Goal: Task Accomplishment & Management: Complete application form

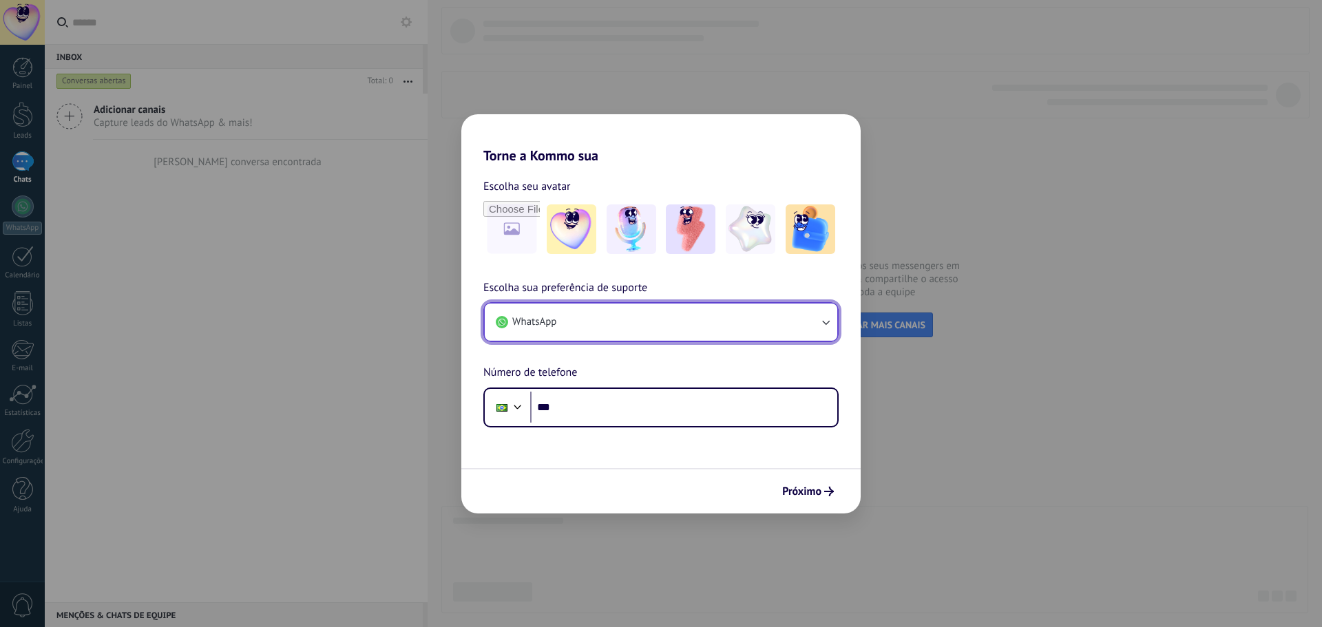
click at [599, 328] on button "WhatsApp" at bounding box center [661, 322] width 352 height 37
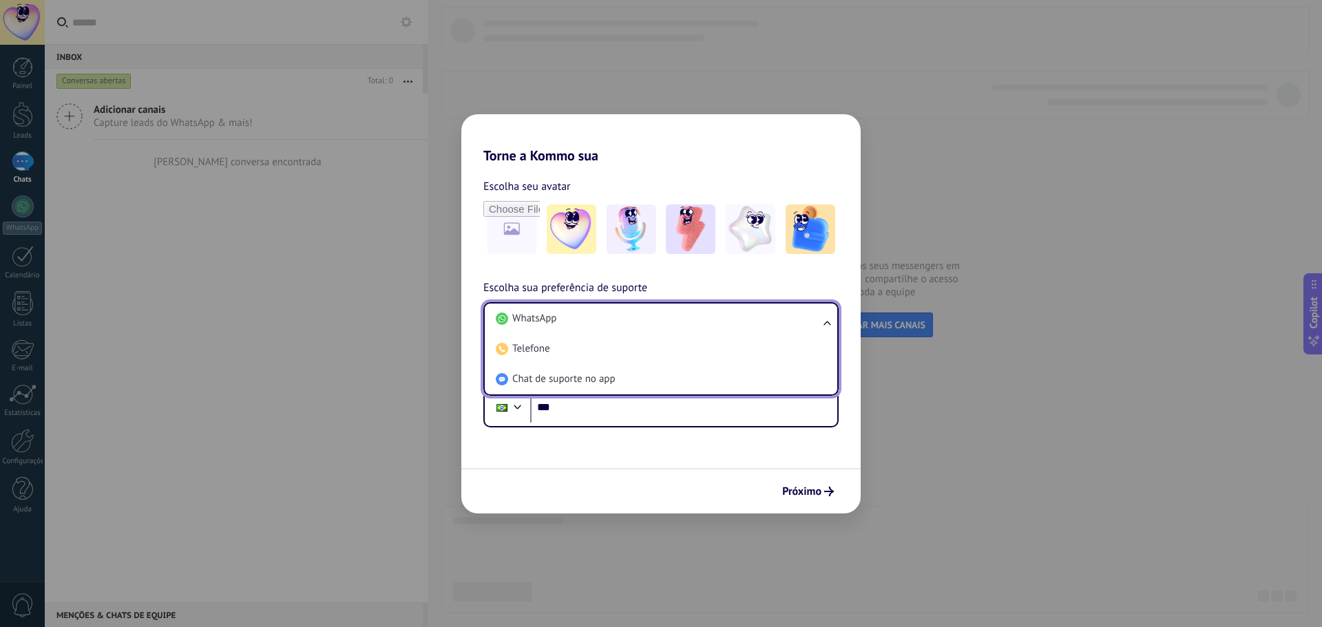
click at [721, 149] on h2 "Torne a Kommo sua" at bounding box center [660, 139] width 399 height 50
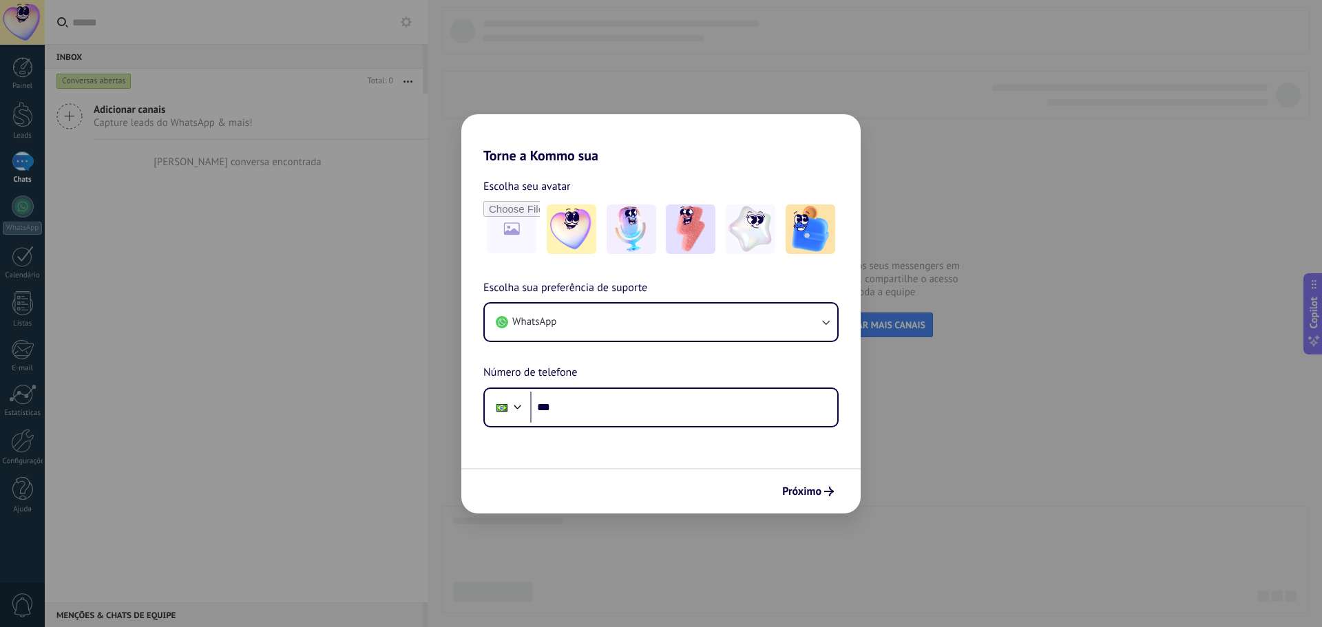
click at [642, 171] on div "Escolha seu avatar Escolha sua preferência de suporte WhatsApp Número de telefo…" at bounding box center [660, 296] width 399 height 264
click at [807, 229] on img at bounding box center [810, 229] width 50 height 50
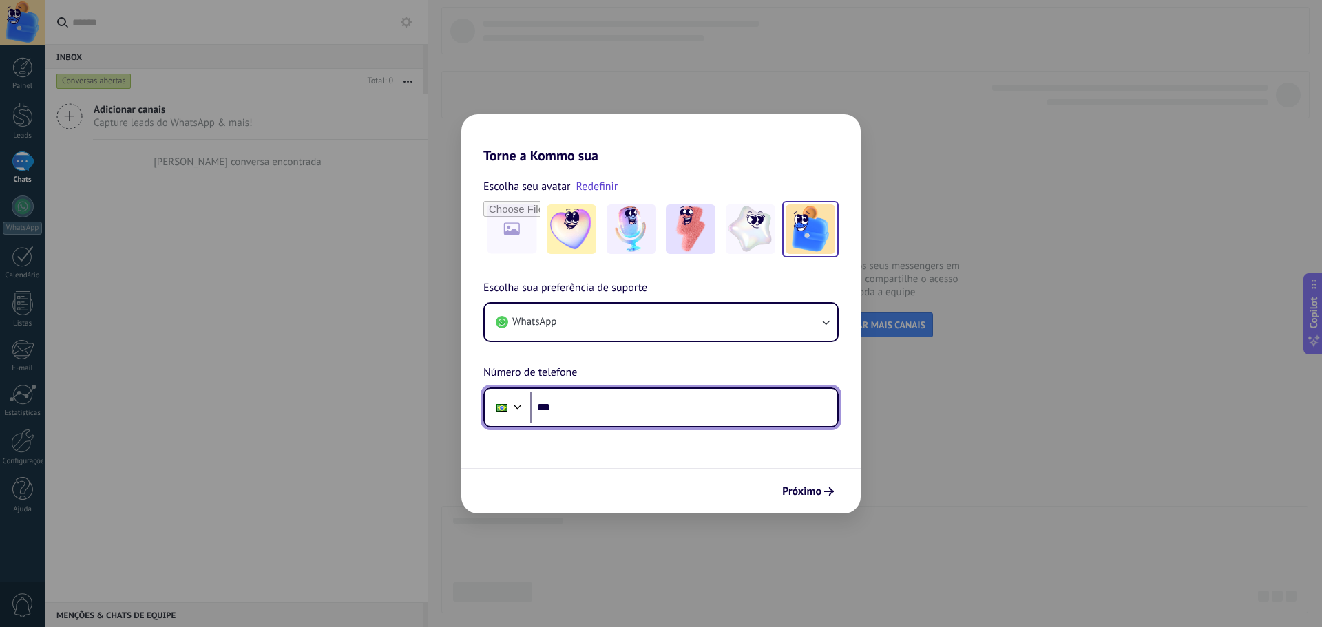
click at [637, 406] on input "***" at bounding box center [683, 408] width 307 height 32
type input "**********"
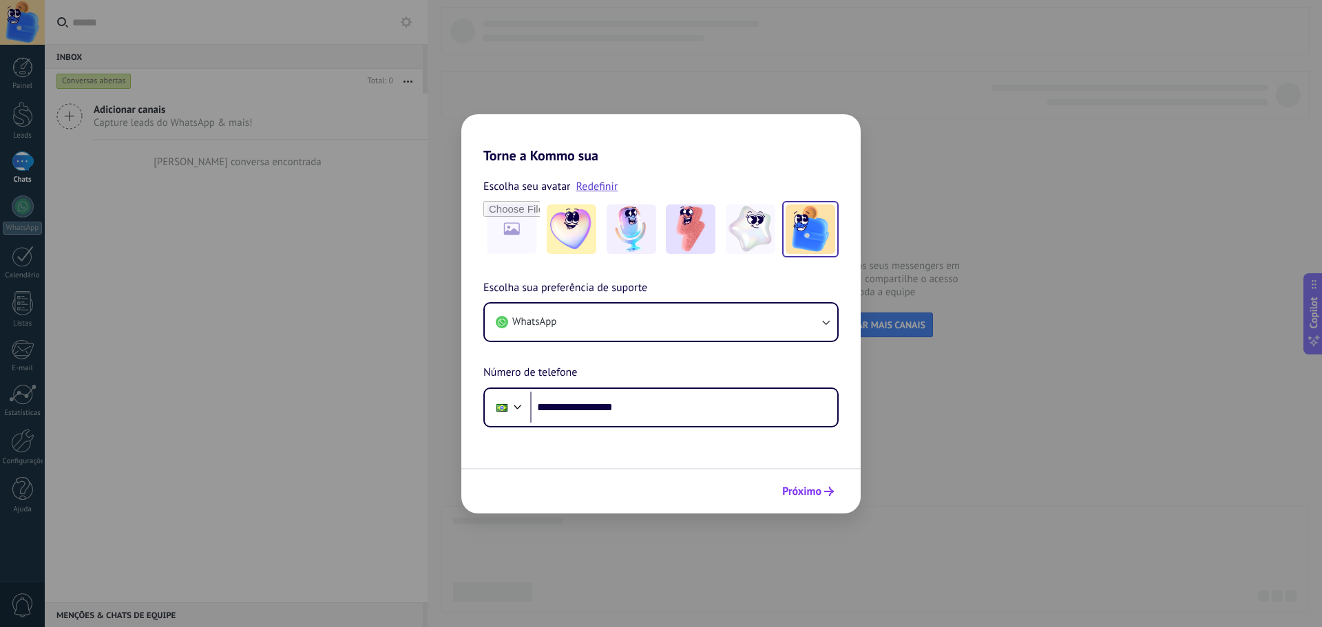
click at [807, 494] on span "Próximo" at bounding box center [801, 492] width 39 height 10
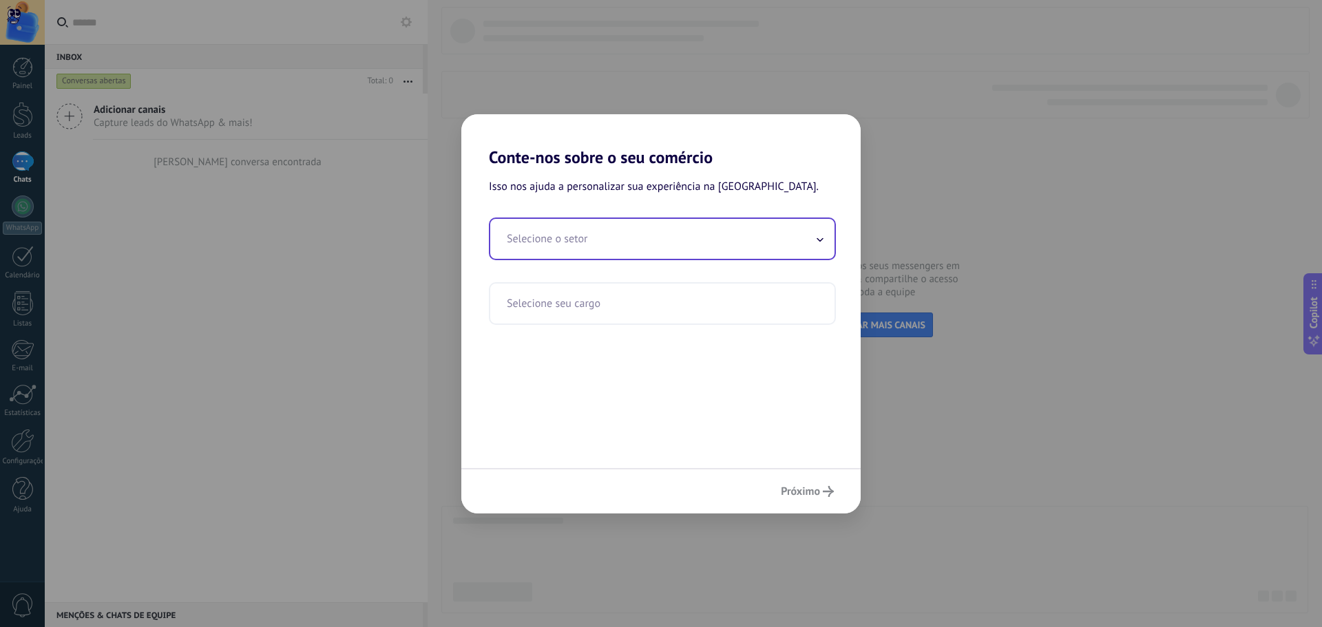
click at [764, 220] on input "text" at bounding box center [662, 239] width 344 height 40
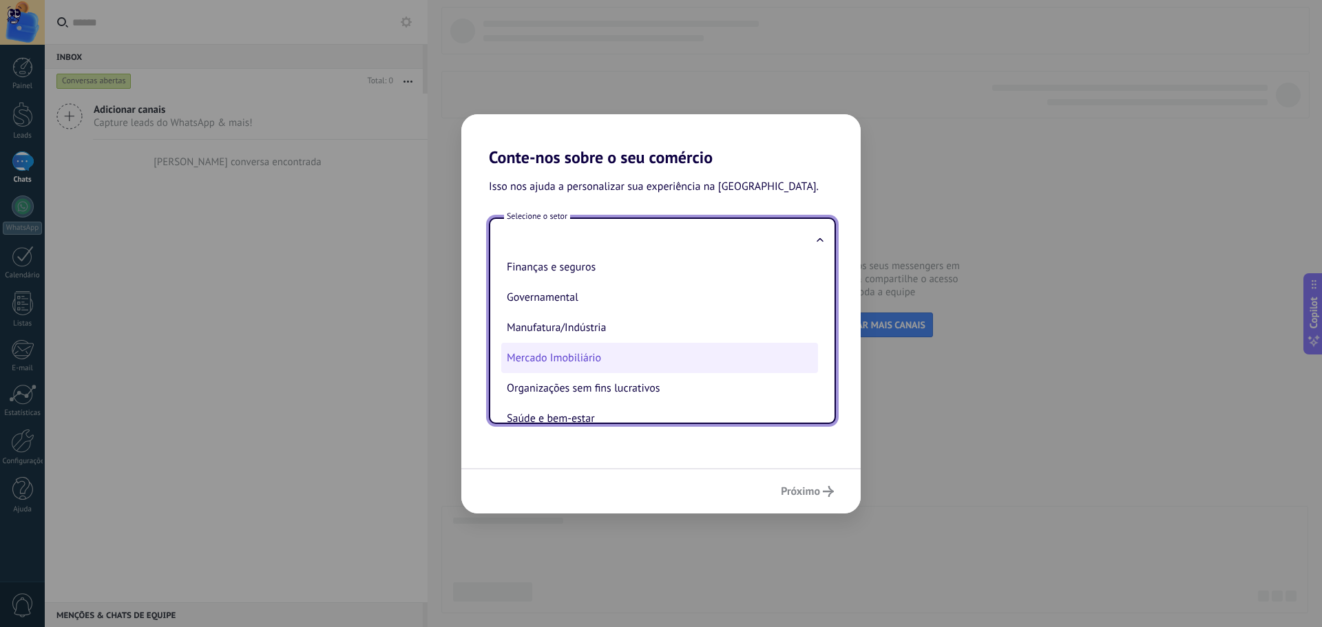
scroll to position [69, 0]
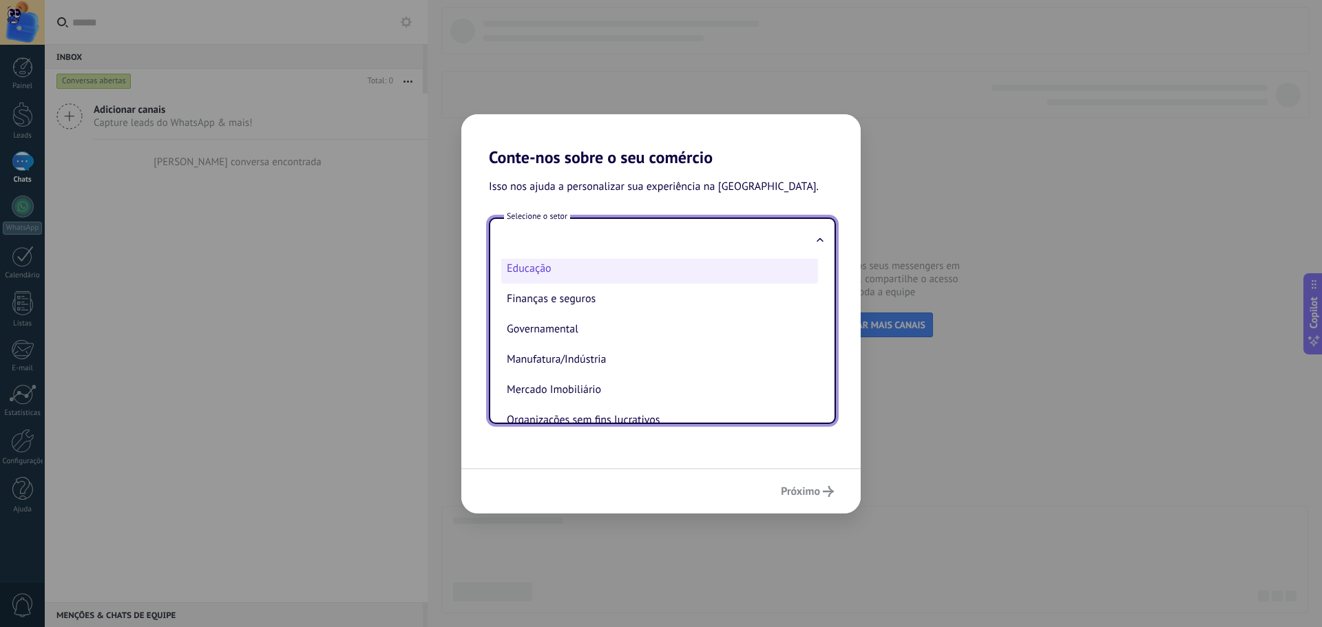
click at [548, 275] on li "Educação" at bounding box center [659, 268] width 317 height 30
type input "********"
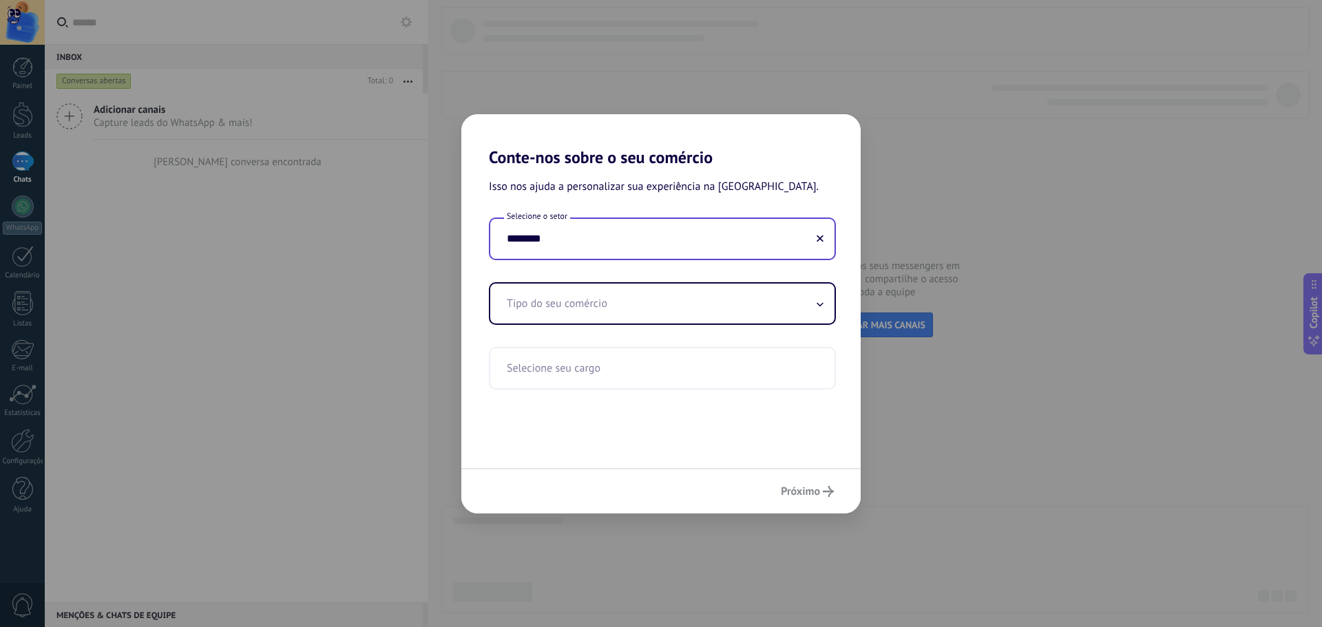
click at [600, 243] on input "********" at bounding box center [662, 239] width 344 height 40
drag, startPoint x: 611, startPoint y: 245, endPoint x: 436, endPoint y: 255, distance: 174.4
click at [438, 255] on div "Conte-nos sobre o seu comércio Isso nos ajuda a personalizar sua experiência na…" at bounding box center [661, 313] width 1322 height 627
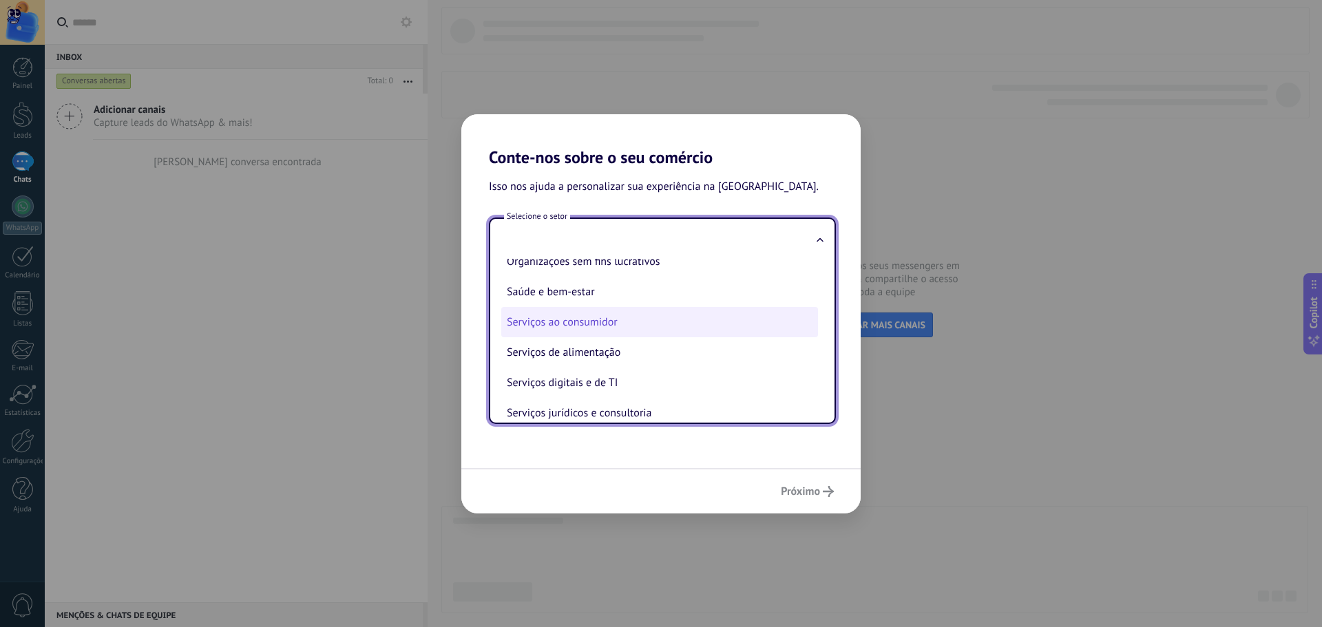
scroll to position [158, 0]
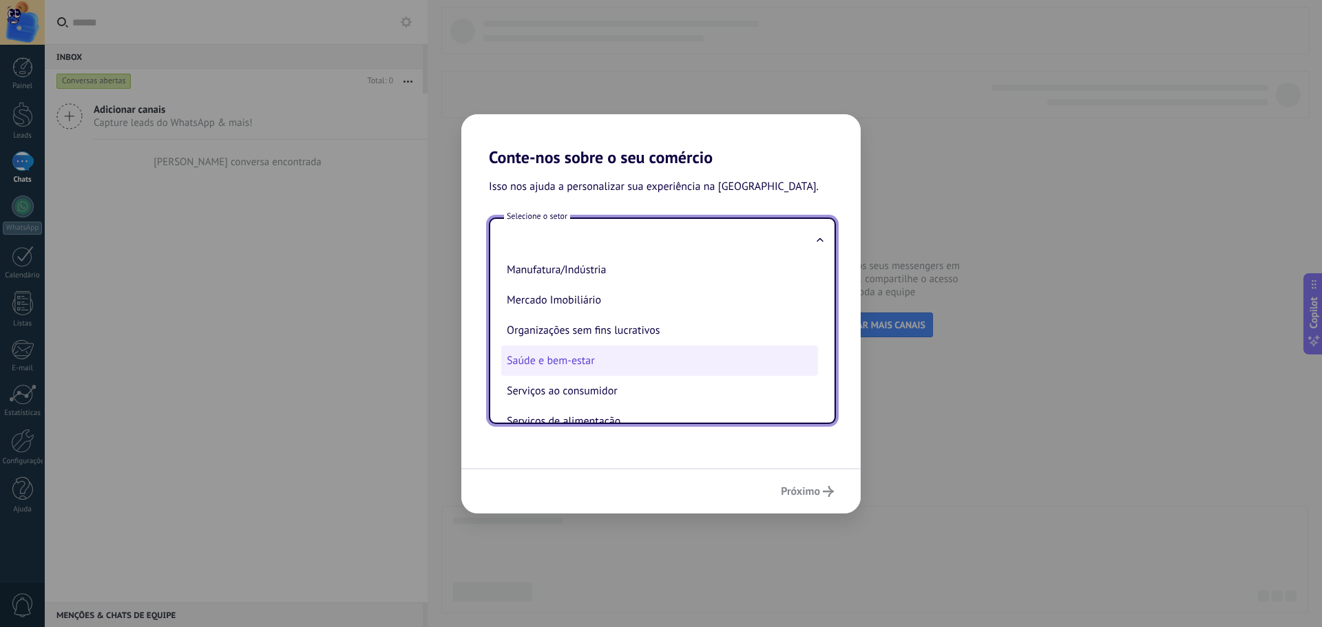
click at [560, 359] on li "Saúde e bem-estar" at bounding box center [659, 361] width 317 height 30
type input "**********"
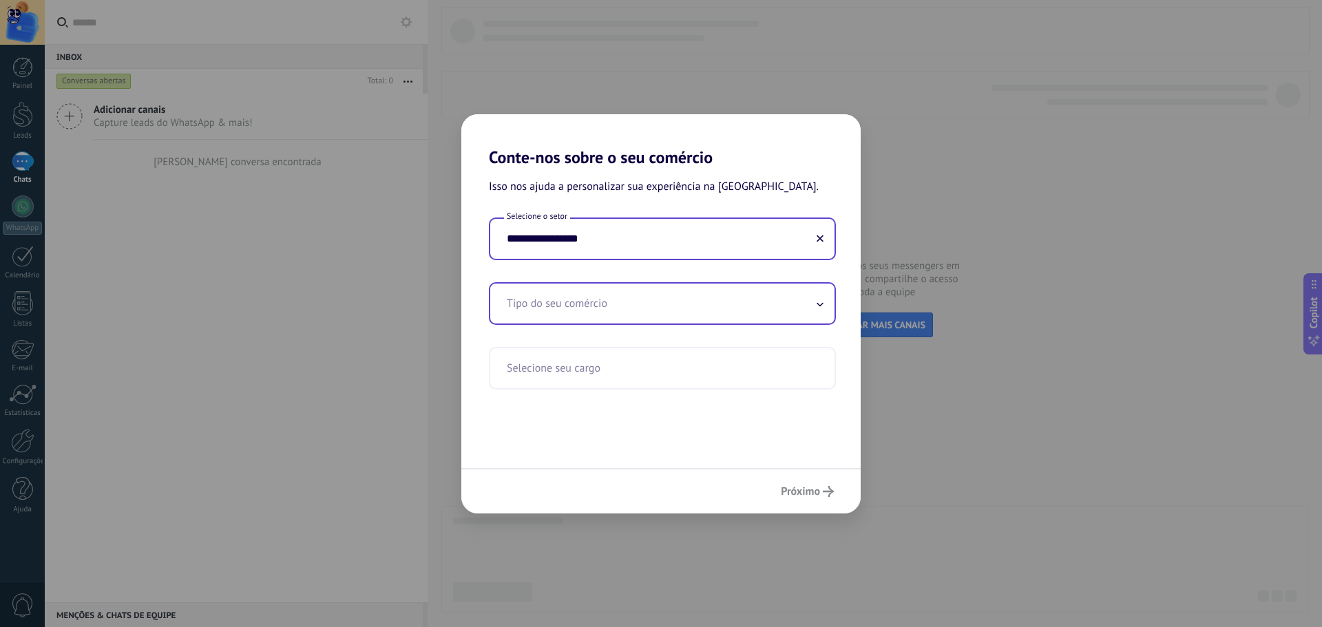
click at [622, 299] on input "text" at bounding box center [662, 304] width 344 height 40
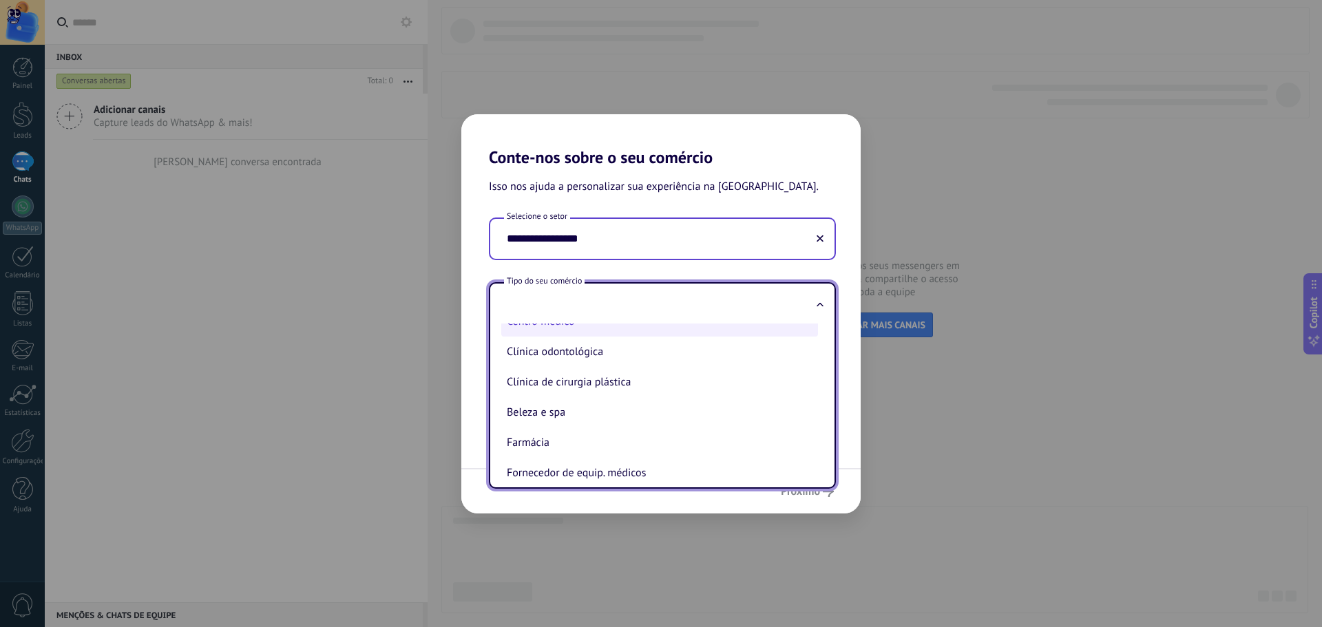
scroll to position [0, 0]
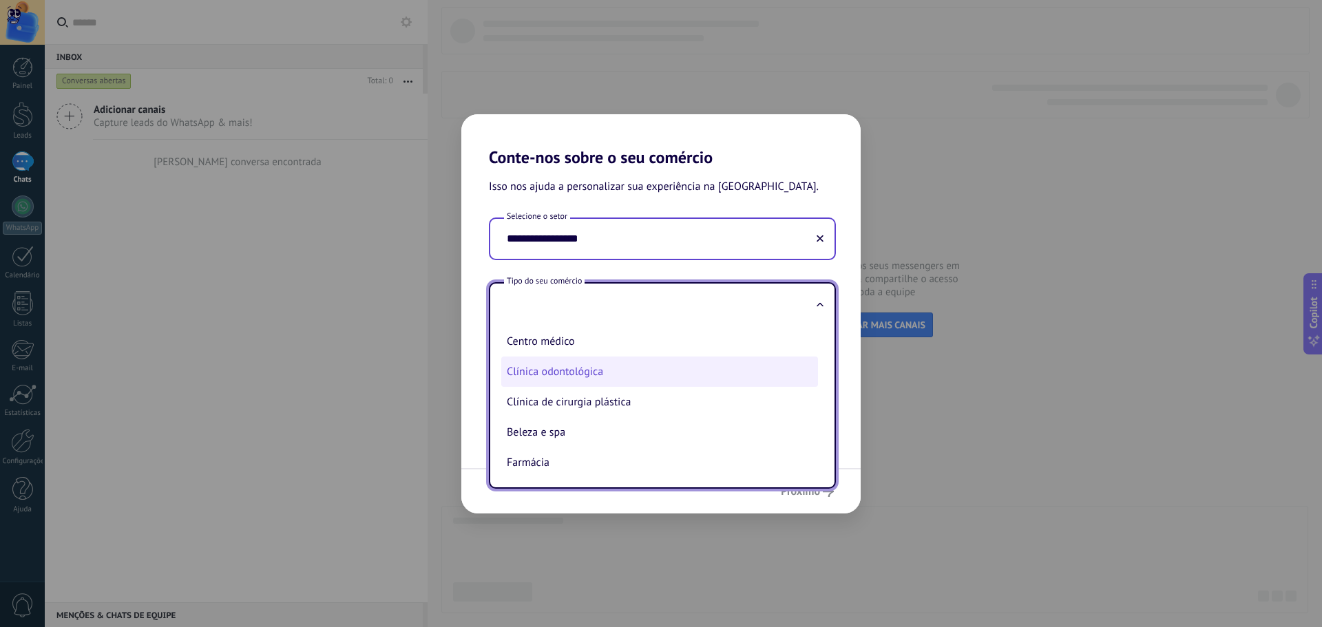
click at [599, 370] on li "Clínica odontológica" at bounding box center [659, 372] width 317 height 30
type input "**********"
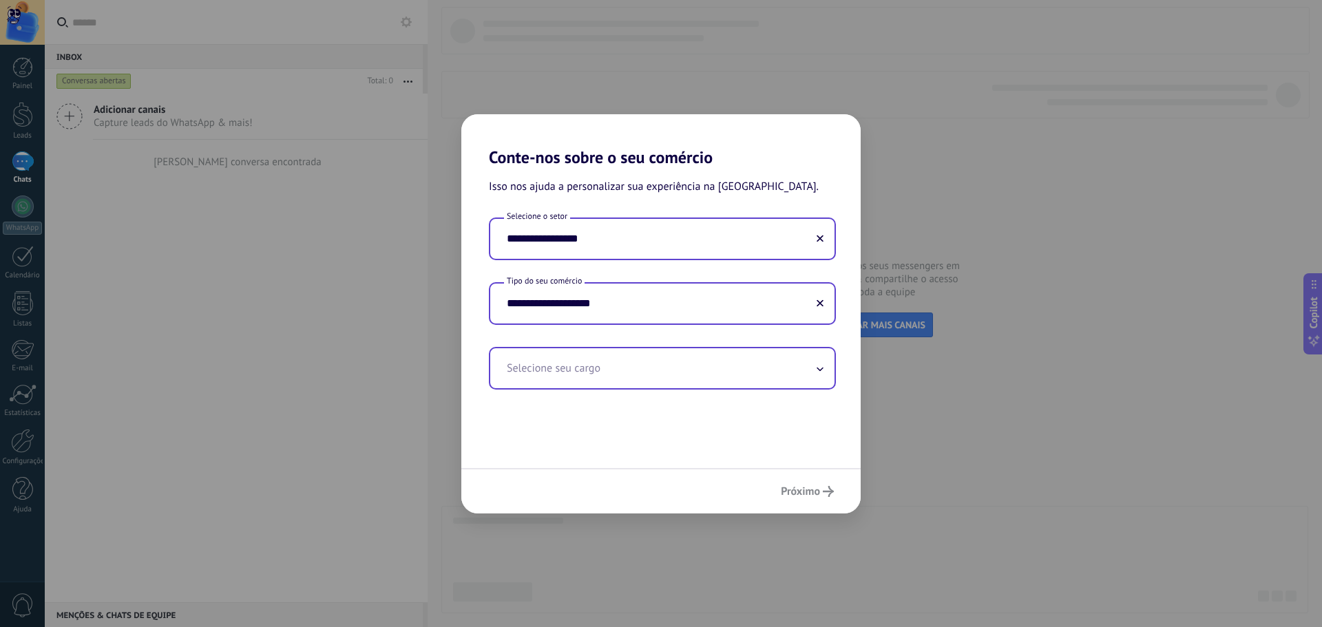
click at [686, 365] on input "text" at bounding box center [662, 368] width 344 height 40
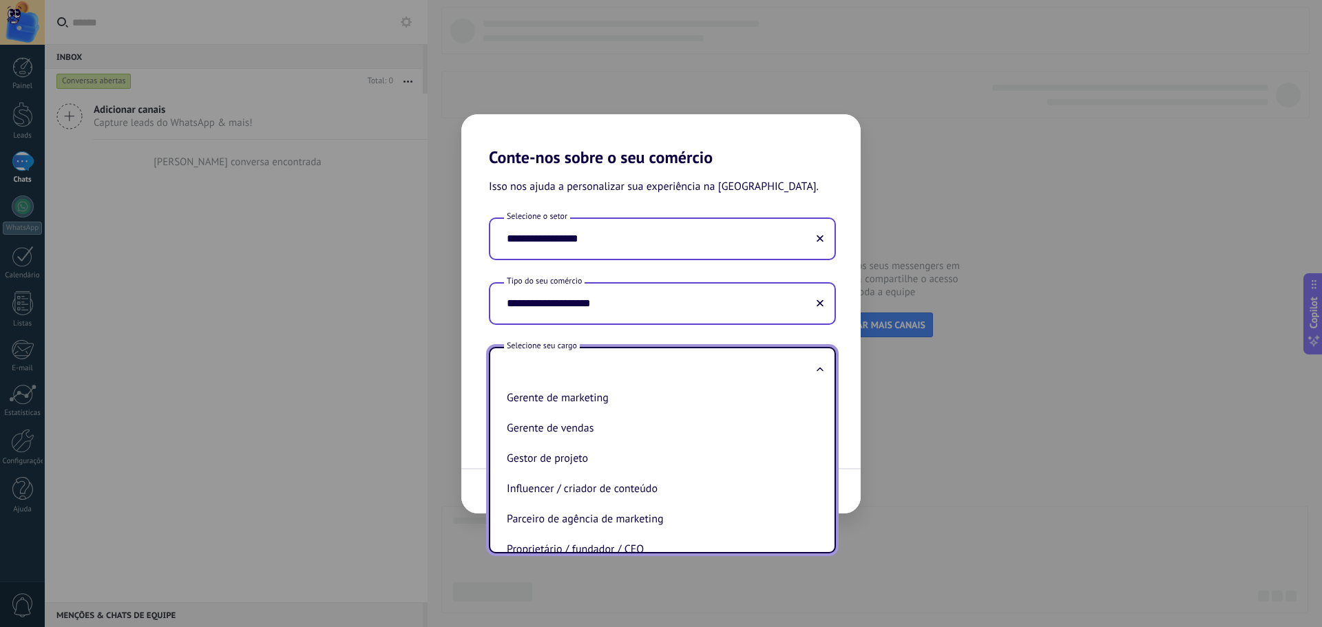
scroll to position [395, 0]
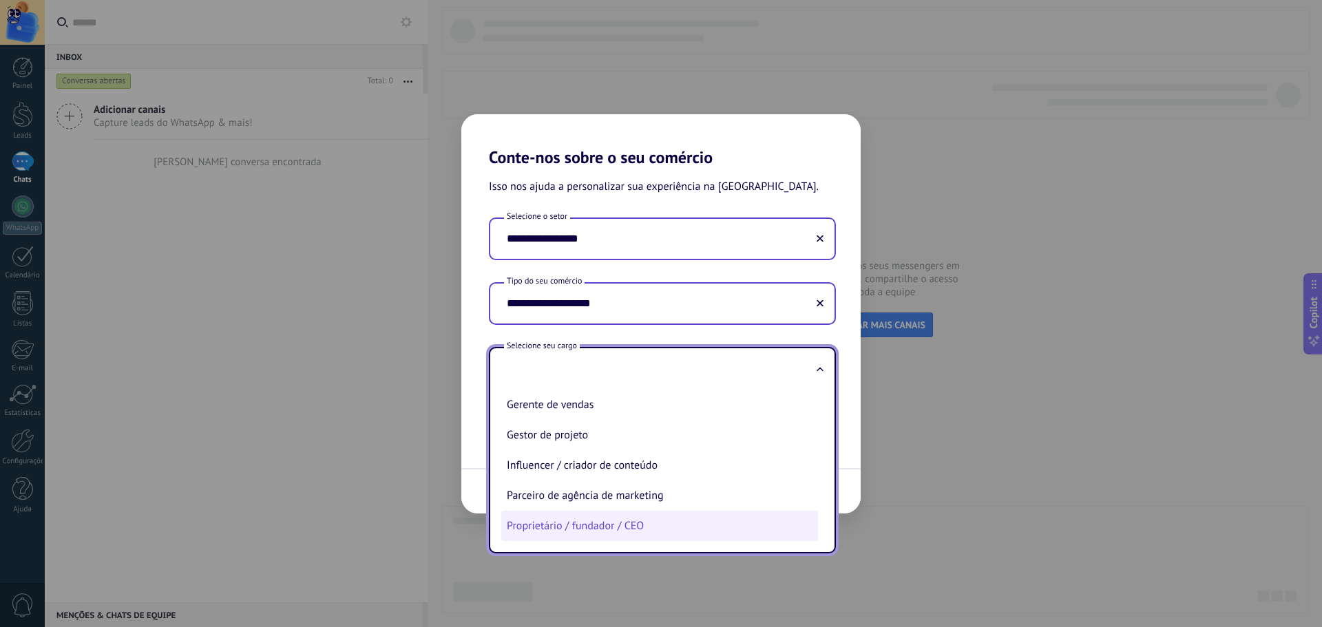
click at [623, 520] on li "Proprietário / fundador / CEO" at bounding box center [659, 526] width 317 height 30
type input "**********"
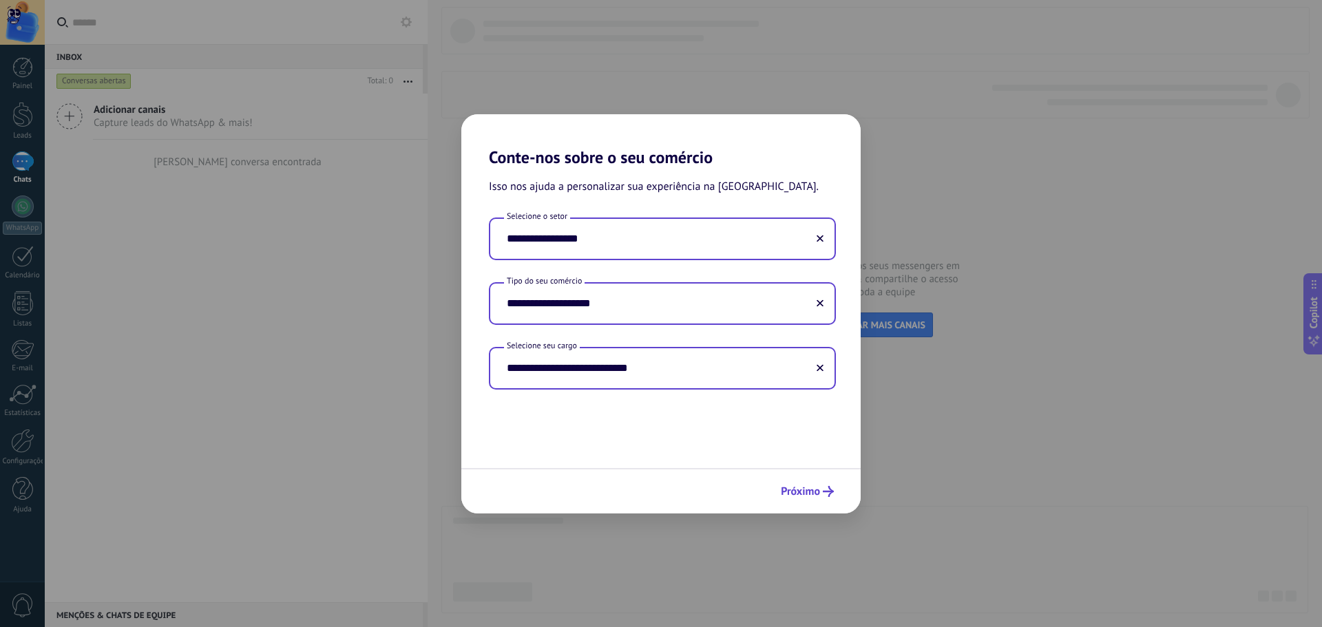
click at [778, 491] on button "Próximo" at bounding box center [806, 491] width 65 height 23
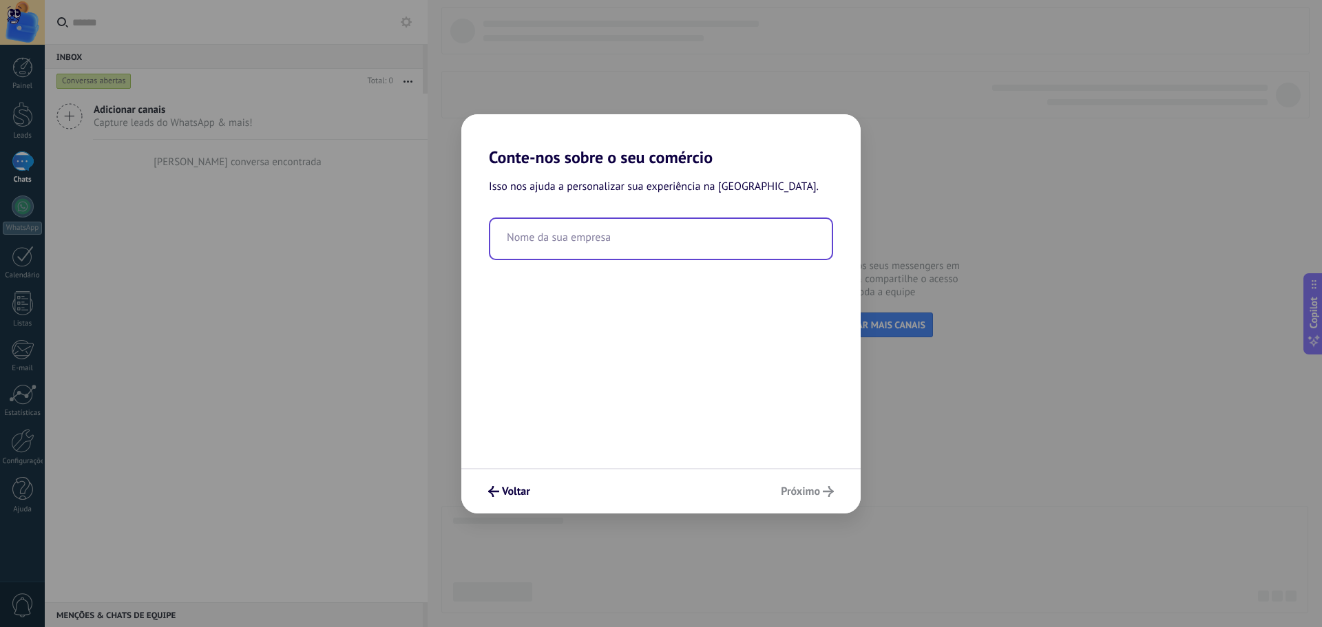
click at [594, 235] on input "text" at bounding box center [660, 239] width 341 height 40
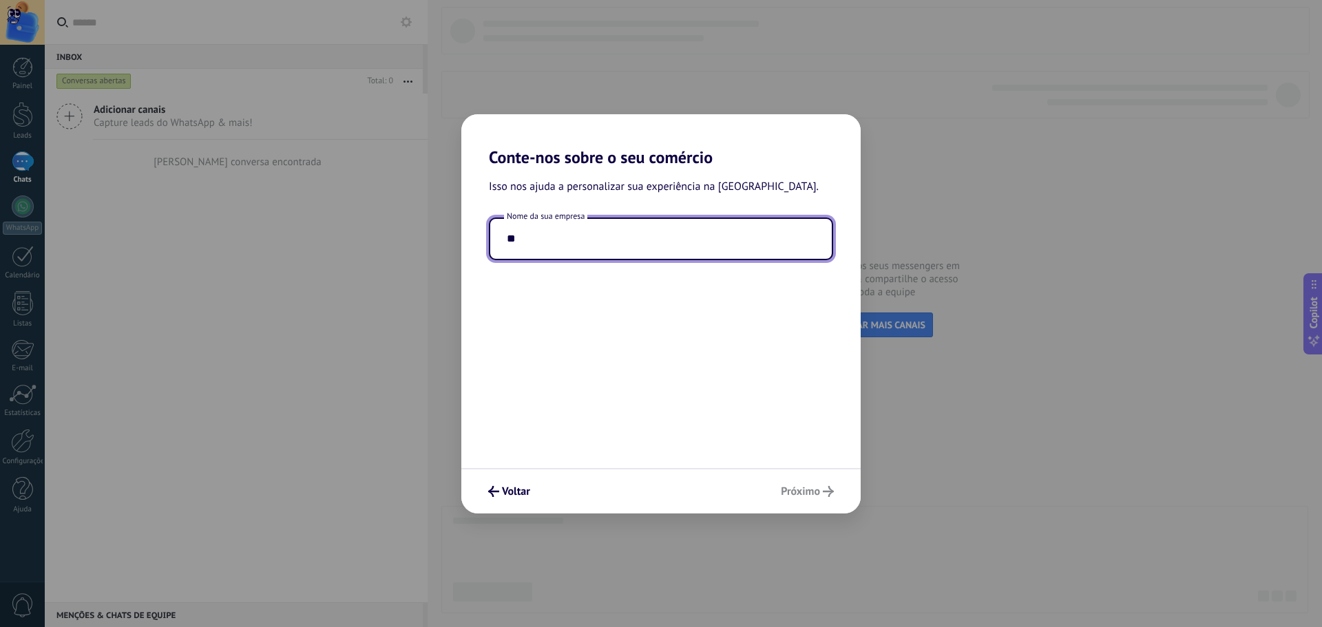
type input "*"
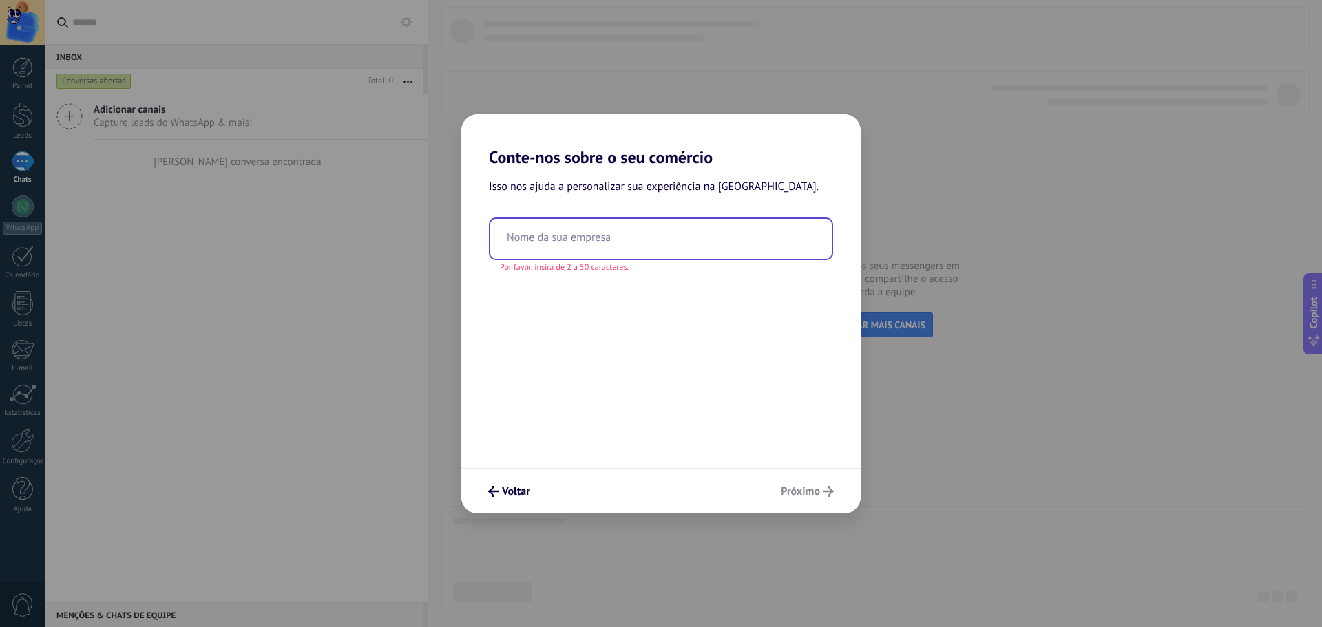
click at [583, 234] on input "text" at bounding box center [660, 239] width 341 height 40
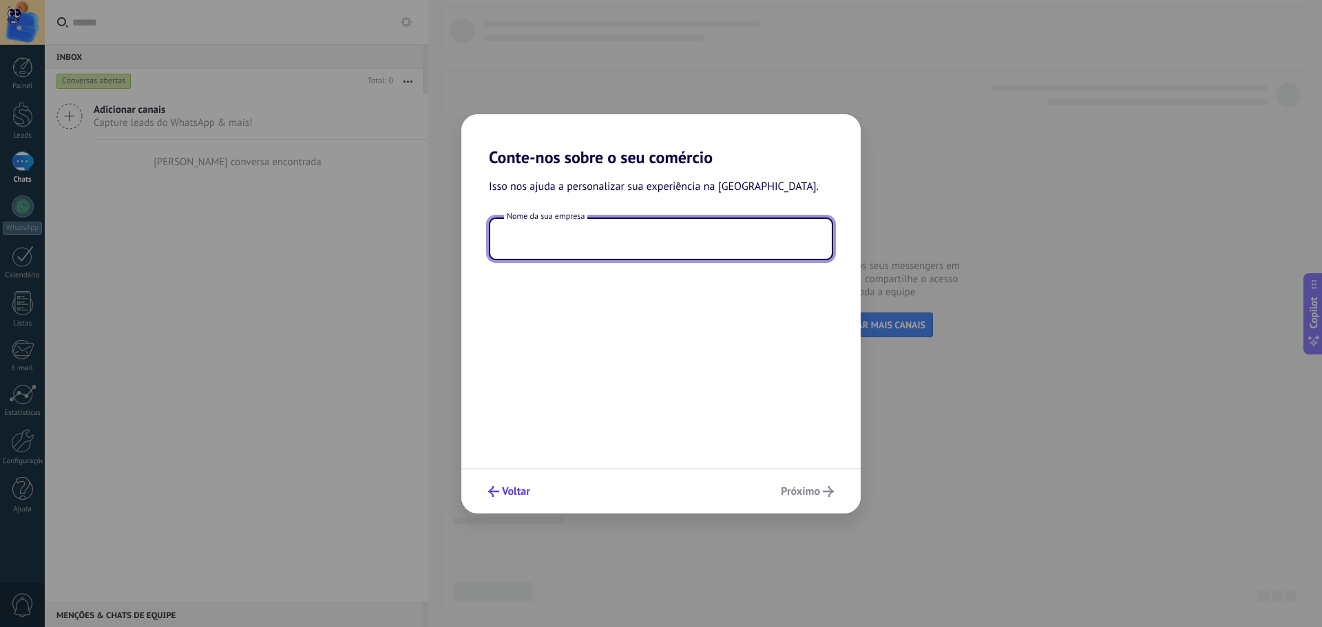
click at [512, 496] on span "Voltar" at bounding box center [516, 492] width 28 height 10
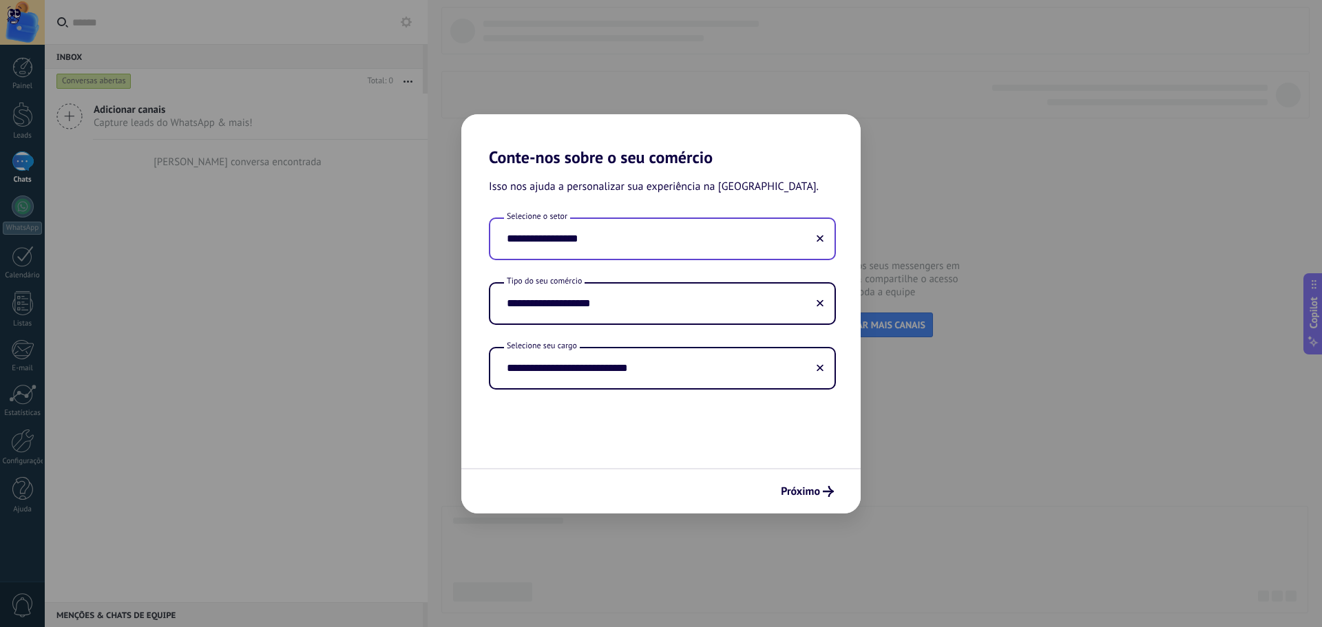
click at [636, 234] on input "**********" at bounding box center [662, 239] width 344 height 40
click at [819, 240] on use at bounding box center [819, 238] width 7 height 7
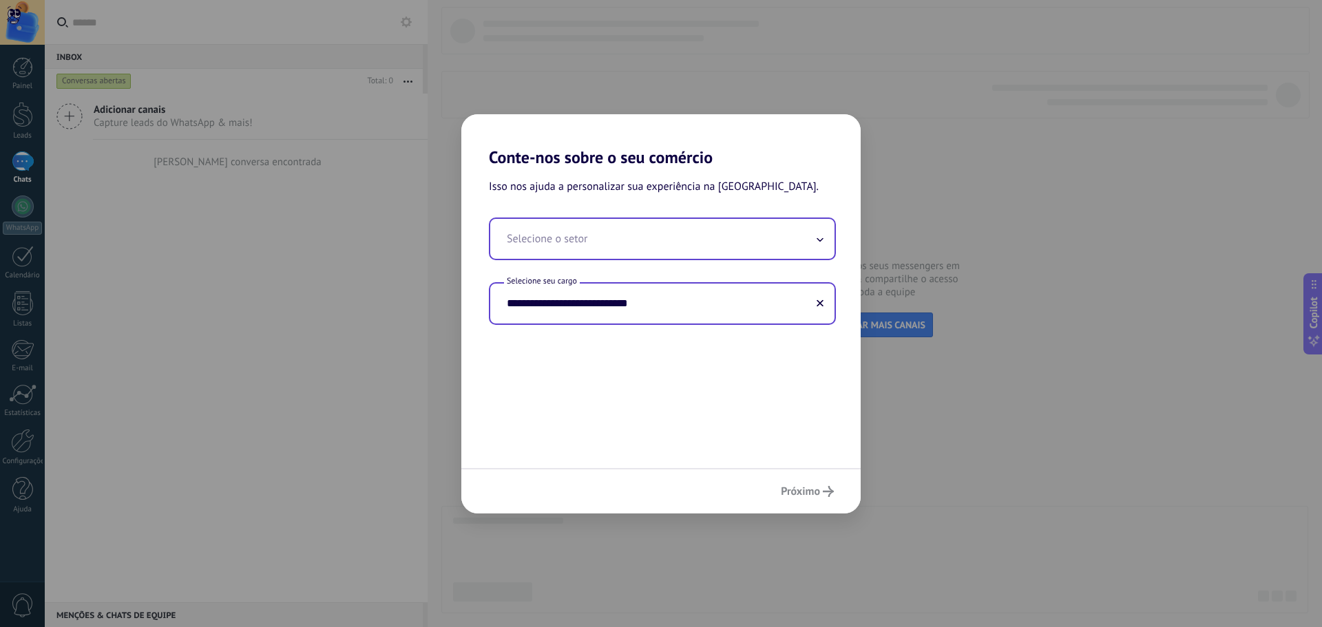
click at [822, 295] on input "**********" at bounding box center [662, 304] width 344 height 40
click at [753, 246] on input "text" at bounding box center [662, 239] width 344 height 40
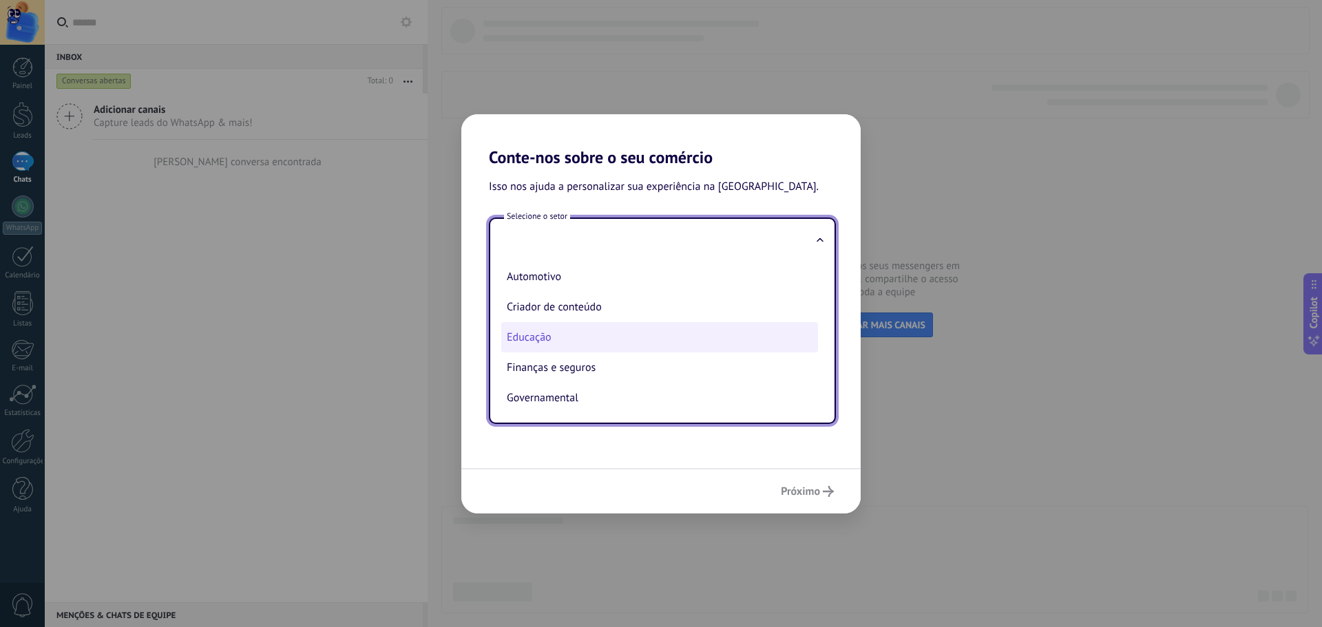
click at [571, 331] on li "Educação" at bounding box center [659, 337] width 317 height 30
type input "********"
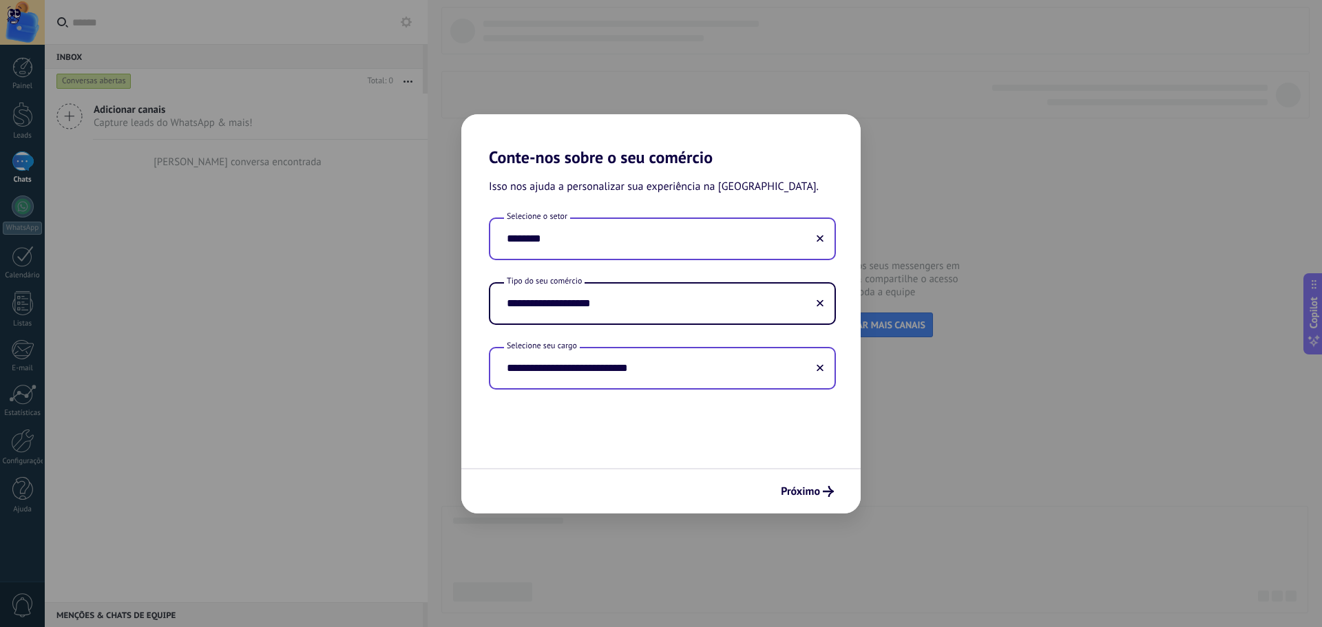
click at [571, 357] on input "**********" at bounding box center [662, 368] width 344 height 40
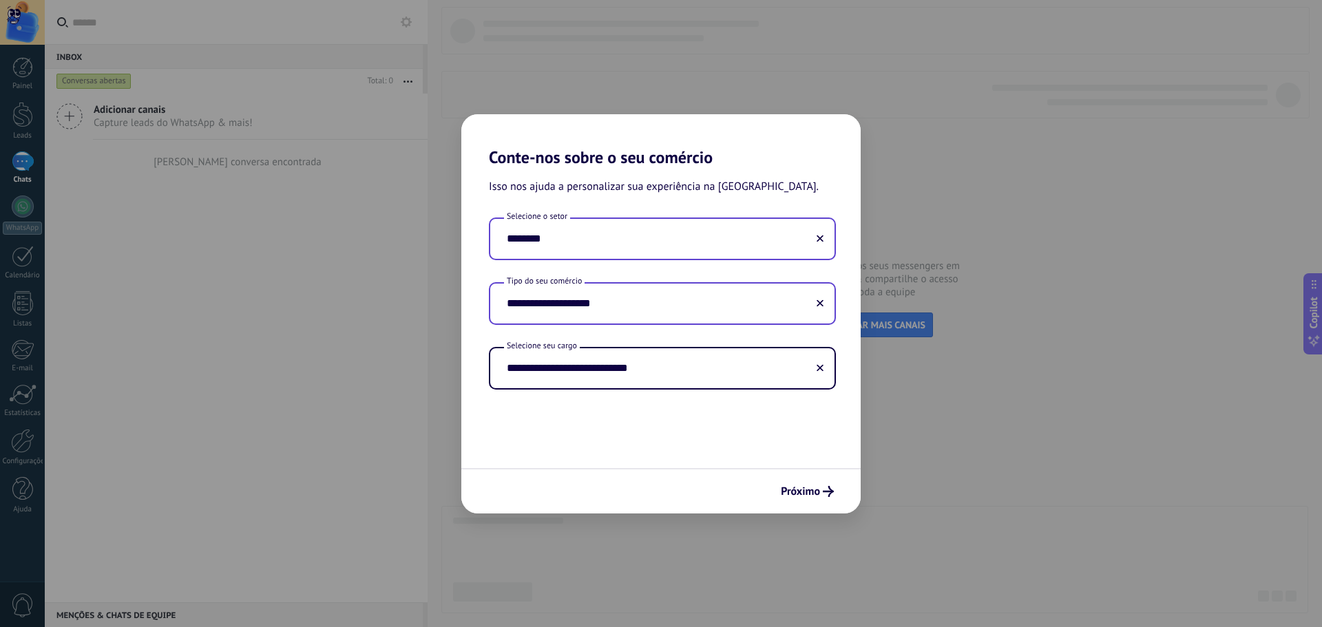
click at [736, 315] on input "**********" at bounding box center [662, 304] width 344 height 40
drag, startPoint x: 626, startPoint y: 308, endPoint x: 452, endPoint y: 315, distance: 174.3
click at [460, 315] on div "**********" at bounding box center [661, 313] width 1322 height 627
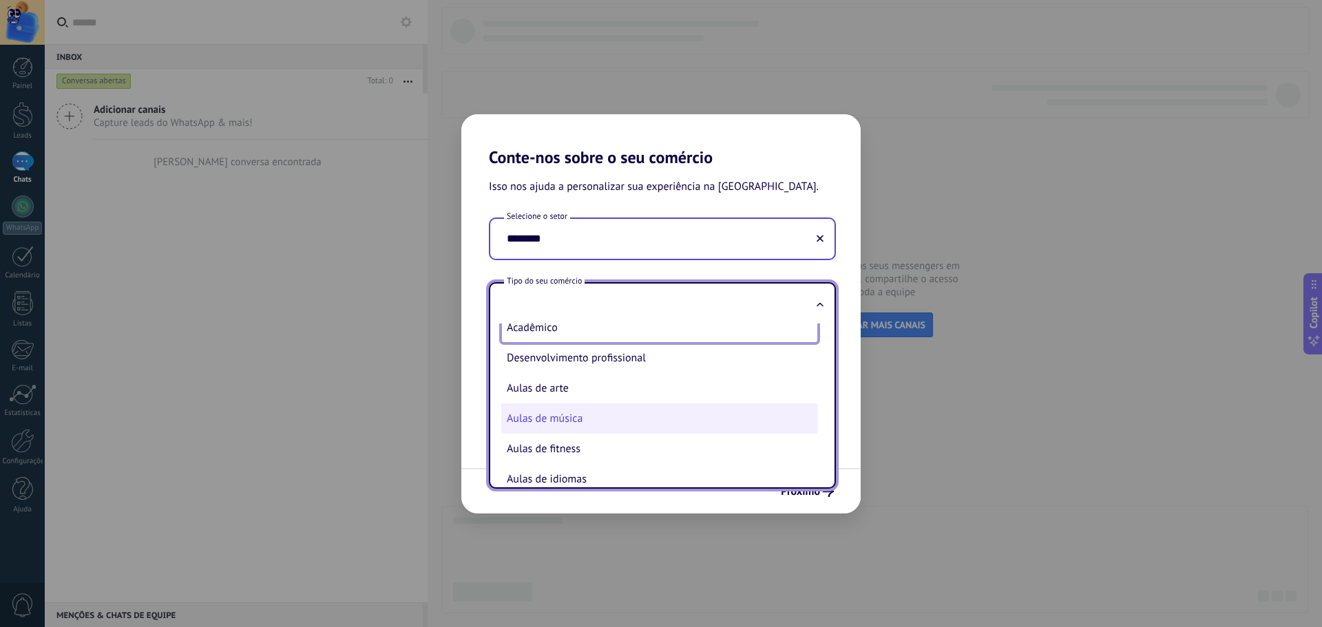
scroll to position [0, 0]
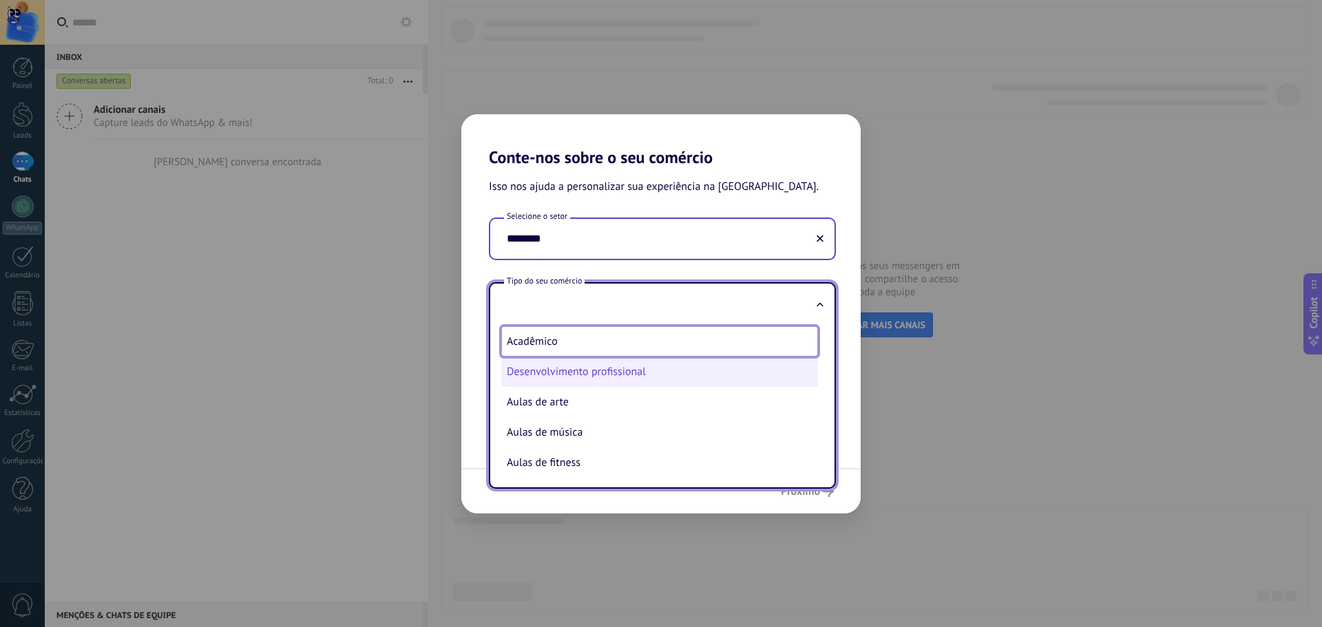
click at [578, 379] on li "Desenvolvimento profissional" at bounding box center [659, 372] width 317 height 30
type input "**********"
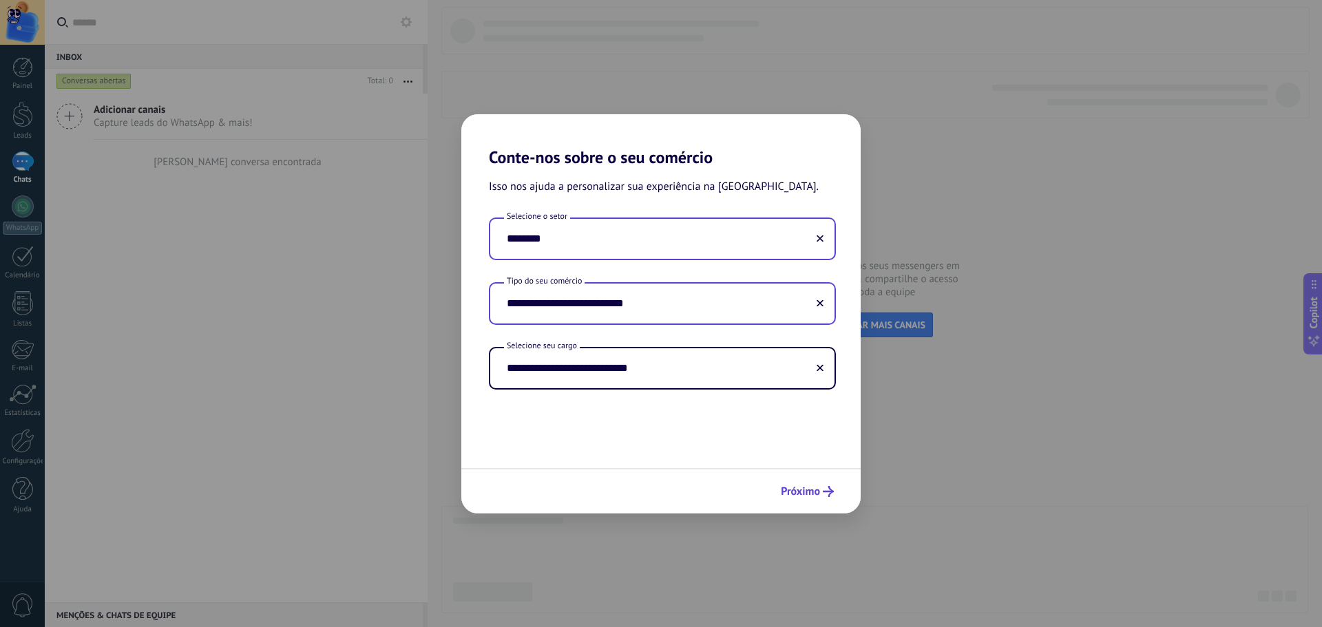
click at [804, 489] on span "Próximo" at bounding box center [800, 492] width 39 height 10
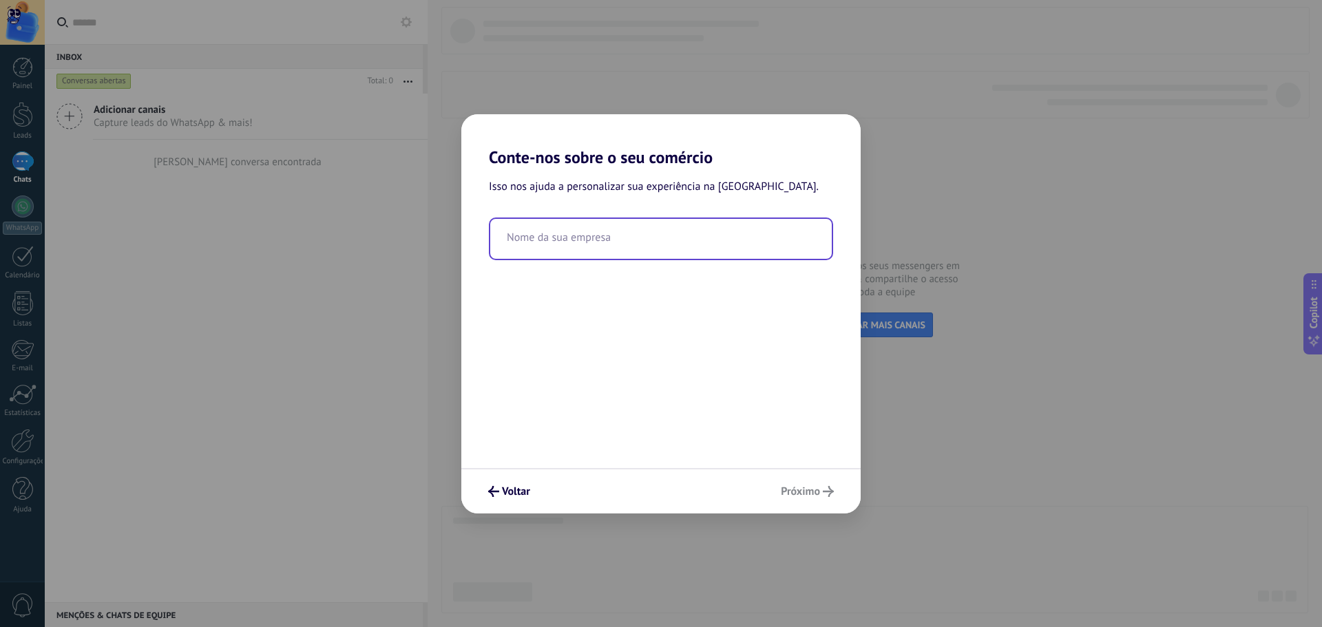
click at [613, 250] on input "text" at bounding box center [660, 239] width 341 height 40
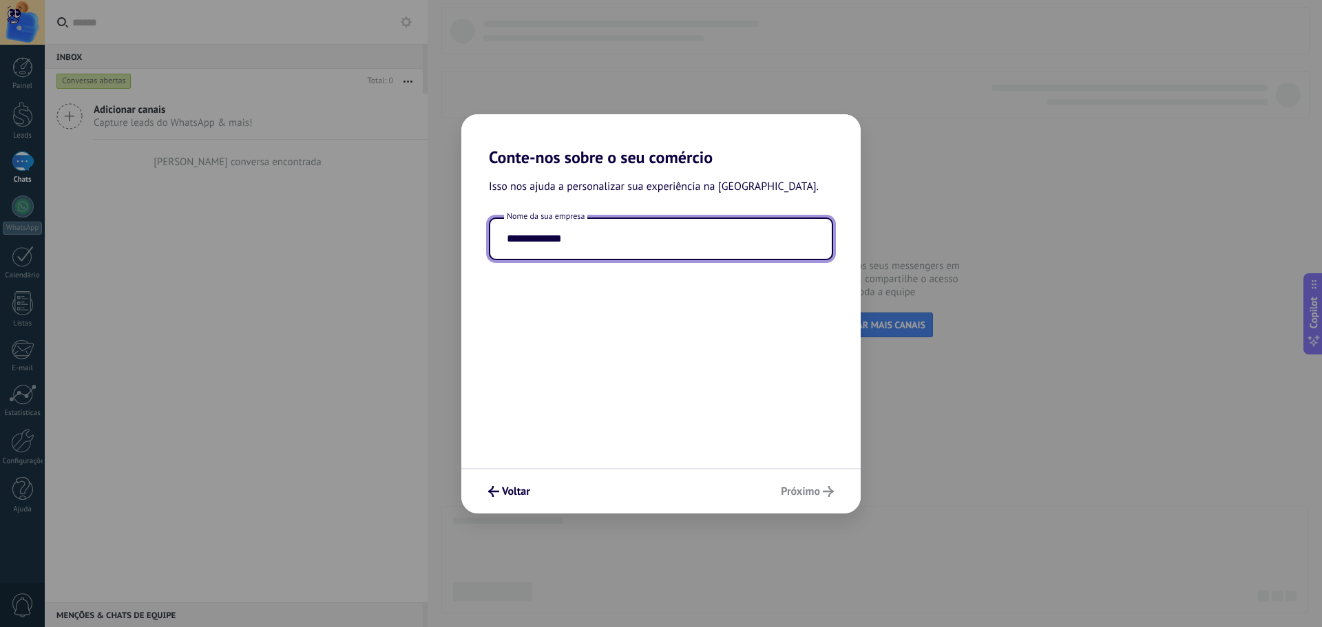
type input "**********"
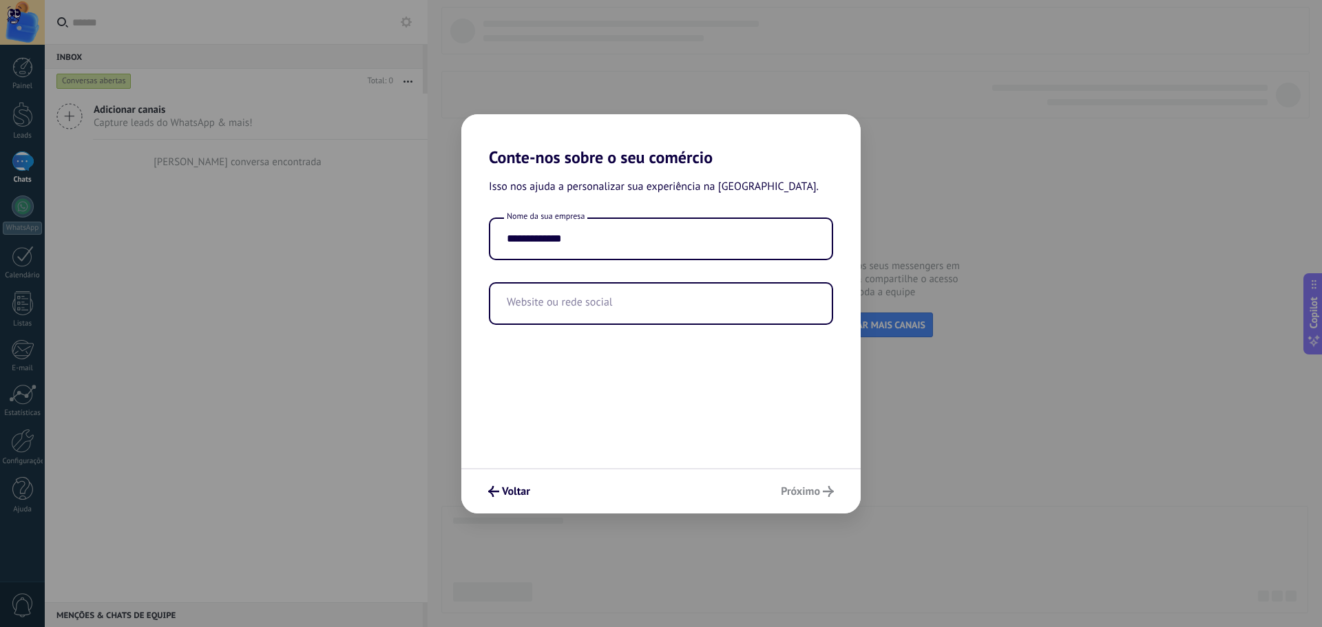
click at [802, 500] on div "Voltar Próximo" at bounding box center [660, 490] width 399 height 45
click at [613, 313] on input "text" at bounding box center [660, 304] width 341 height 40
click at [589, 308] on input "text" at bounding box center [660, 304] width 341 height 40
click at [816, 495] on div "Voltar Próximo" at bounding box center [660, 490] width 399 height 45
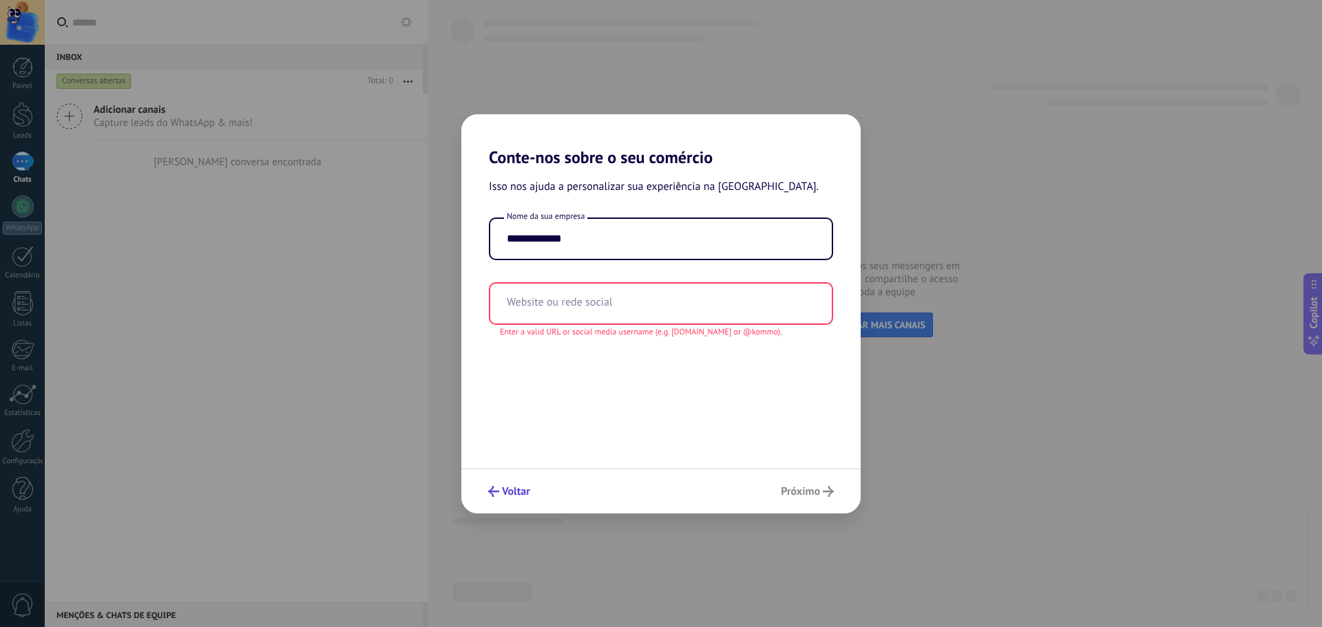
click at [516, 492] on span "Voltar" at bounding box center [516, 492] width 28 height 10
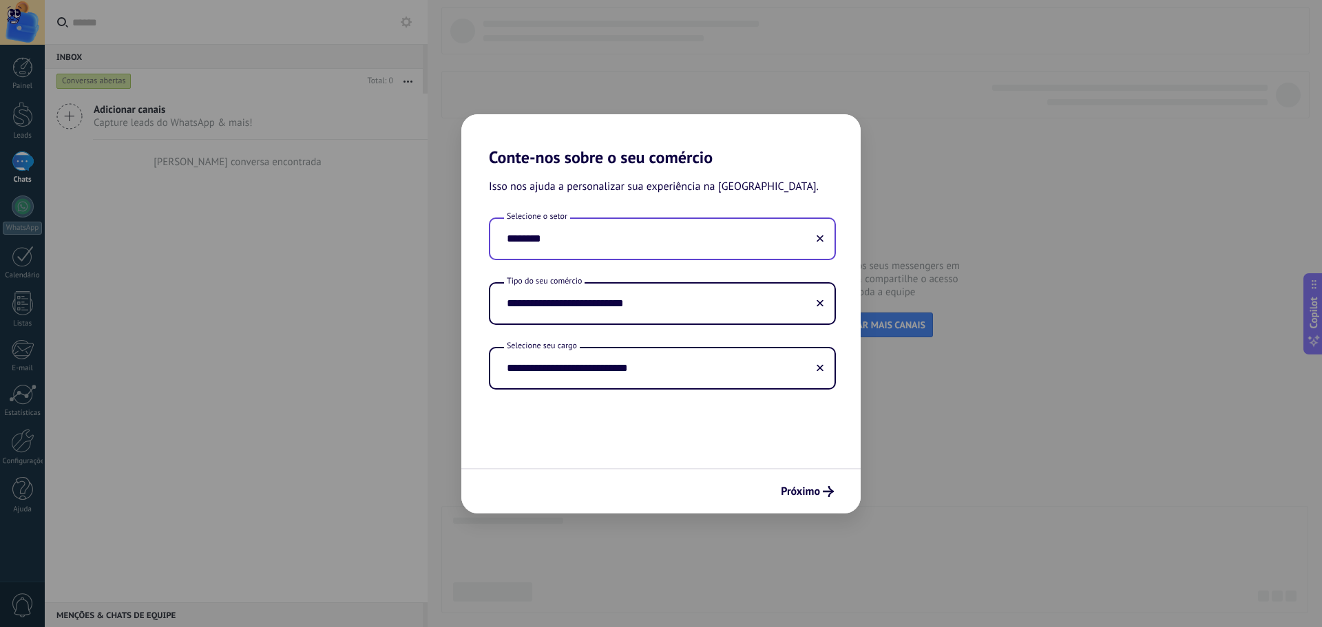
click at [591, 257] on input "********" at bounding box center [662, 239] width 344 height 40
drag, startPoint x: 555, startPoint y: 246, endPoint x: 449, endPoint y: 252, distance: 106.2
click at [452, 251] on div "**********" at bounding box center [661, 313] width 1322 height 627
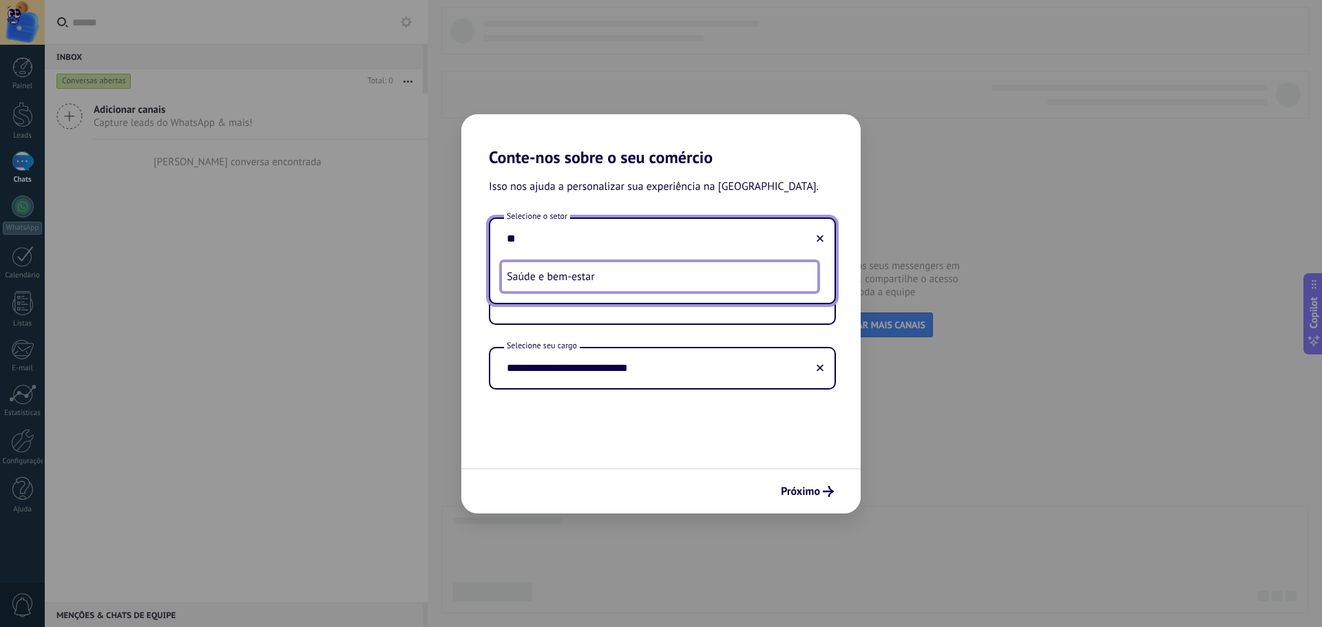
click at [552, 282] on li "Saúde e bem-estar" at bounding box center [659, 277] width 317 height 30
type input "**********"
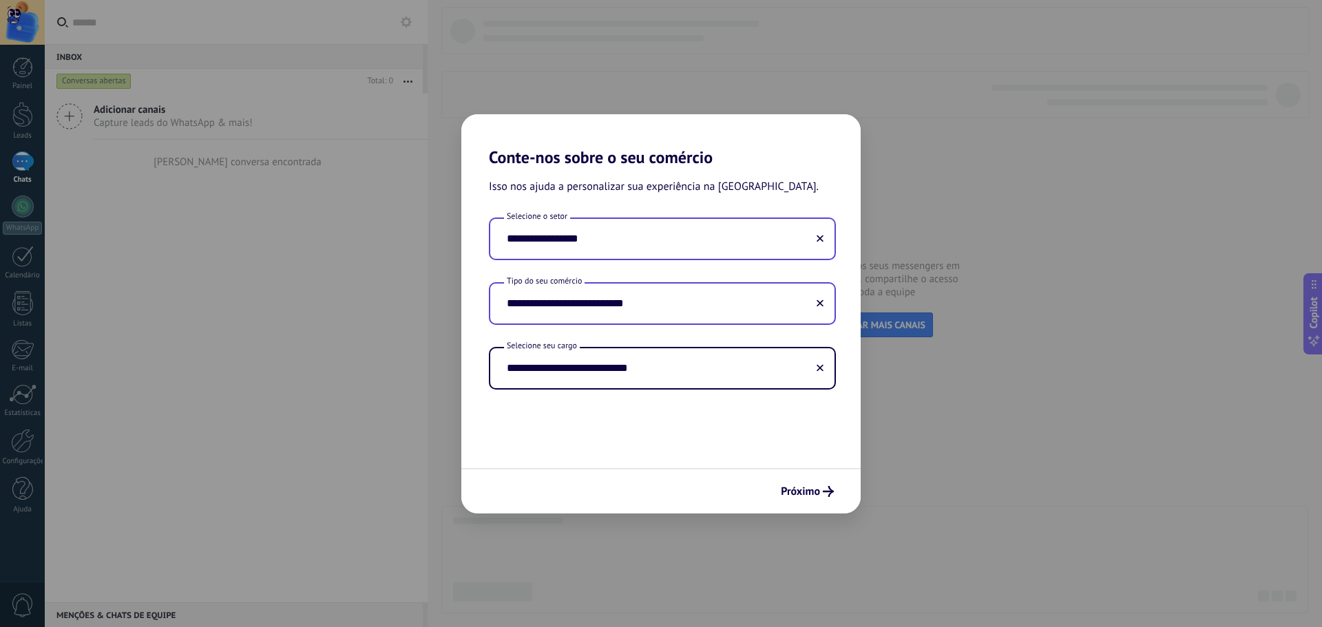
click at [578, 308] on input "**********" at bounding box center [662, 304] width 344 height 40
drag, startPoint x: 653, startPoint y: 301, endPoint x: 301, endPoint y: 302, distance: 352.4
click at [308, 302] on div "**********" at bounding box center [661, 313] width 1322 height 627
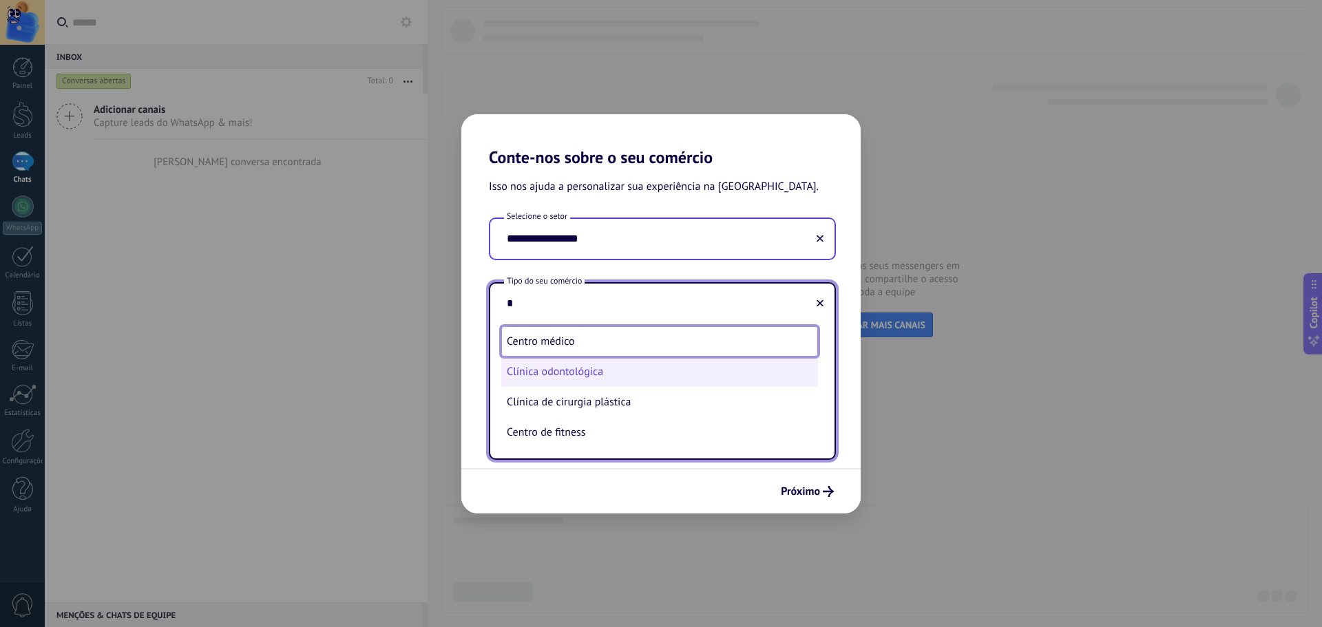
click at [606, 374] on li "Clínica odontológica" at bounding box center [659, 372] width 317 height 30
type input "**********"
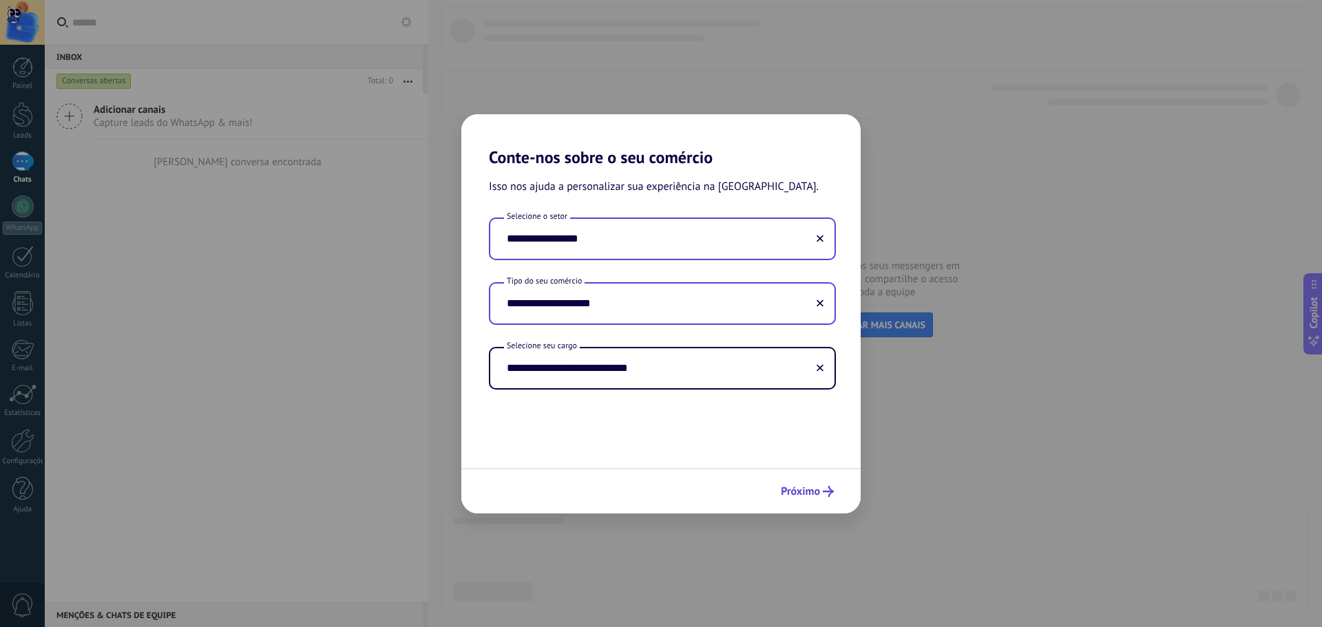
click at [795, 488] on span "Próximo" at bounding box center [800, 492] width 39 height 10
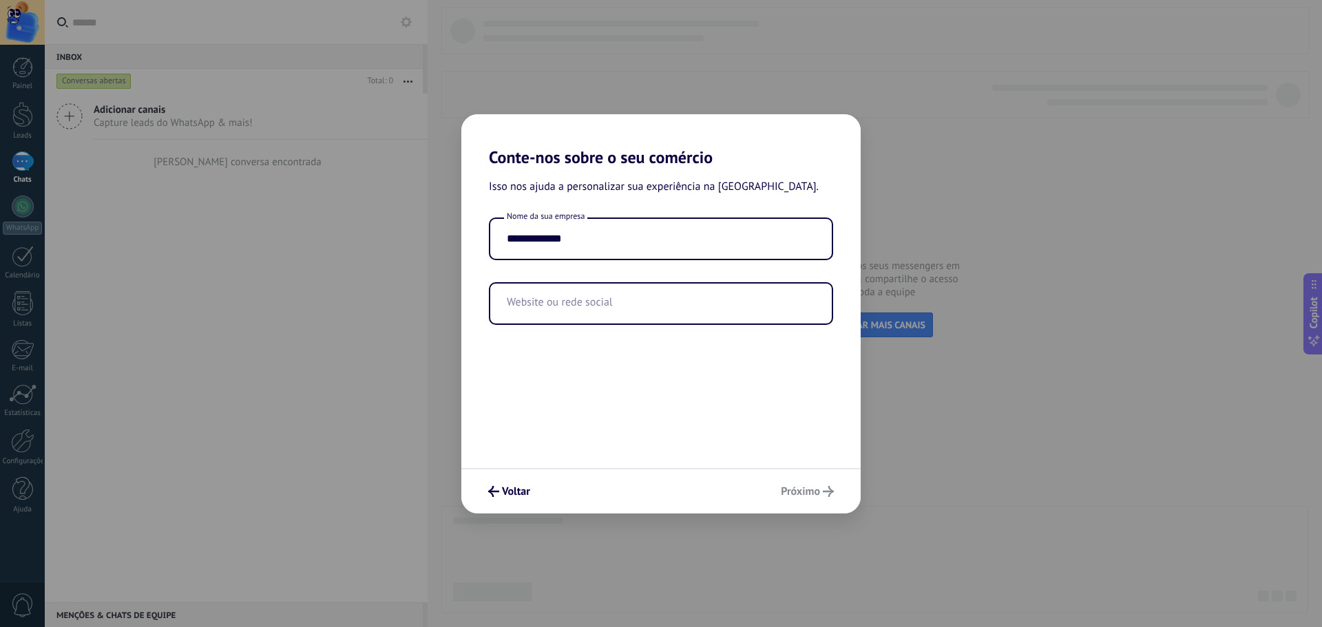
drag, startPoint x: 585, startPoint y: 246, endPoint x: 432, endPoint y: 246, distance: 152.8
click at [432, 246] on div "**********" at bounding box center [661, 313] width 1322 height 627
click at [515, 238] on input "**********" at bounding box center [660, 239] width 341 height 40
click at [635, 226] on input "**********" at bounding box center [660, 239] width 341 height 40
click at [622, 236] on input "**********" at bounding box center [660, 239] width 341 height 40
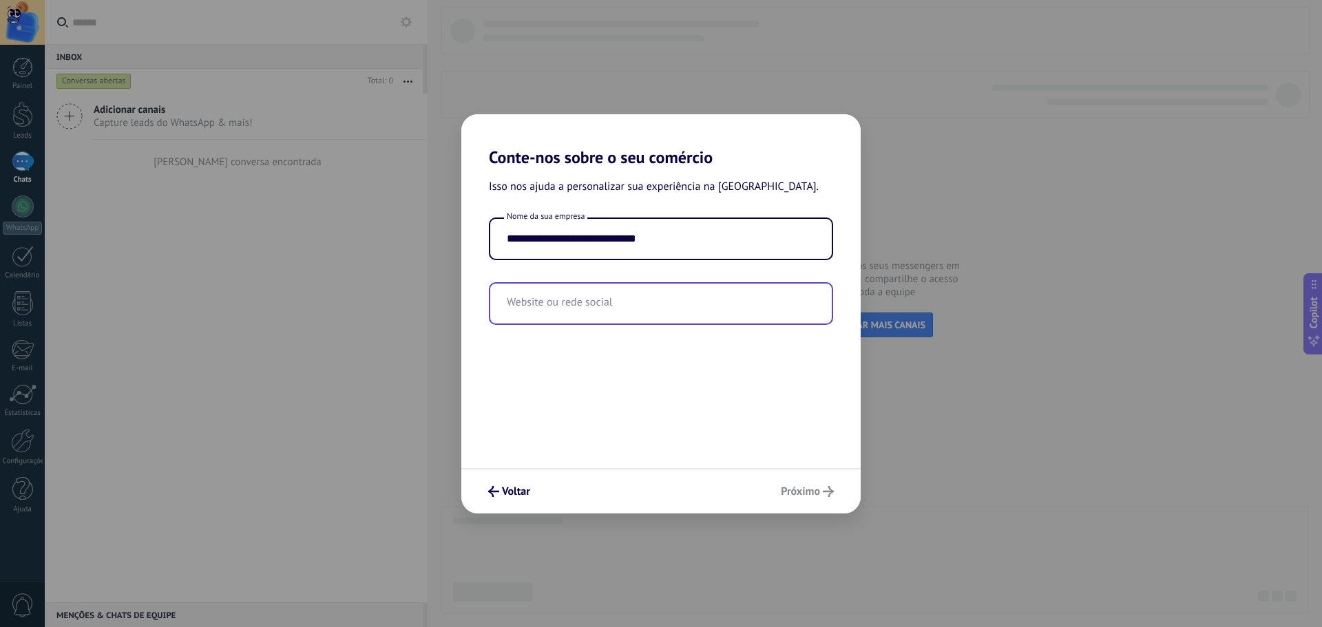
type input "**********"
click at [583, 298] on input "text" at bounding box center [660, 304] width 341 height 40
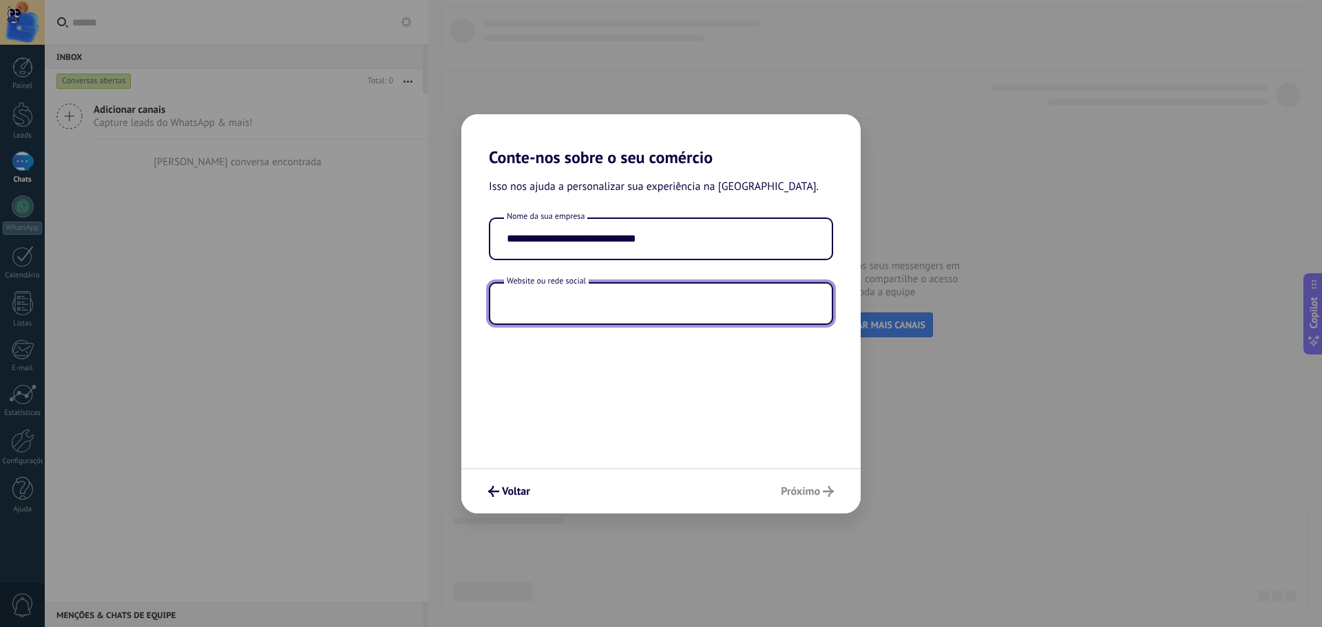
type input "*"
type input "**********"
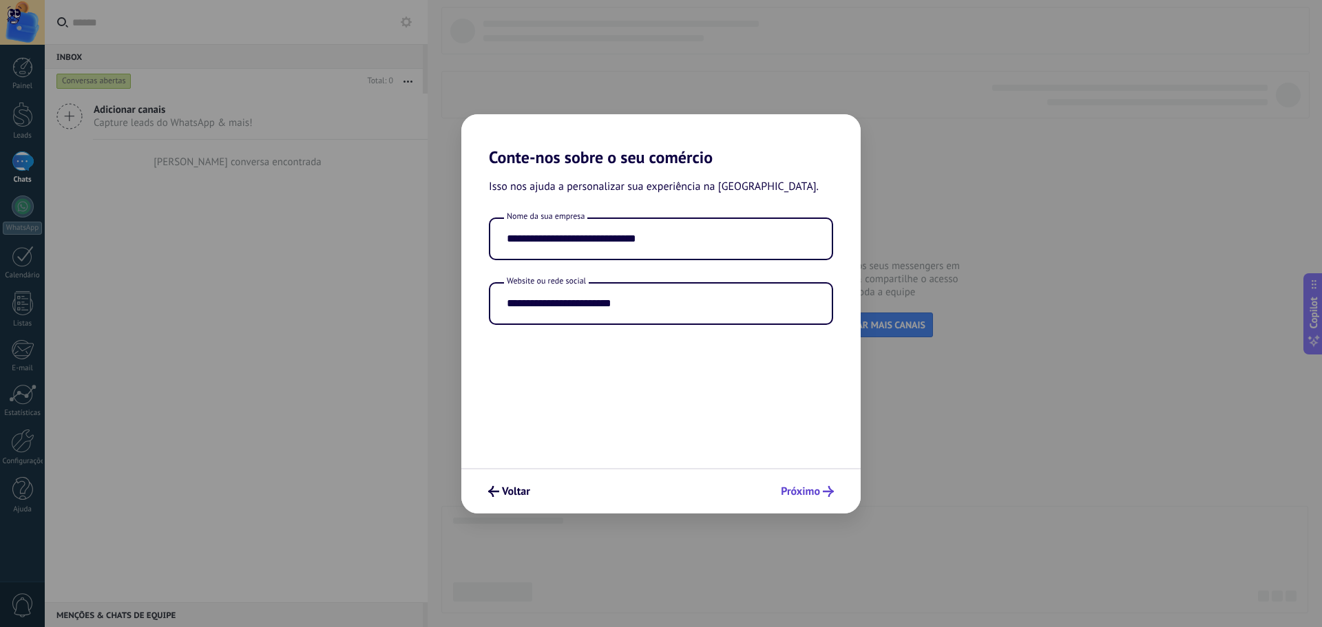
click at [808, 487] on span "Próximo" at bounding box center [800, 492] width 39 height 10
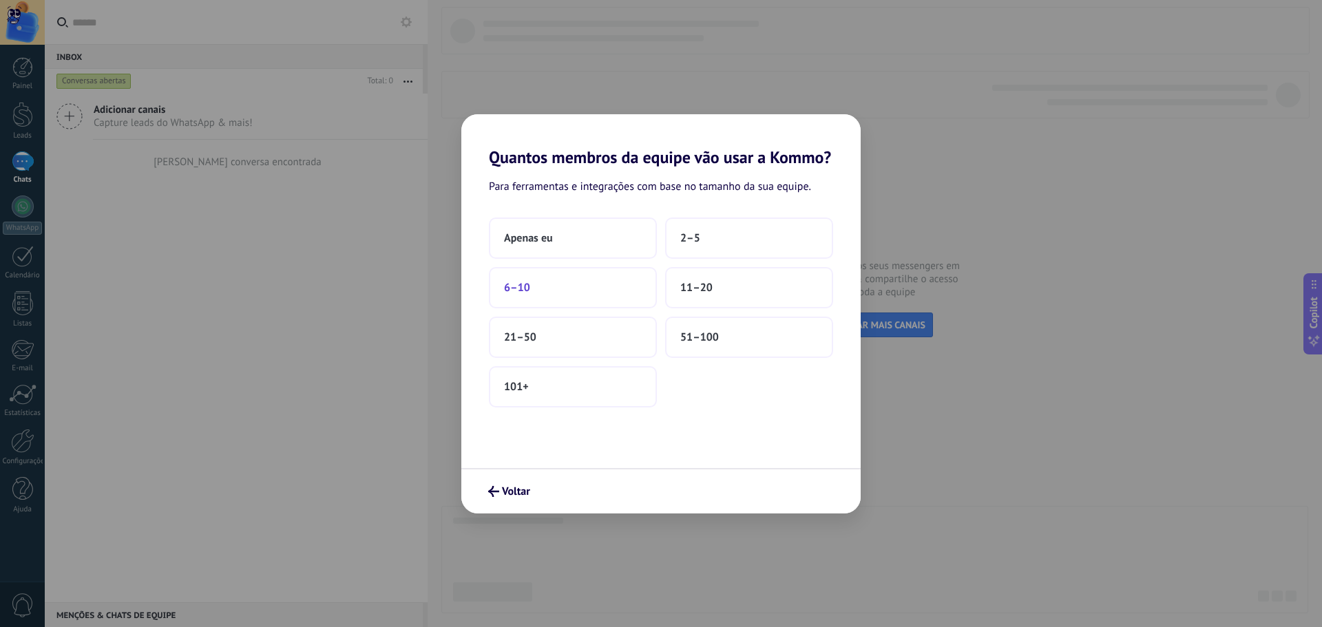
click at [572, 296] on button "6–10" at bounding box center [573, 287] width 168 height 41
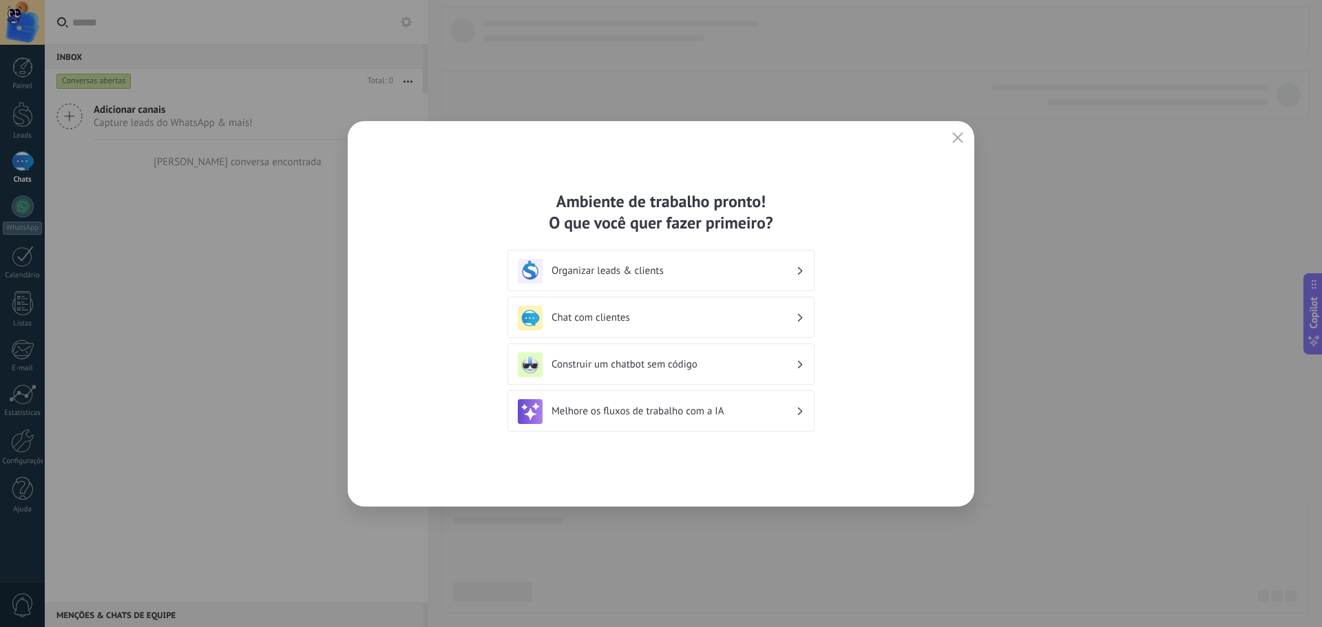
click at [735, 281] on div "Organizar leads & clients" at bounding box center [661, 271] width 286 height 25
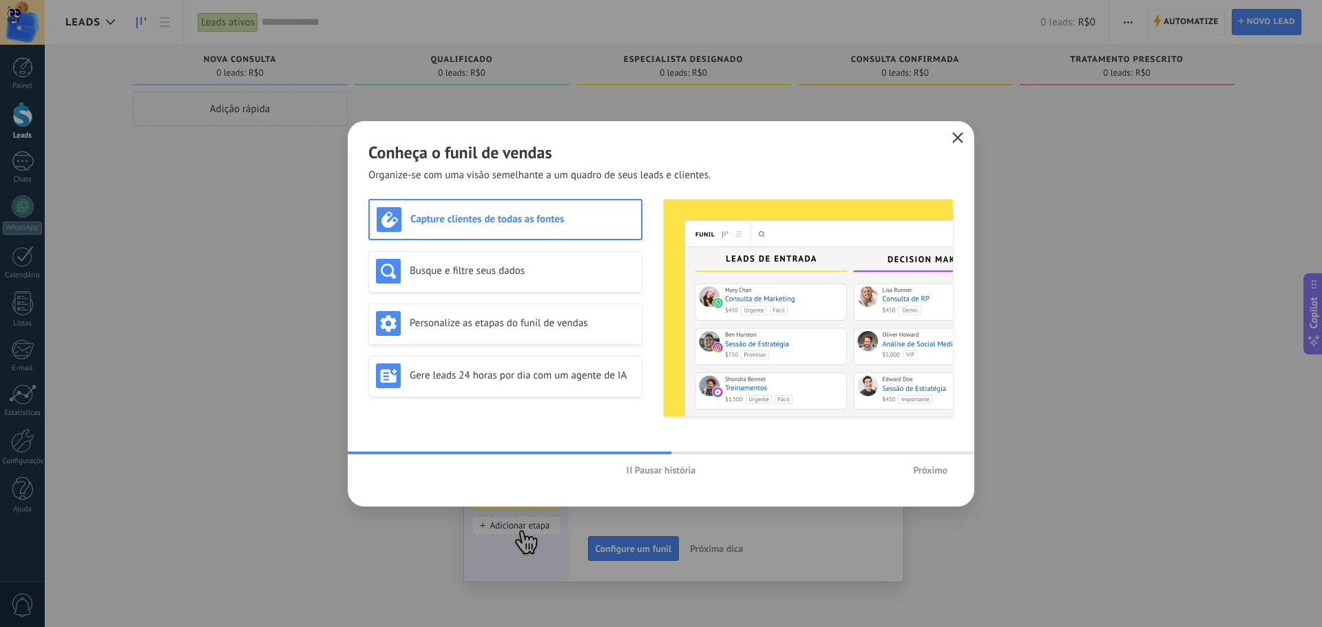
click at [959, 139] on icon "button" at bounding box center [957, 137] width 11 height 11
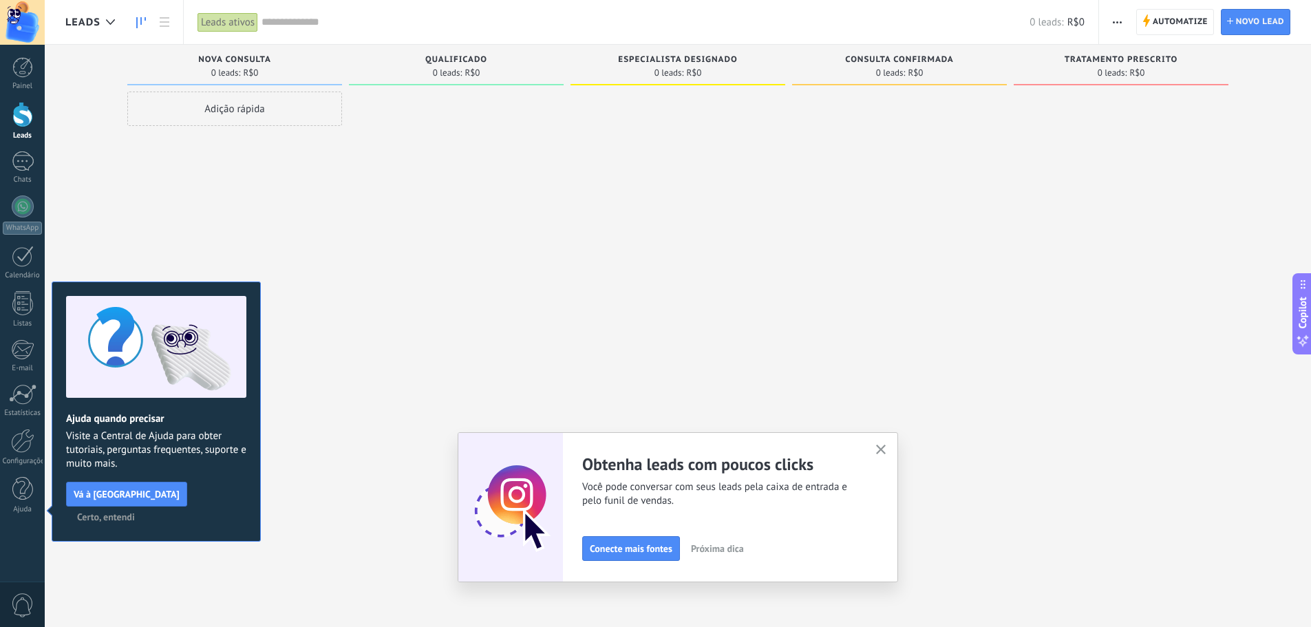
click at [882, 452] on icon "button" at bounding box center [881, 450] width 10 height 10
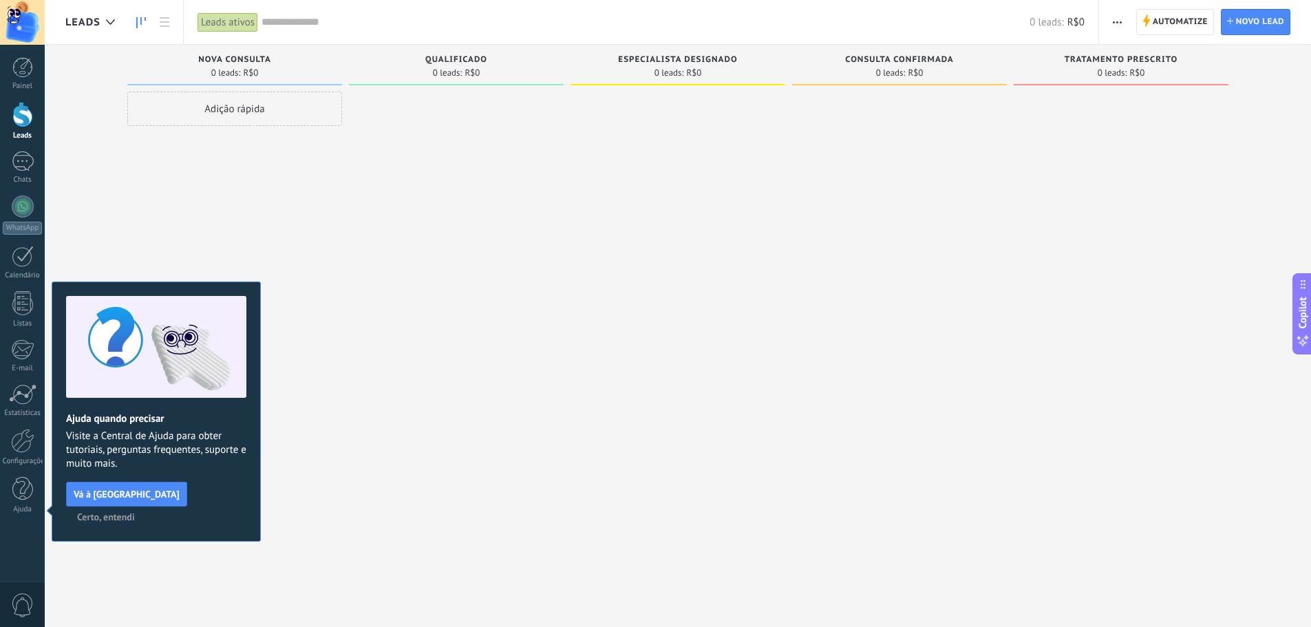
click at [438, 452] on div at bounding box center [456, 315] width 215 height 447
click at [135, 512] on span "Certo, entendi" at bounding box center [106, 517] width 58 height 10
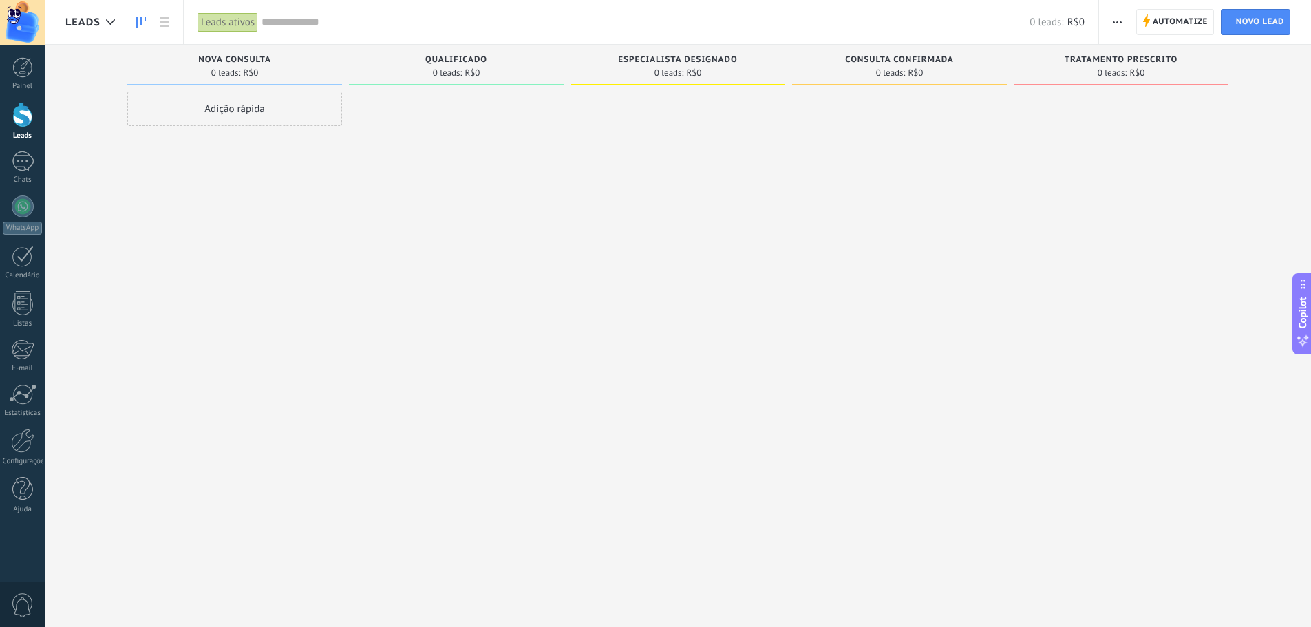
click at [169, 447] on div "Adição rápida" at bounding box center [234, 315] width 215 height 447
click at [23, 124] on div at bounding box center [22, 114] width 21 height 25
click at [20, 74] on div at bounding box center [22, 67] width 21 height 21
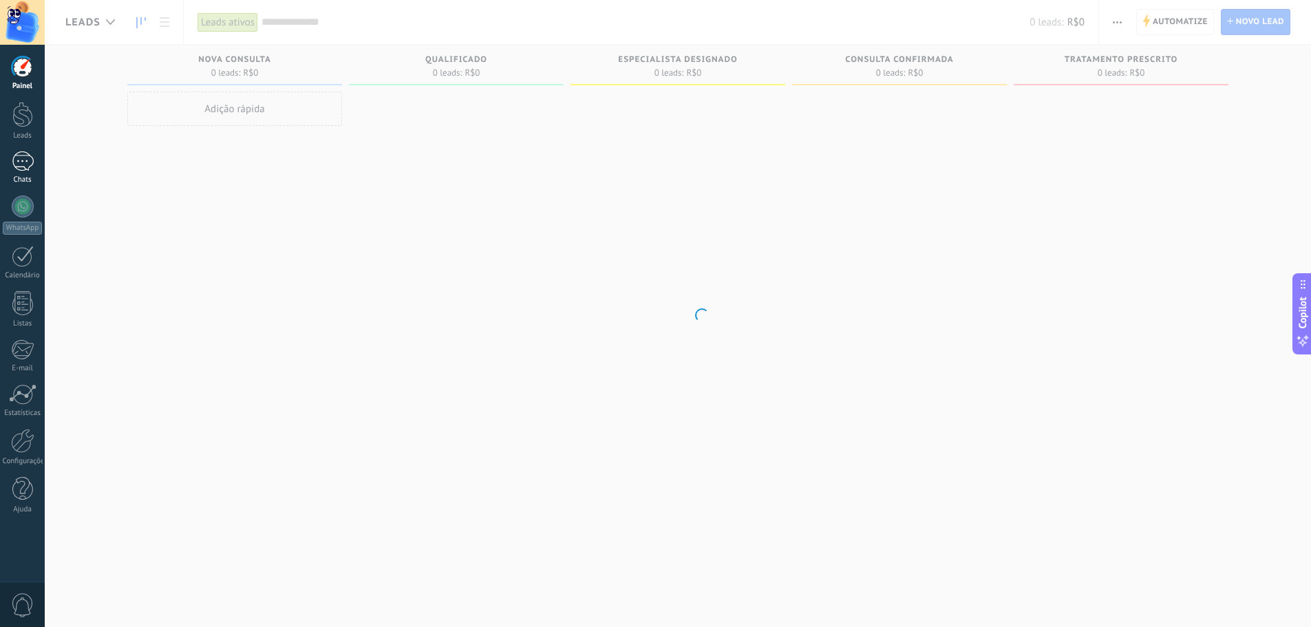
click at [22, 165] on div at bounding box center [23, 161] width 22 height 20
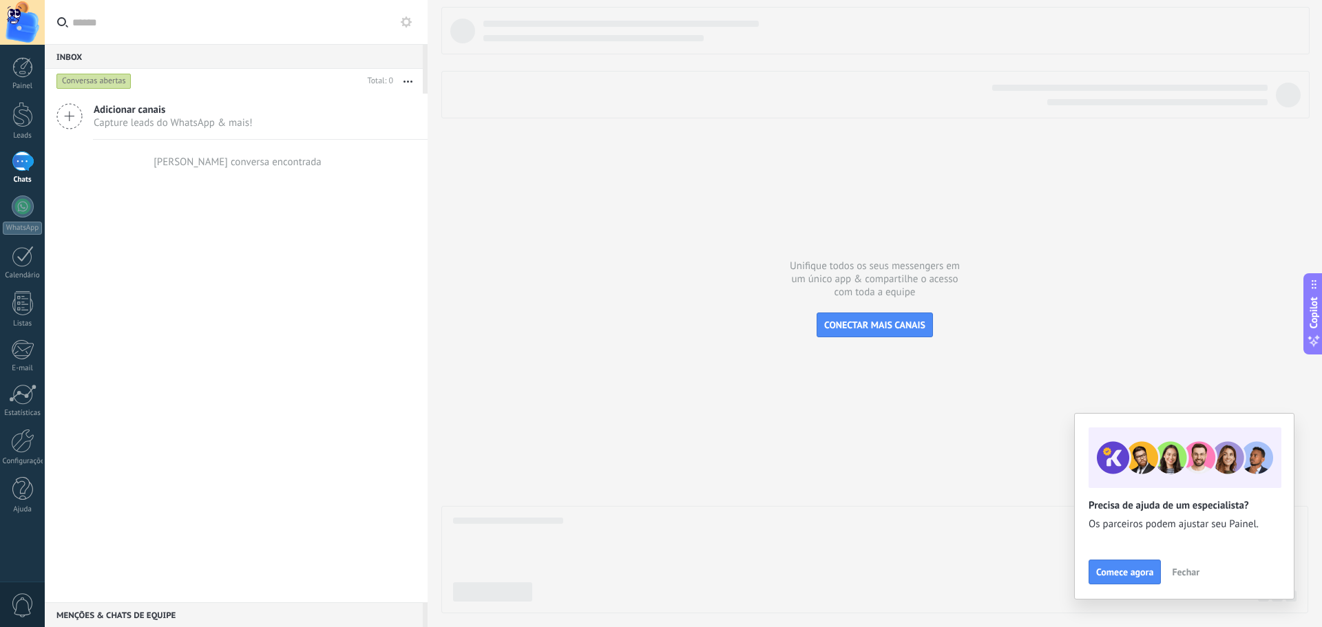
click at [319, 254] on div "Adicionar canais Capture leads do WhatsApp & mais! Nenhuma conversa encontrada" at bounding box center [236, 348] width 383 height 509
click at [165, 139] on div "Adicionar canais Capture leads do WhatsApp & mais!" at bounding box center [236, 117] width 383 height 46
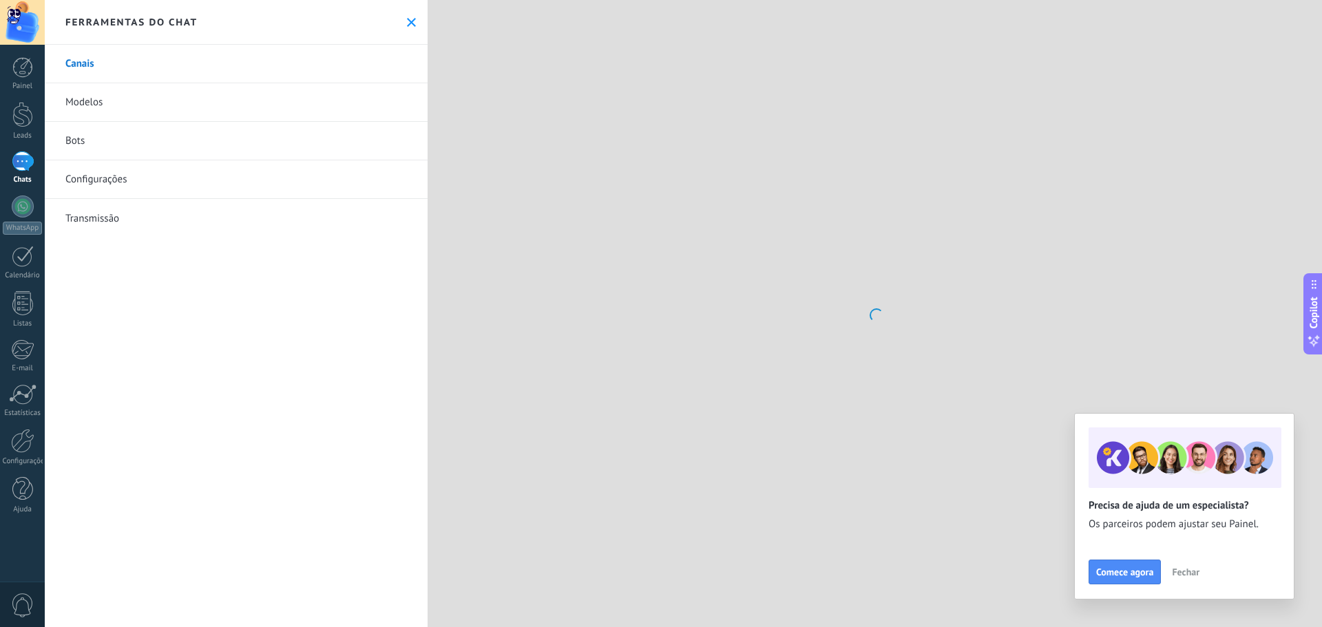
click at [156, 116] on link "Modelos" at bounding box center [236, 102] width 383 height 39
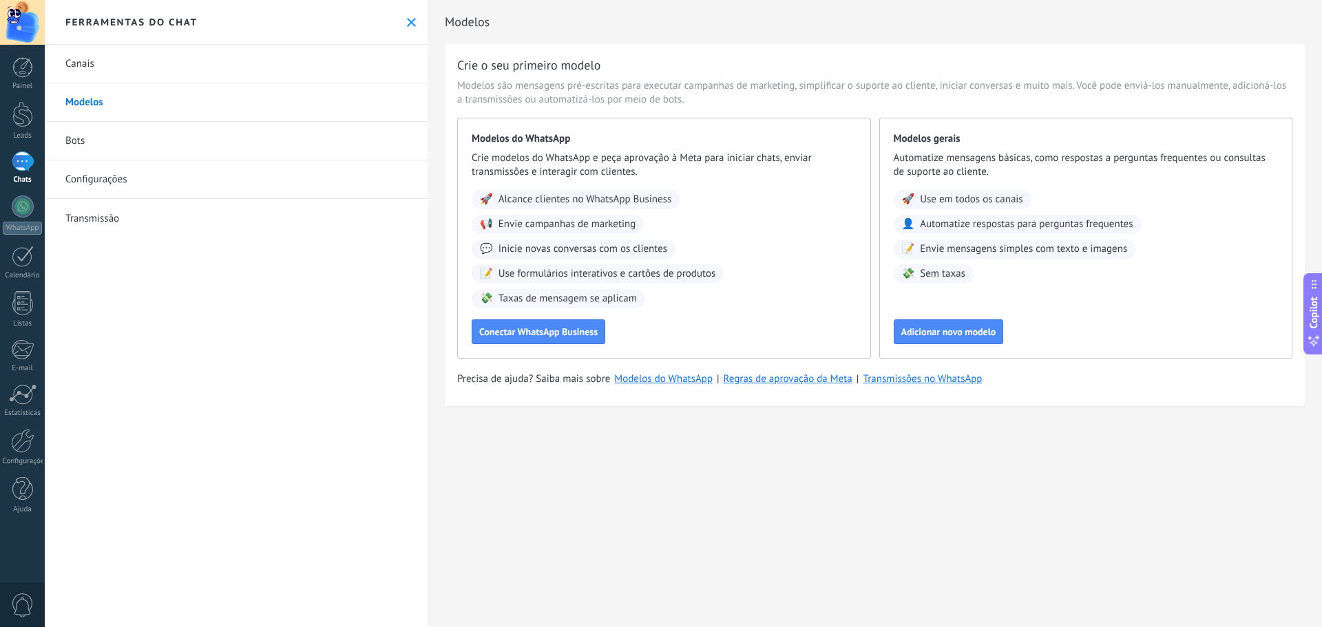
click at [131, 140] on link "Bots" at bounding box center [236, 141] width 383 height 39
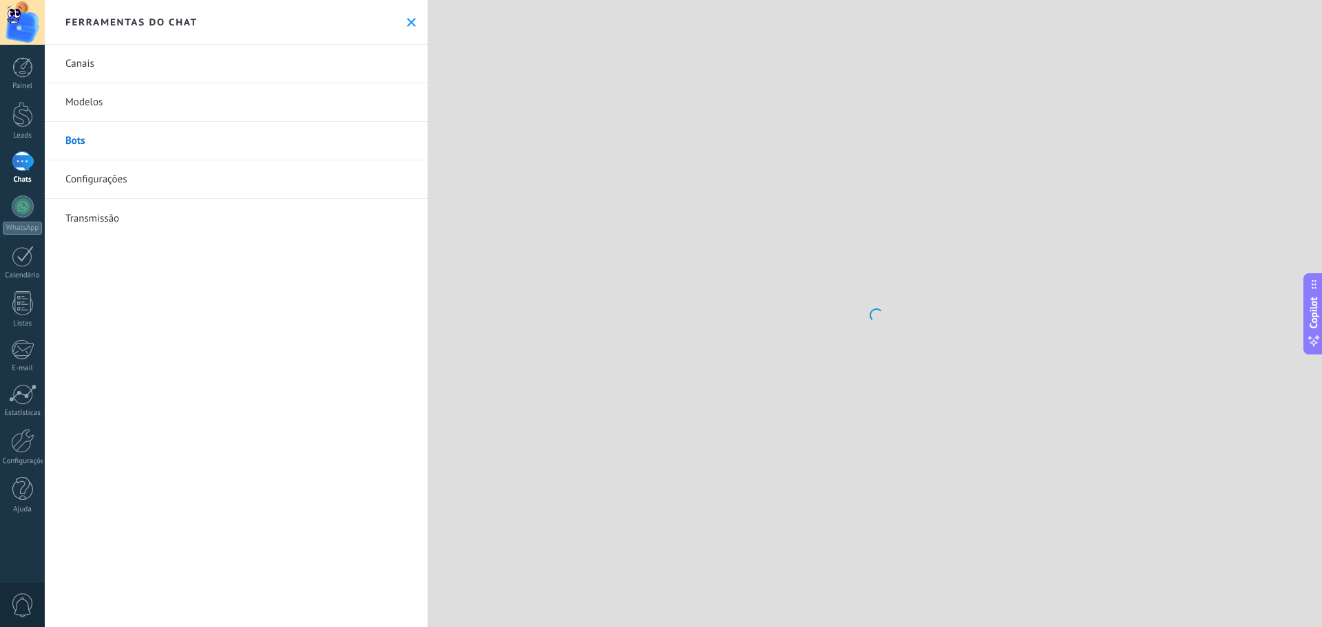
click at [114, 65] on link "Canais" at bounding box center [236, 64] width 383 height 39
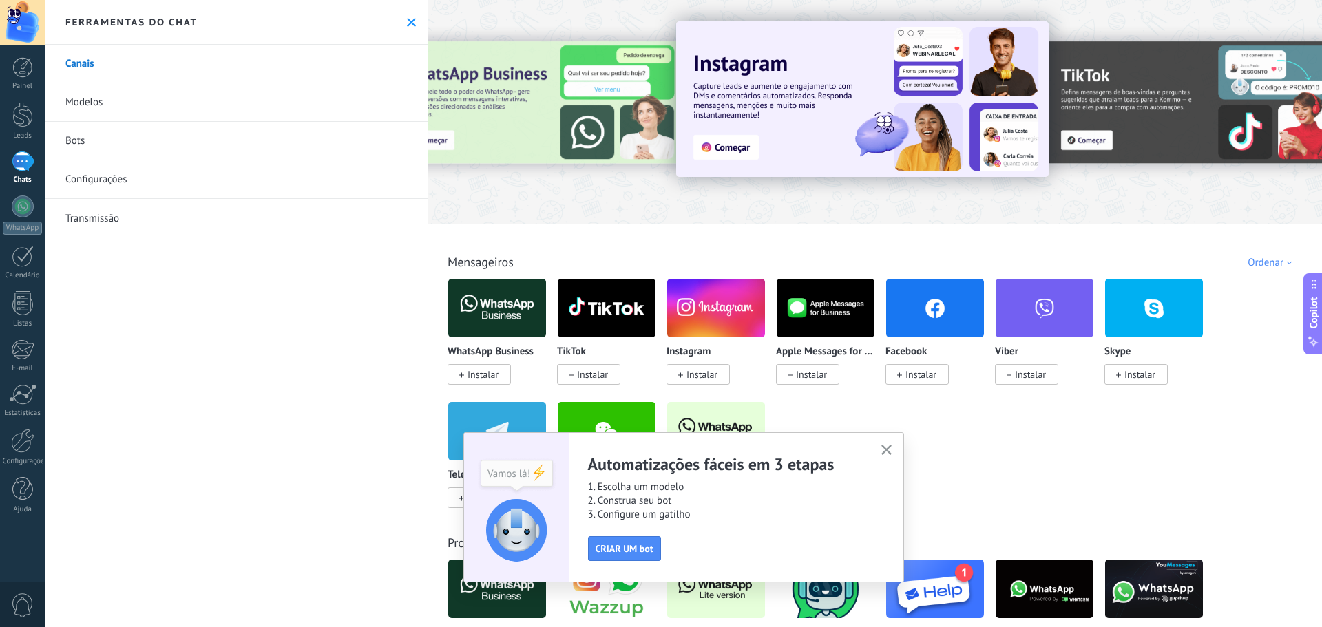
click at [888, 452] on use "button" at bounding box center [886, 450] width 10 height 10
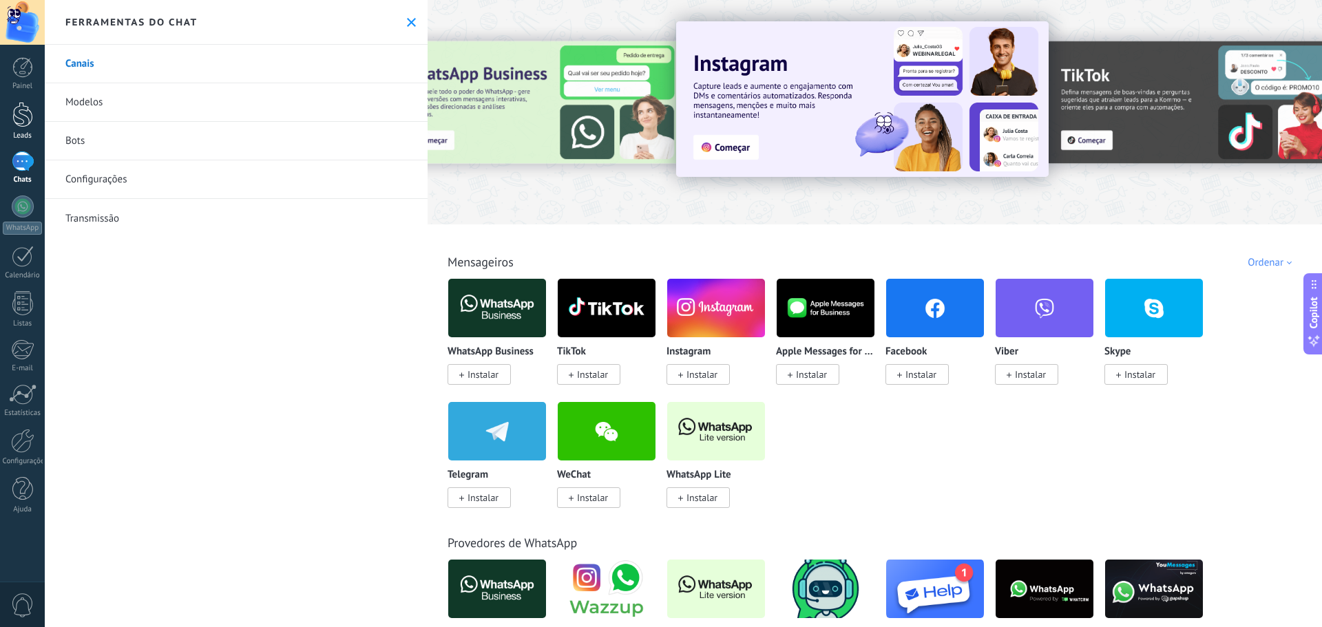
click at [39, 118] on link "Leads" at bounding box center [22, 121] width 45 height 39
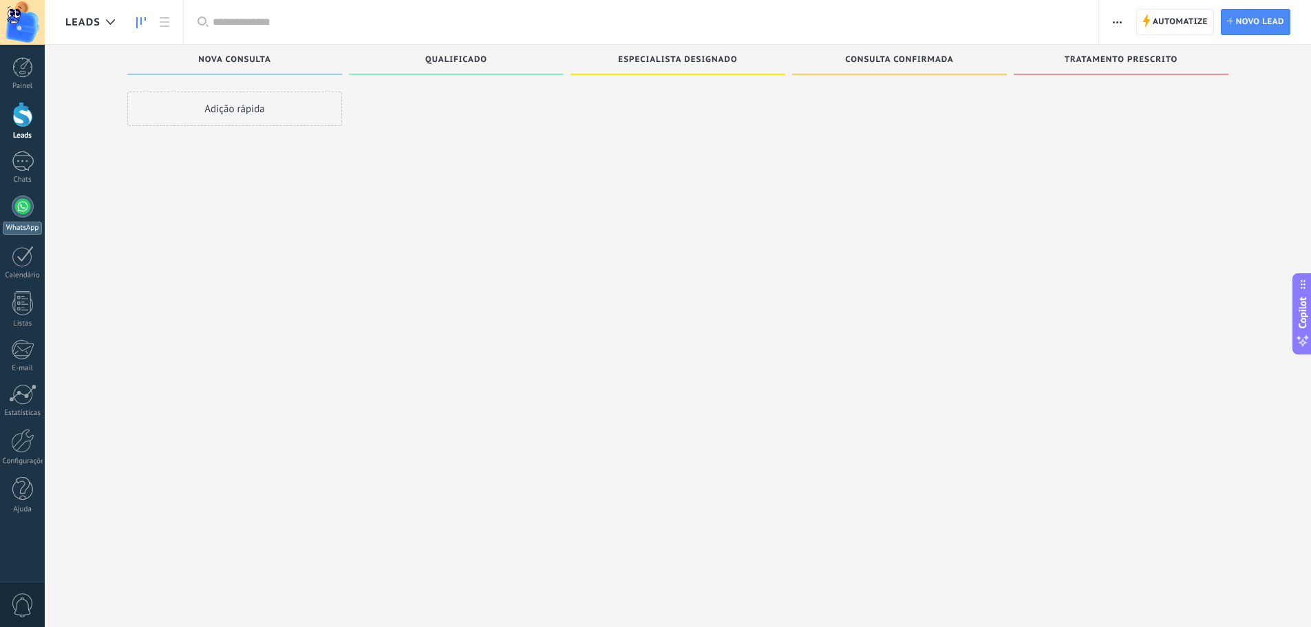
click at [28, 201] on div at bounding box center [23, 206] width 22 height 22
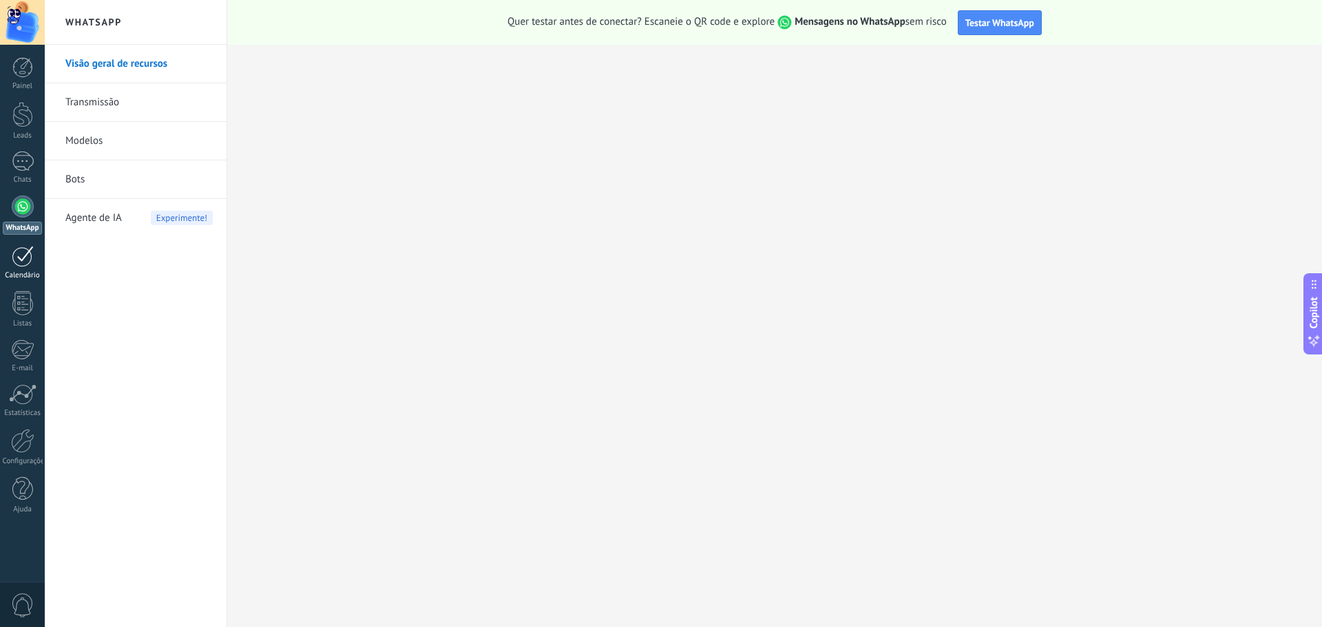
click at [33, 258] on div at bounding box center [23, 256] width 22 height 21
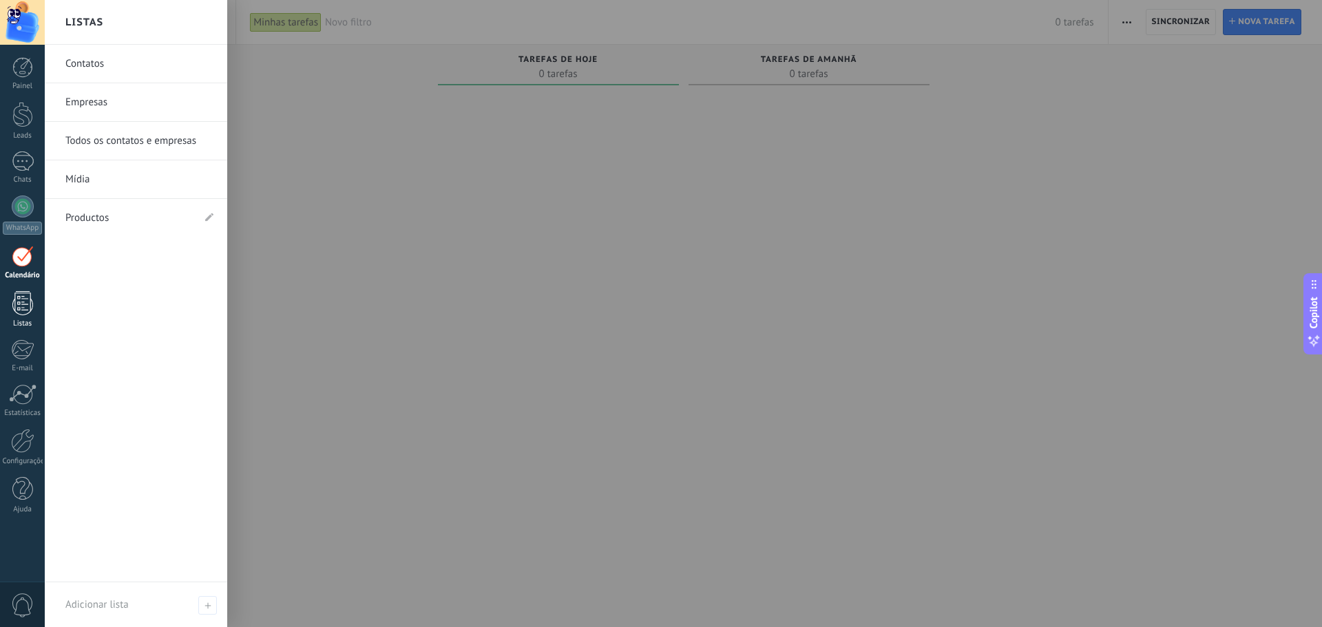
click at [15, 305] on div at bounding box center [22, 303] width 21 height 24
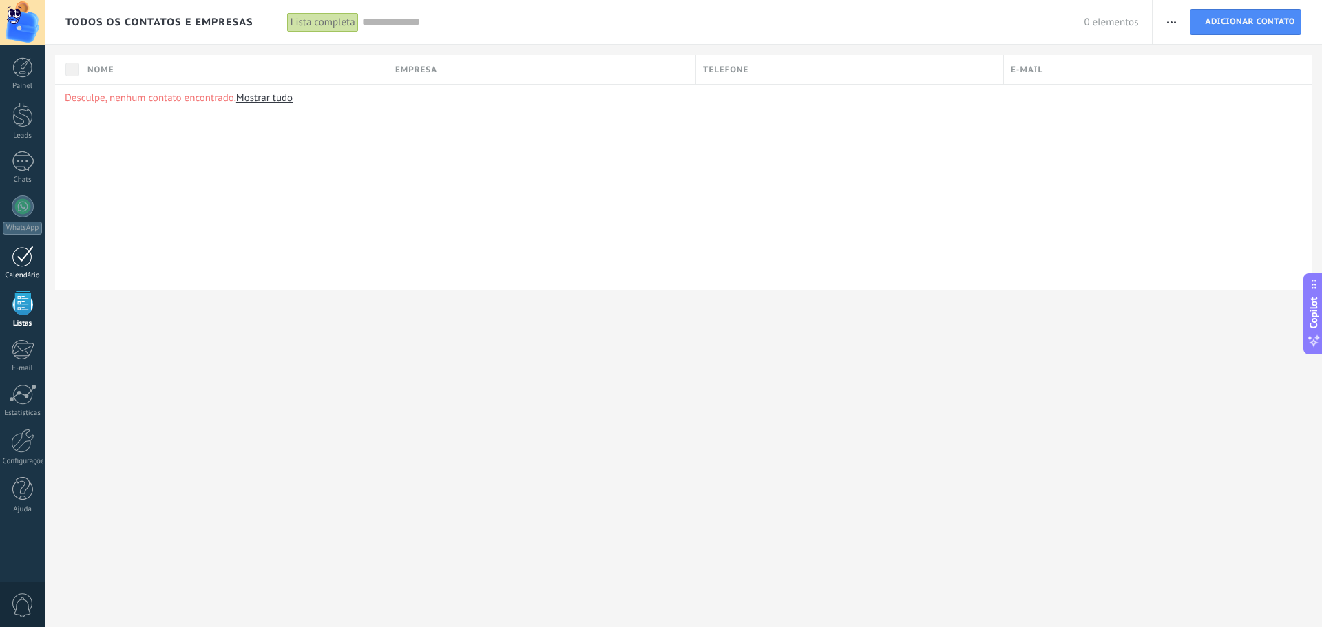
click at [20, 259] on div at bounding box center [23, 256] width 22 height 21
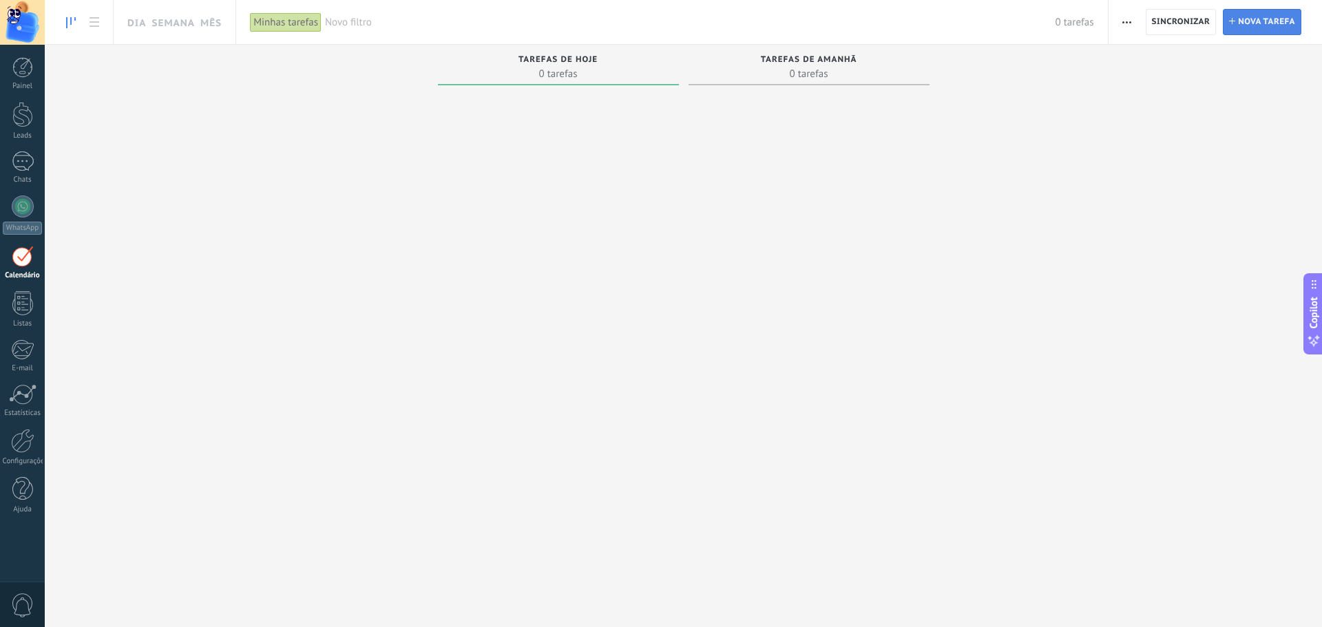
click at [1275, 17] on span "Nova tarefa" at bounding box center [1266, 22] width 57 height 25
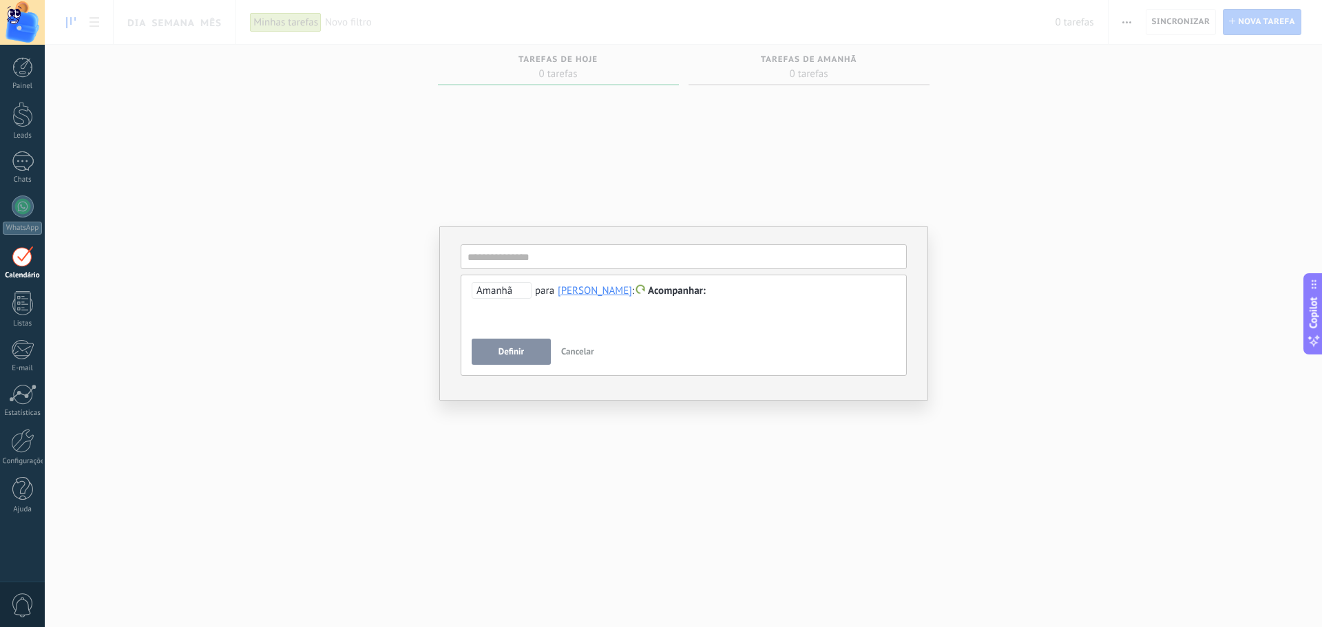
click at [422, 210] on div "**********" at bounding box center [683, 313] width 1277 height 627
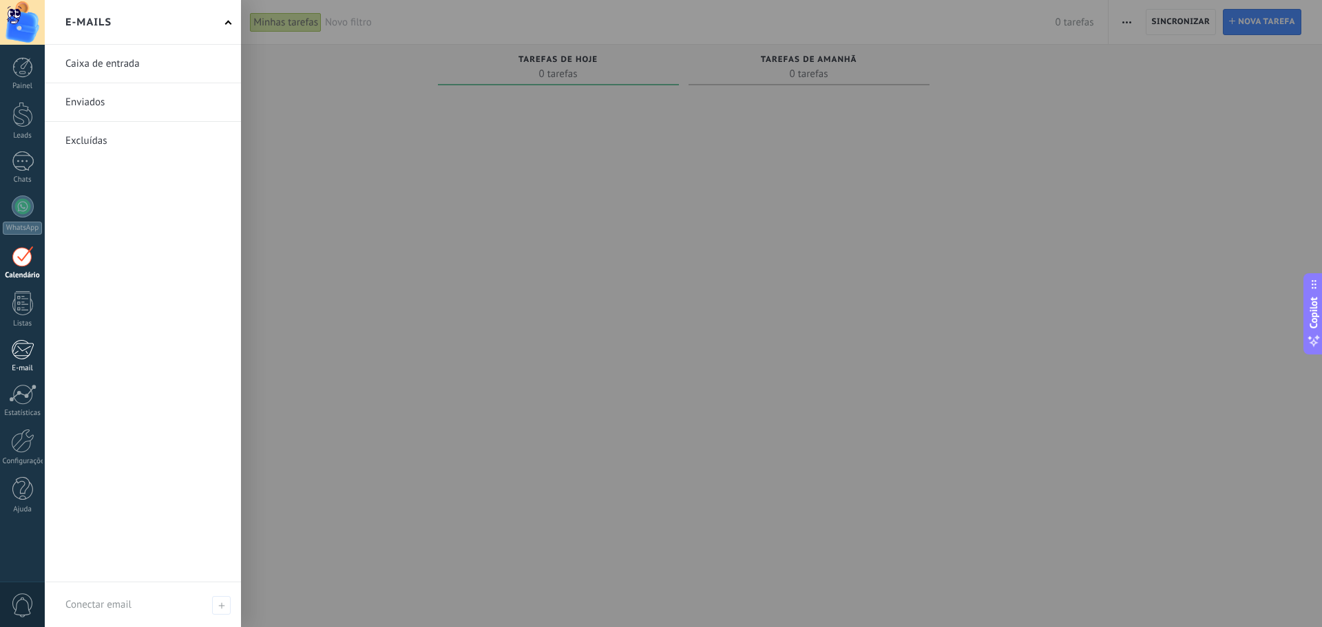
click at [21, 349] on div at bounding box center [22, 349] width 23 height 21
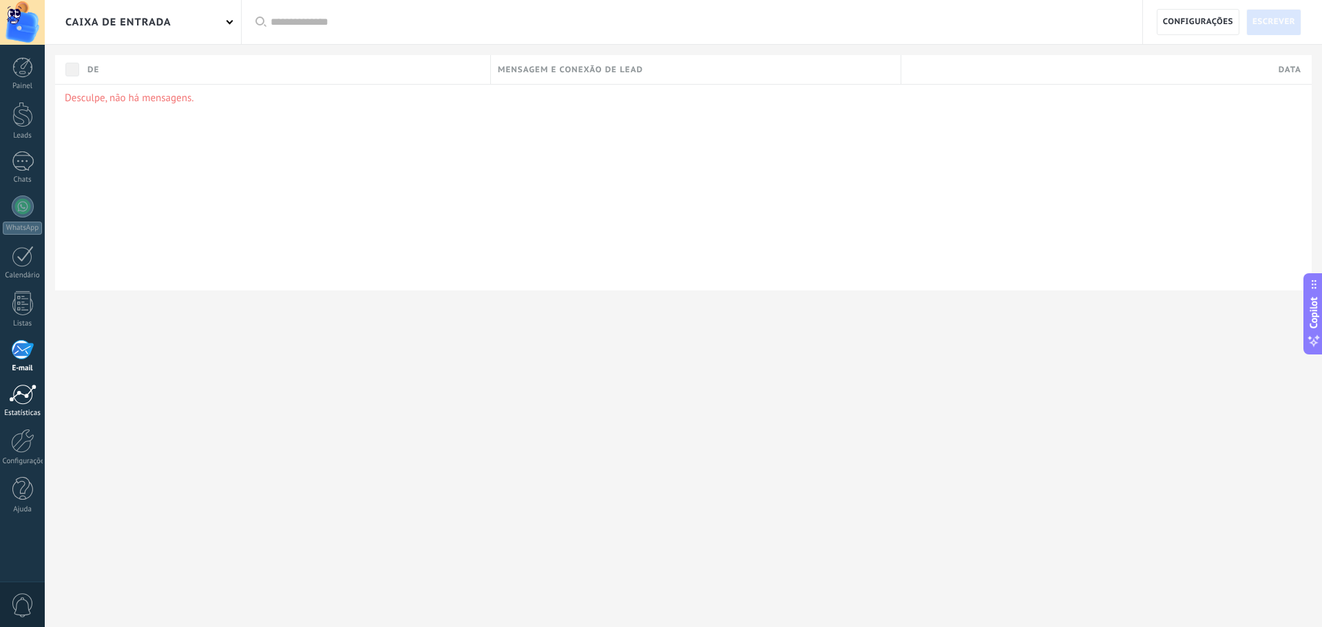
click at [23, 397] on div at bounding box center [23, 394] width 28 height 21
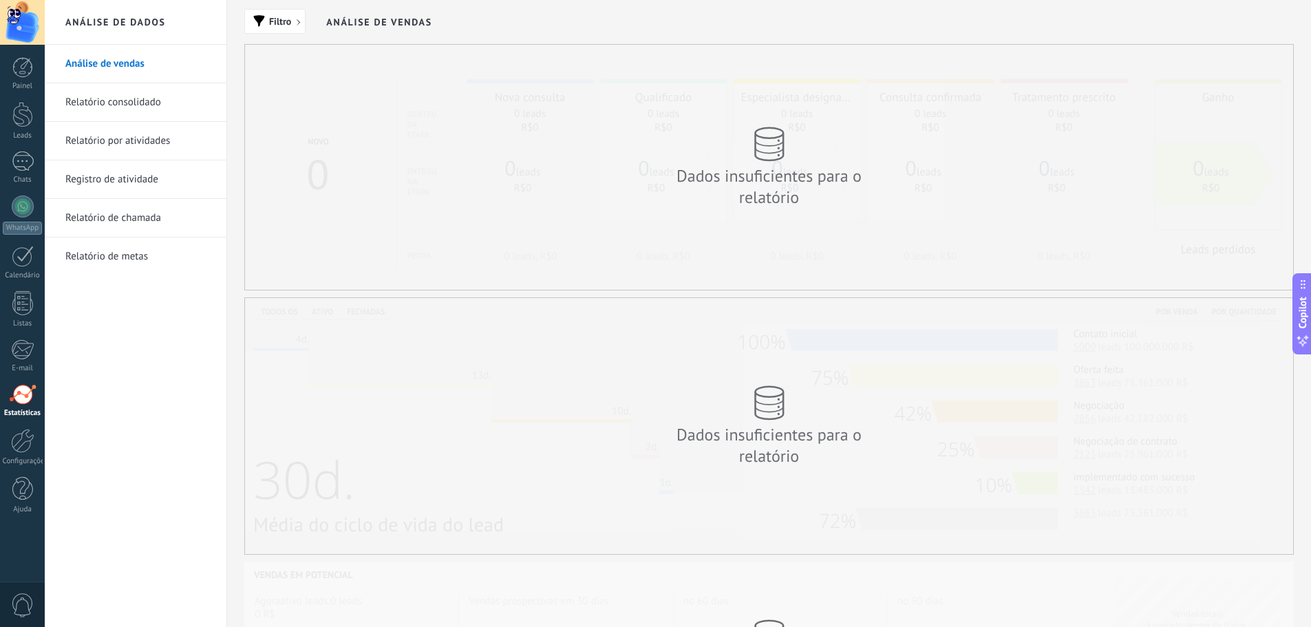
click at [145, 98] on link "Relatório consolidado" at bounding box center [138, 102] width 147 height 39
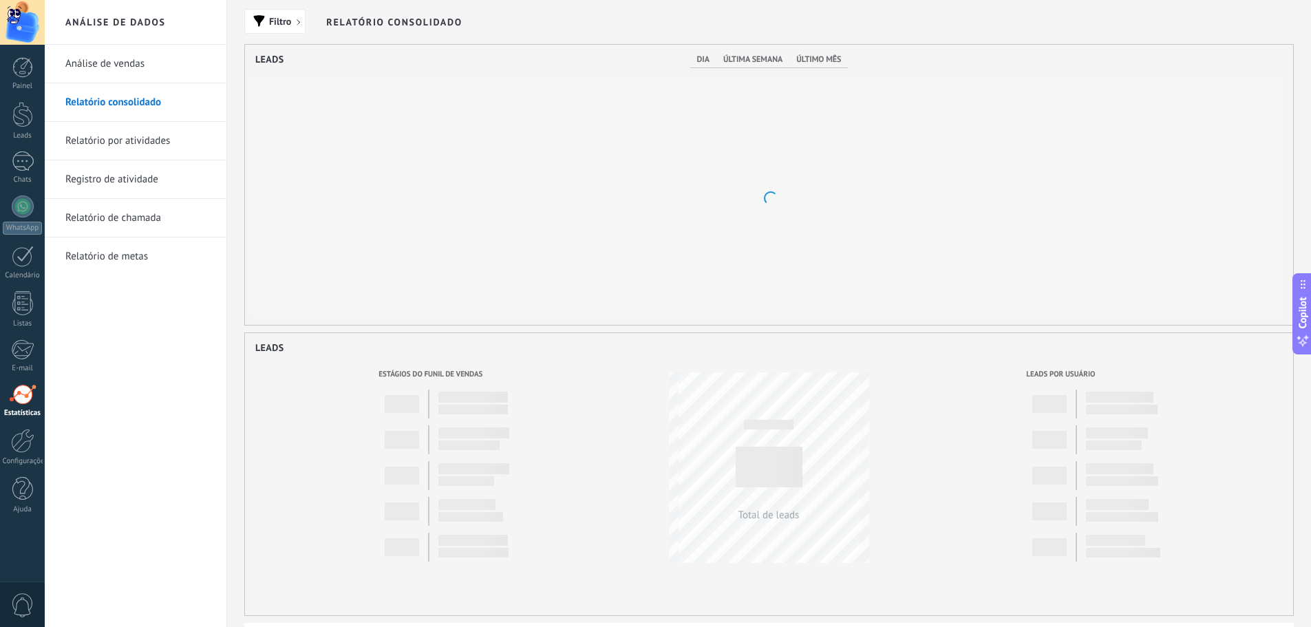
scroll to position [280, 1048]
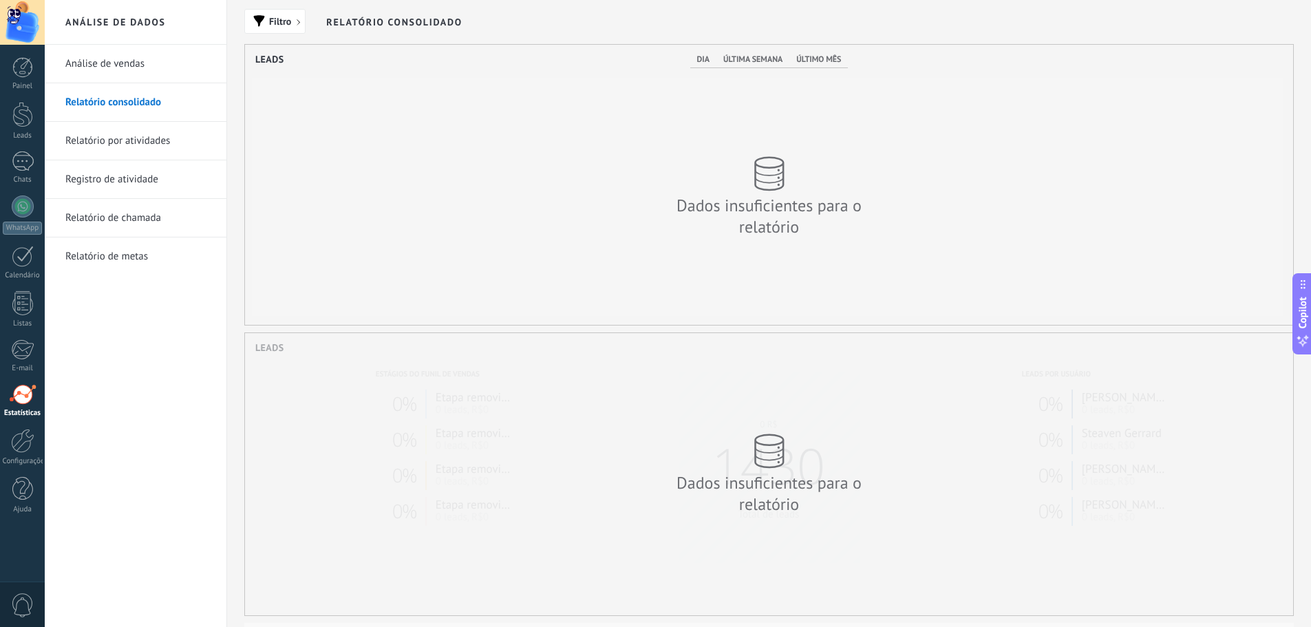
click at [148, 137] on link "Relatório por atividades" at bounding box center [138, 141] width 147 height 39
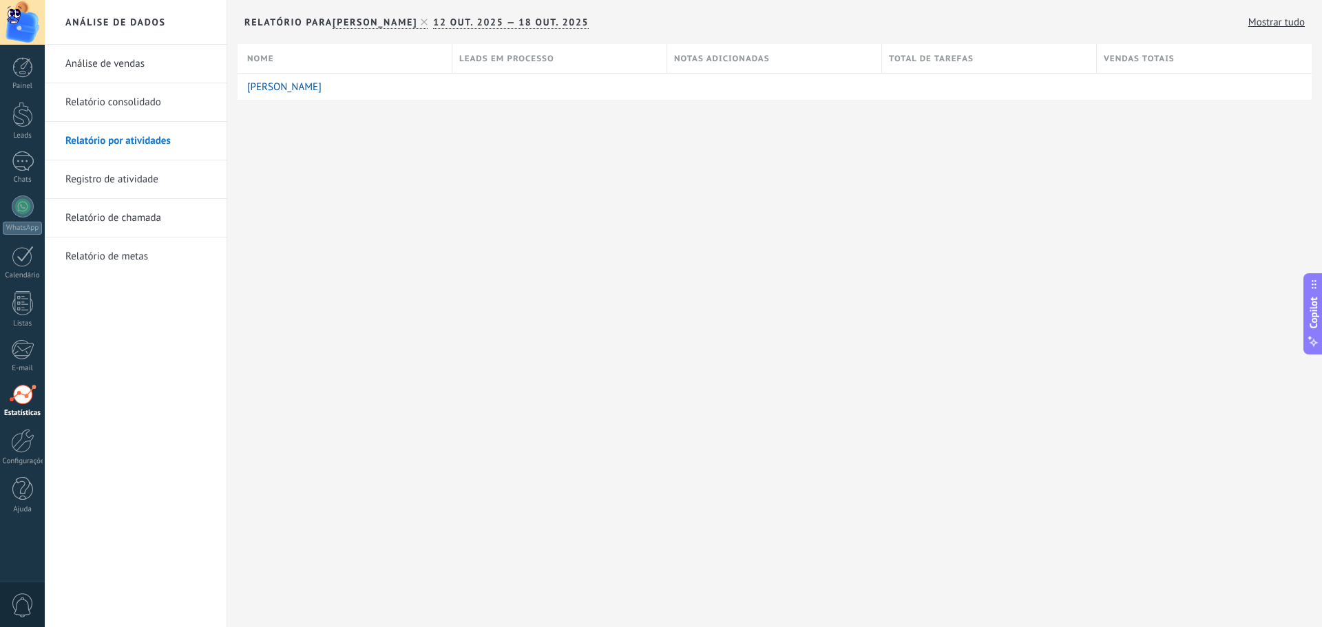
click at [141, 182] on link "Registro de atividade" at bounding box center [138, 179] width 147 height 39
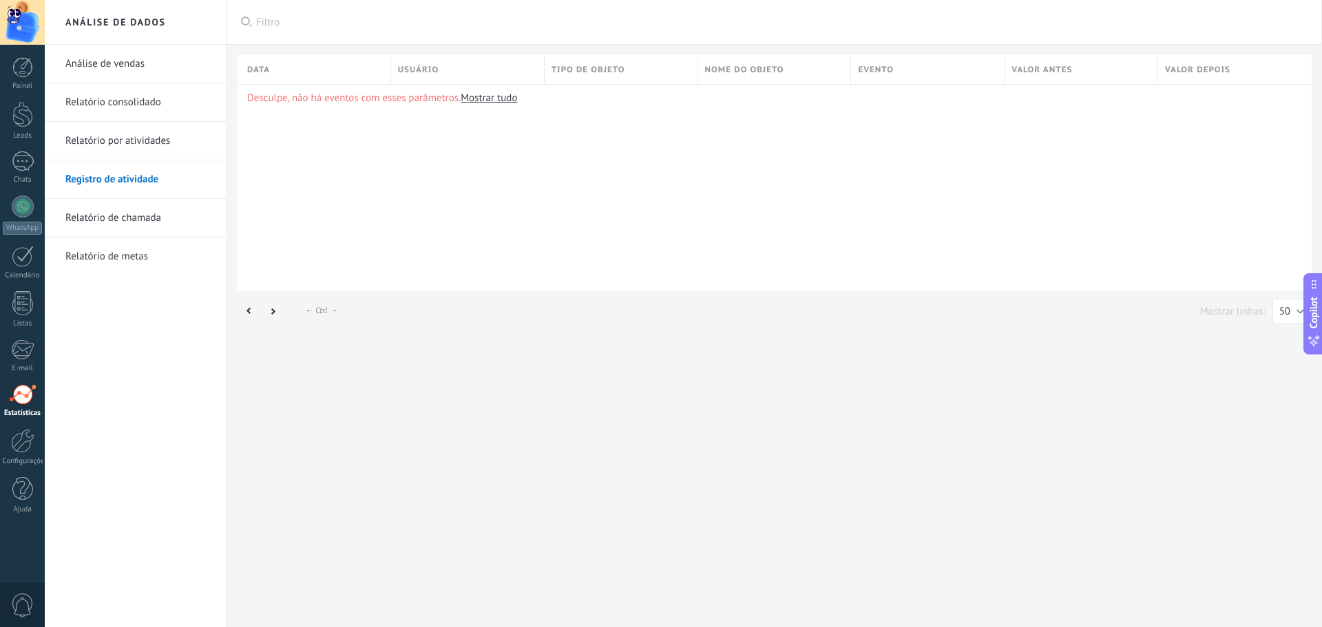
click at [140, 220] on link "Relatório de chamada" at bounding box center [138, 218] width 147 height 39
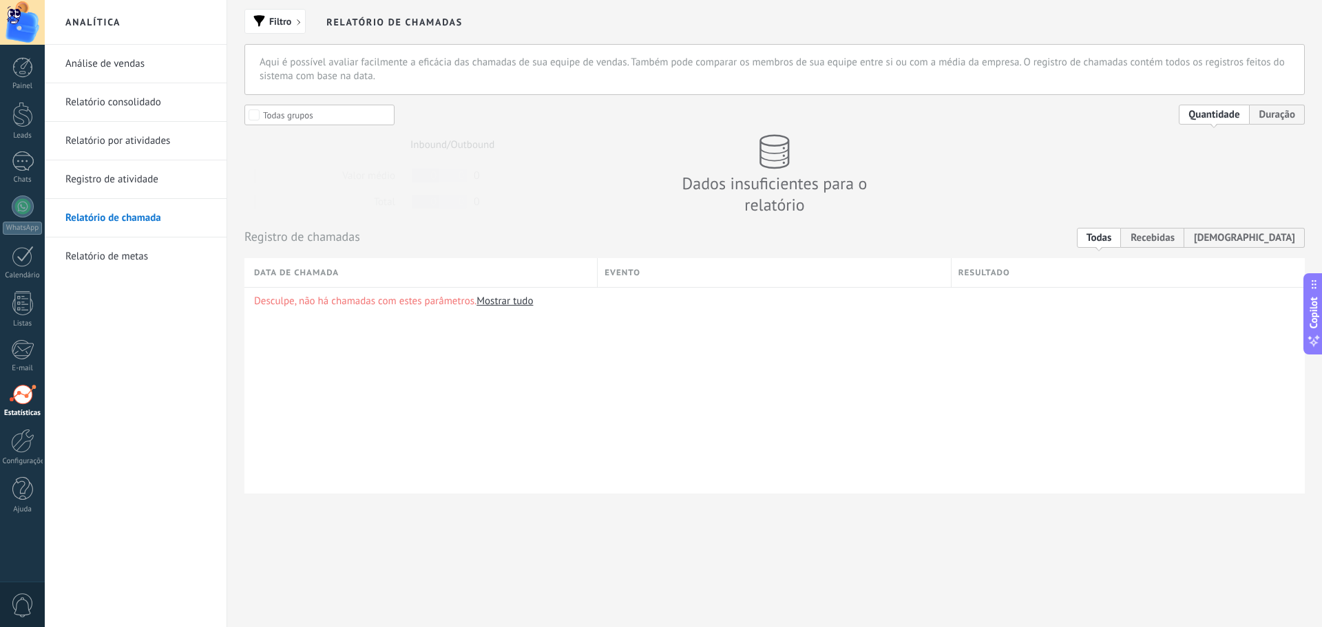
click at [125, 259] on link "Relatório de metas" at bounding box center [138, 256] width 147 height 39
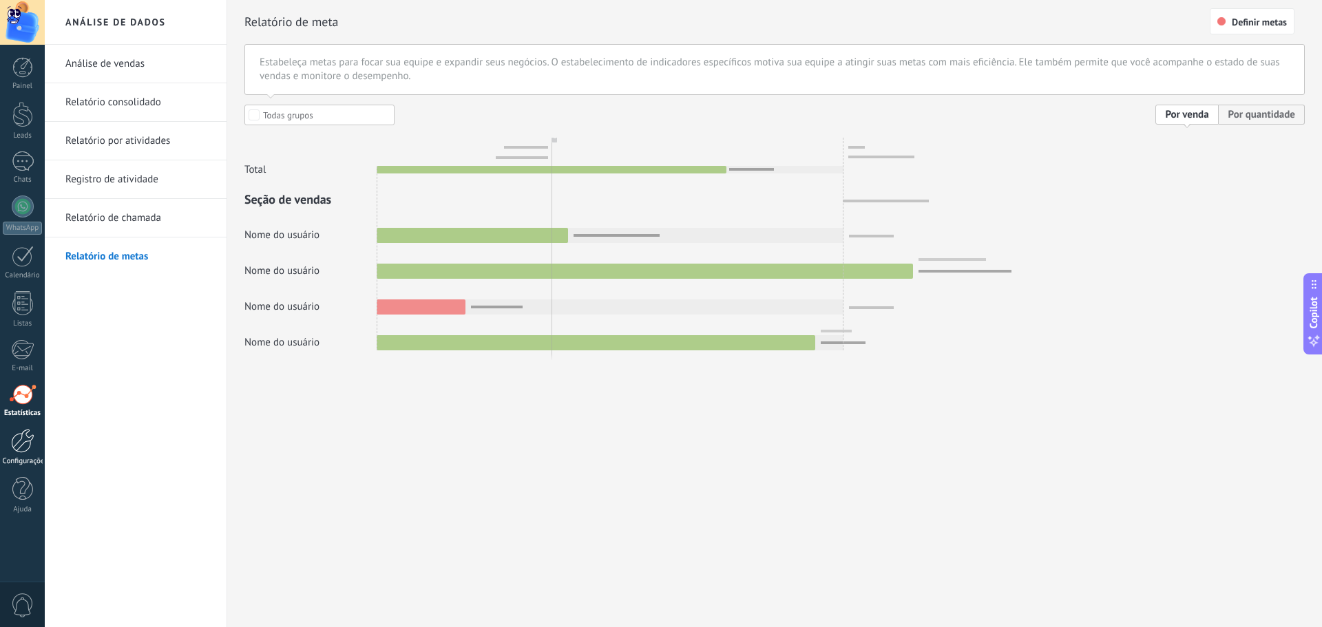
click at [24, 441] on div at bounding box center [22, 441] width 23 height 24
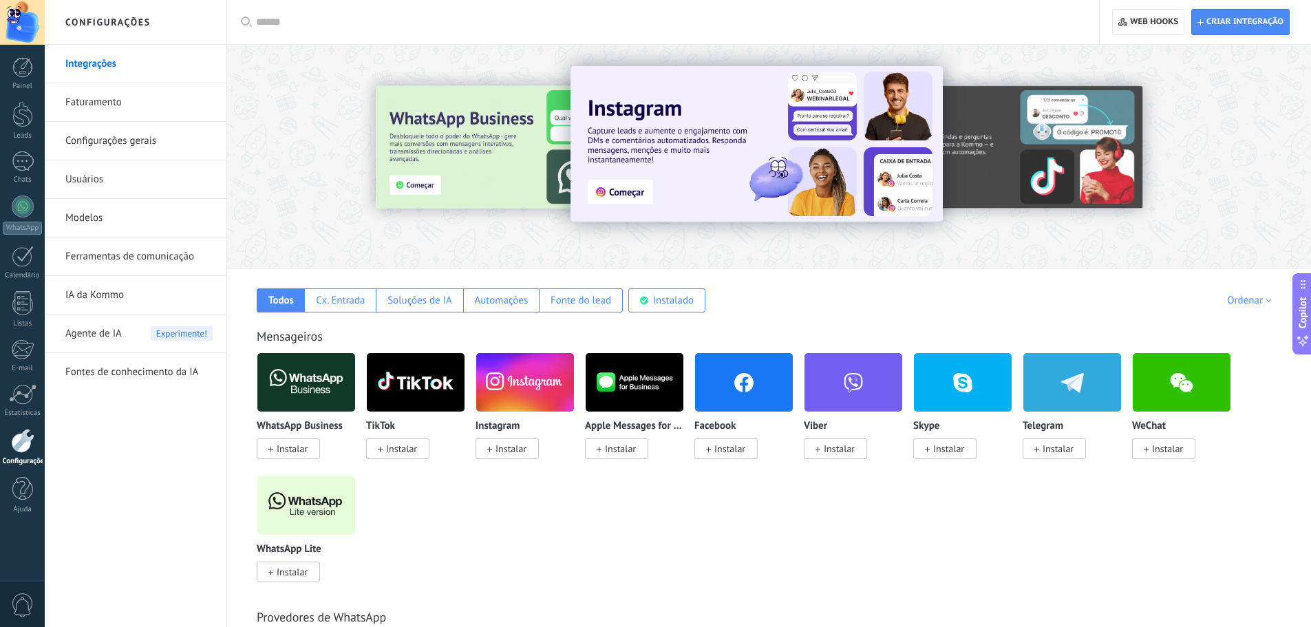
click at [129, 106] on link "Faturamento" at bounding box center [138, 102] width 147 height 39
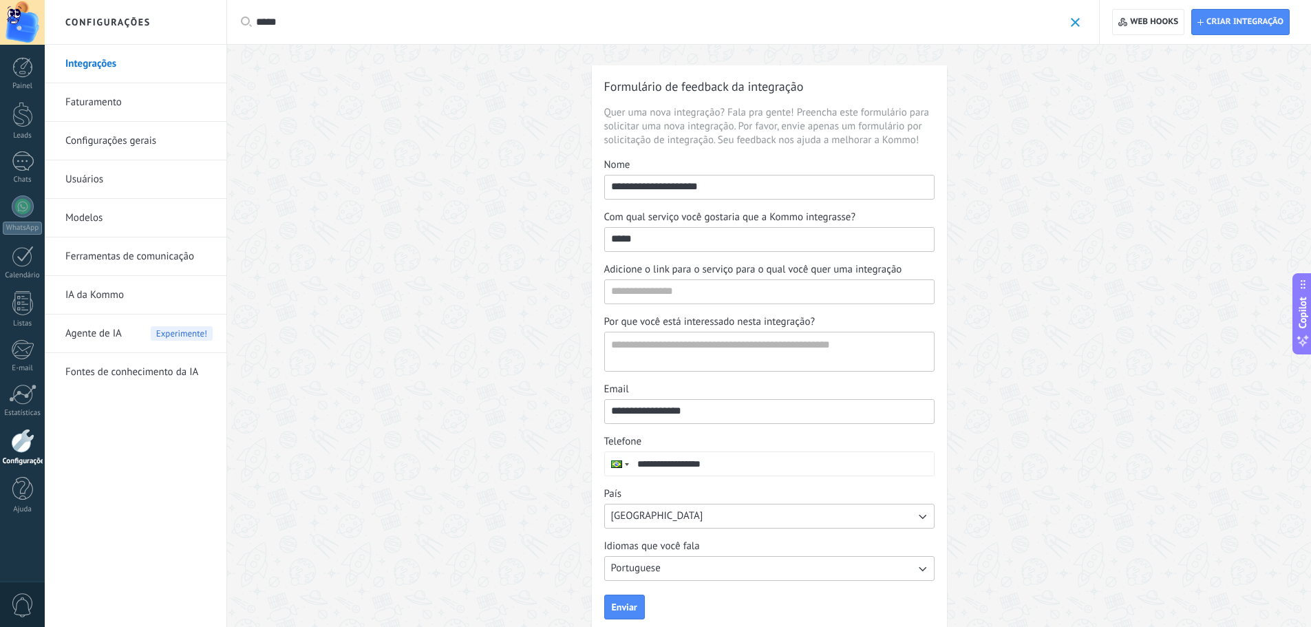
click at [283, 13] on div "*****" at bounding box center [668, 22] width 824 height 44
click at [301, 20] on input "*****" at bounding box center [660, 22] width 808 height 14
click at [279, 25] on input "*****" at bounding box center [660, 22] width 808 height 14
type input "*********"
click at [1145, 27] on span "Web hooks 0" at bounding box center [1154, 22] width 48 height 11
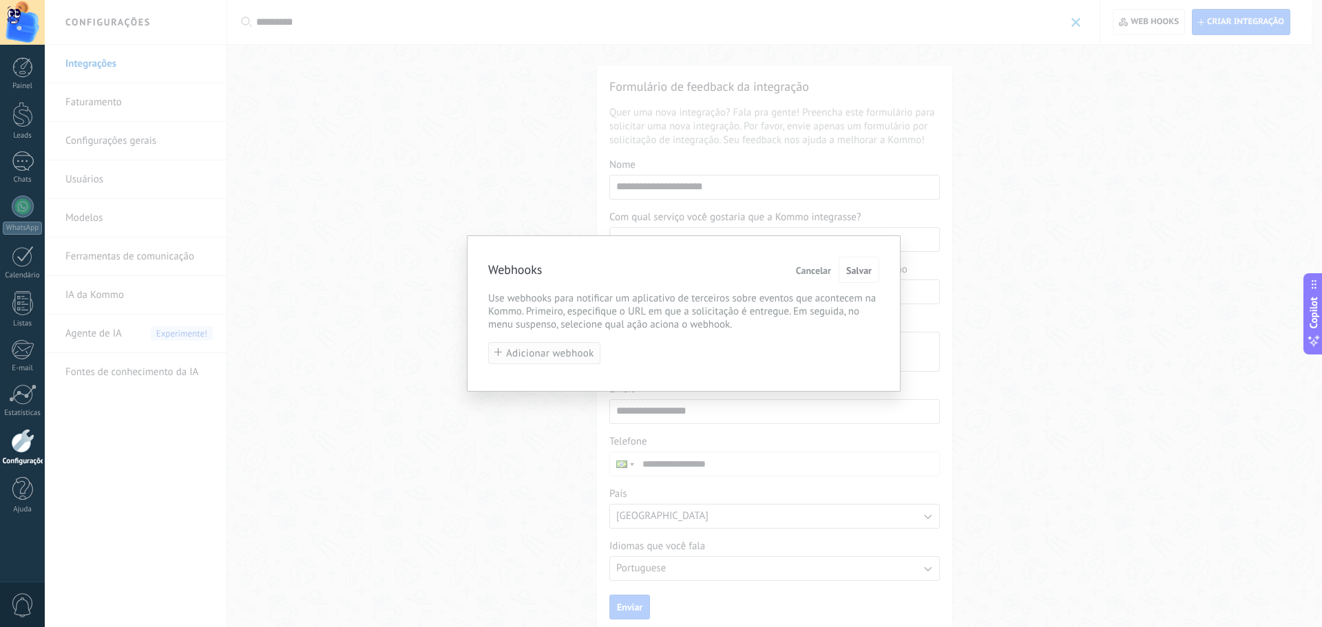
click at [572, 352] on span "Adicionar webhook" at bounding box center [550, 353] width 88 height 10
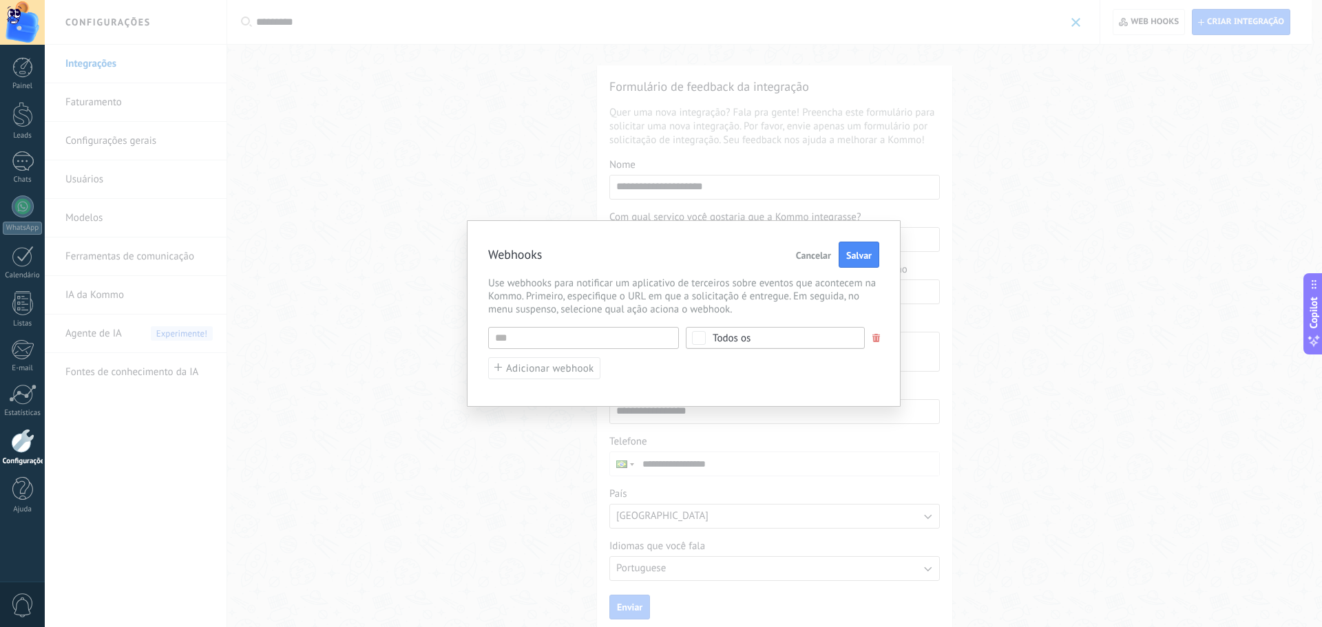
click at [776, 346] on div "Todos os" at bounding box center [775, 338] width 179 height 22
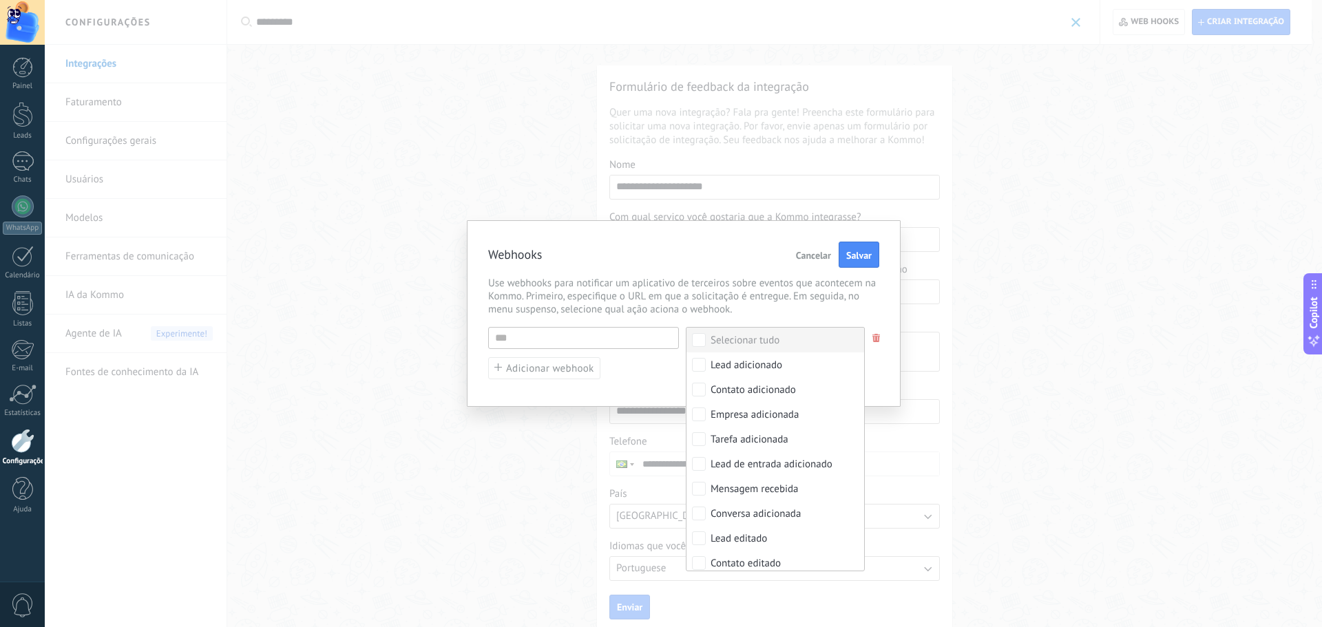
click at [635, 255] on div "Webhooks Cancelar Salvar" at bounding box center [683, 255] width 391 height 27
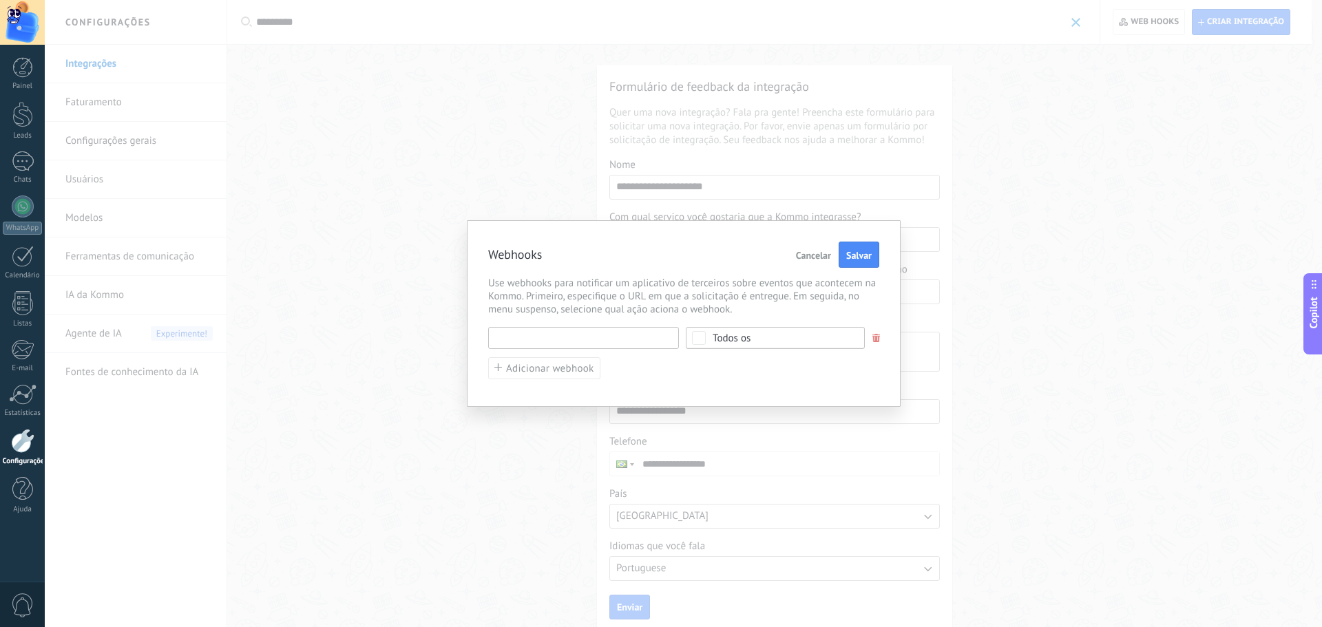
click at [606, 348] on input "text" at bounding box center [583, 338] width 191 height 22
type input "********"
click at [566, 374] on span "Adicionar webhook" at bounding box center [550, 368] width 88 height 10
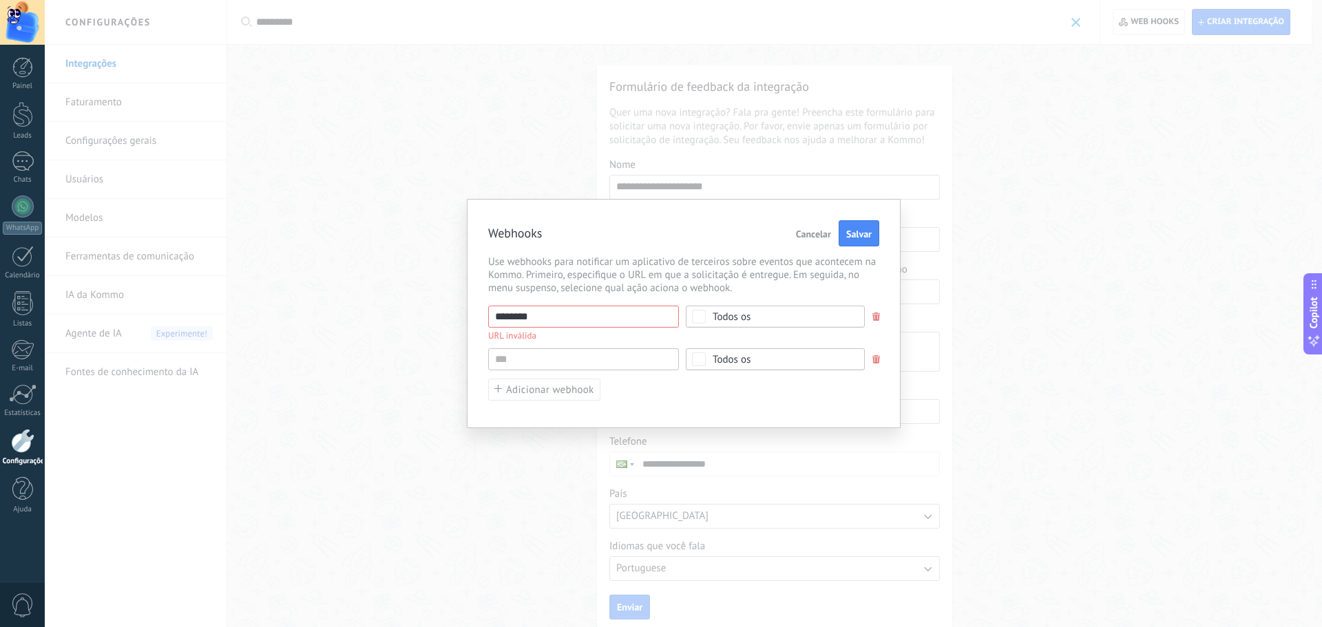
click at [872, 317] on span at bounding box center [876, 316] width 8 height 9
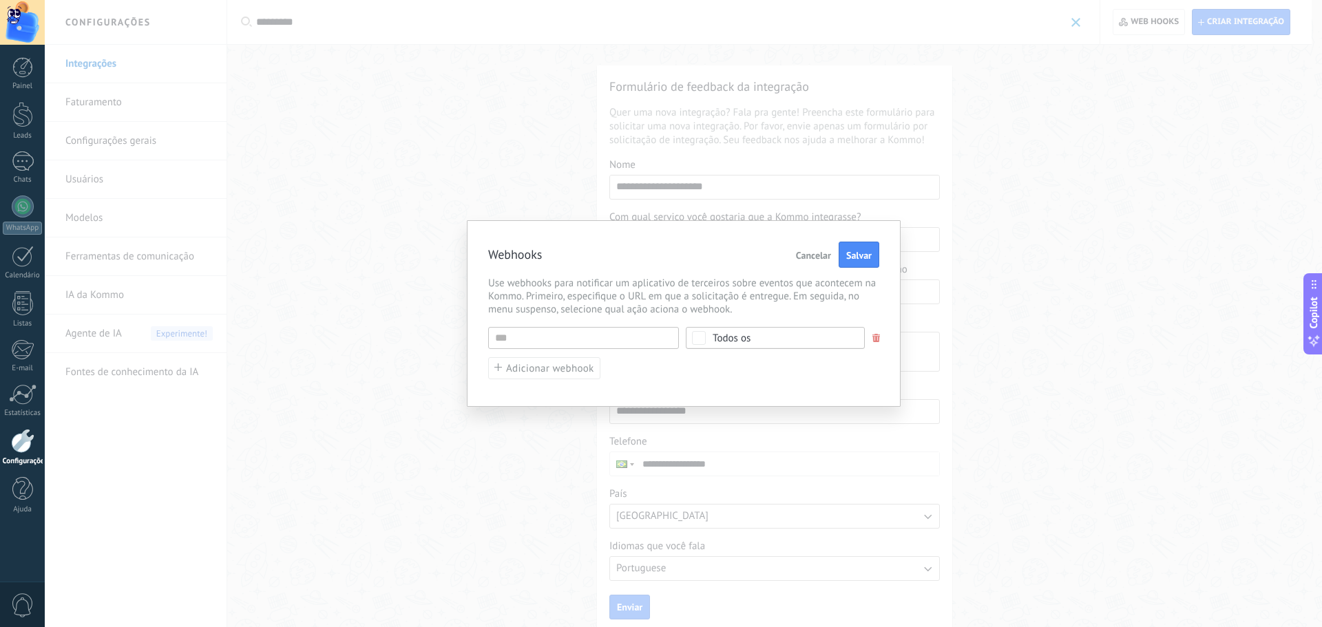
click at [872, 317] on div "Webhooks Cancelar Salvar Use webhooks para notificar um aplicativo de terceiros…" at bounding box center [684, 313] width 434 height 187
click at [874, 335] on span at bounding box center [876, 338] width 8 height 9
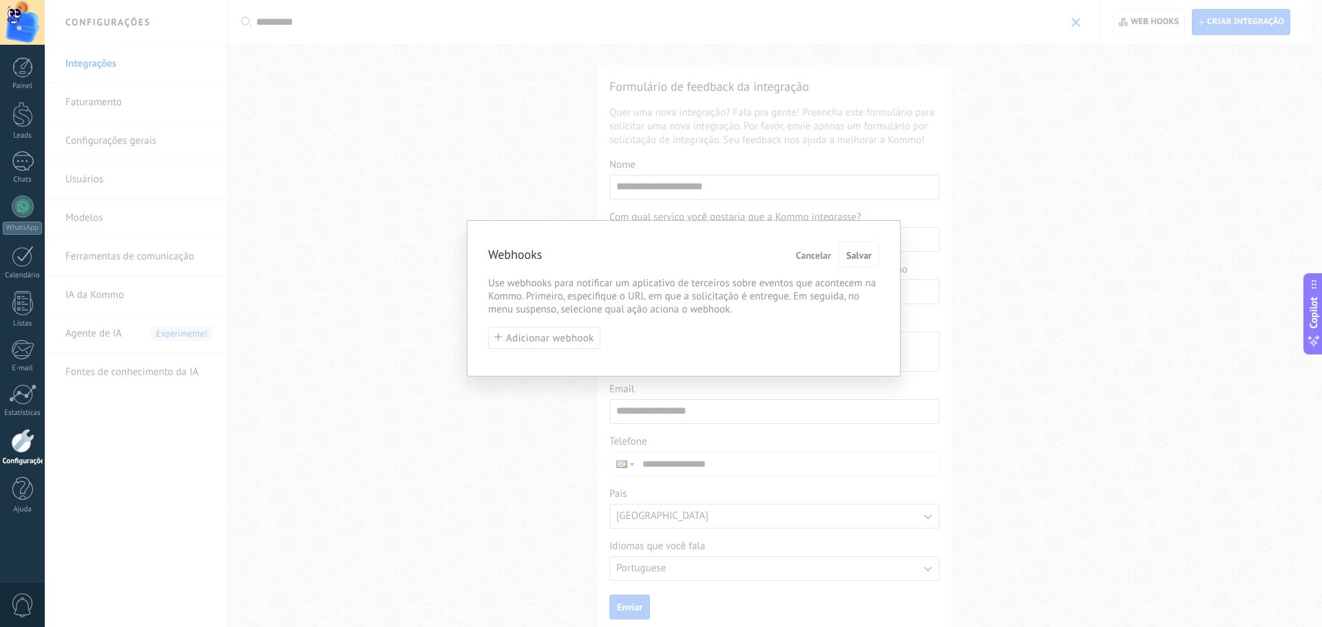
click at [818, 259] on span "Cancelar" at bounding box center [813, 256] width 35 height 10
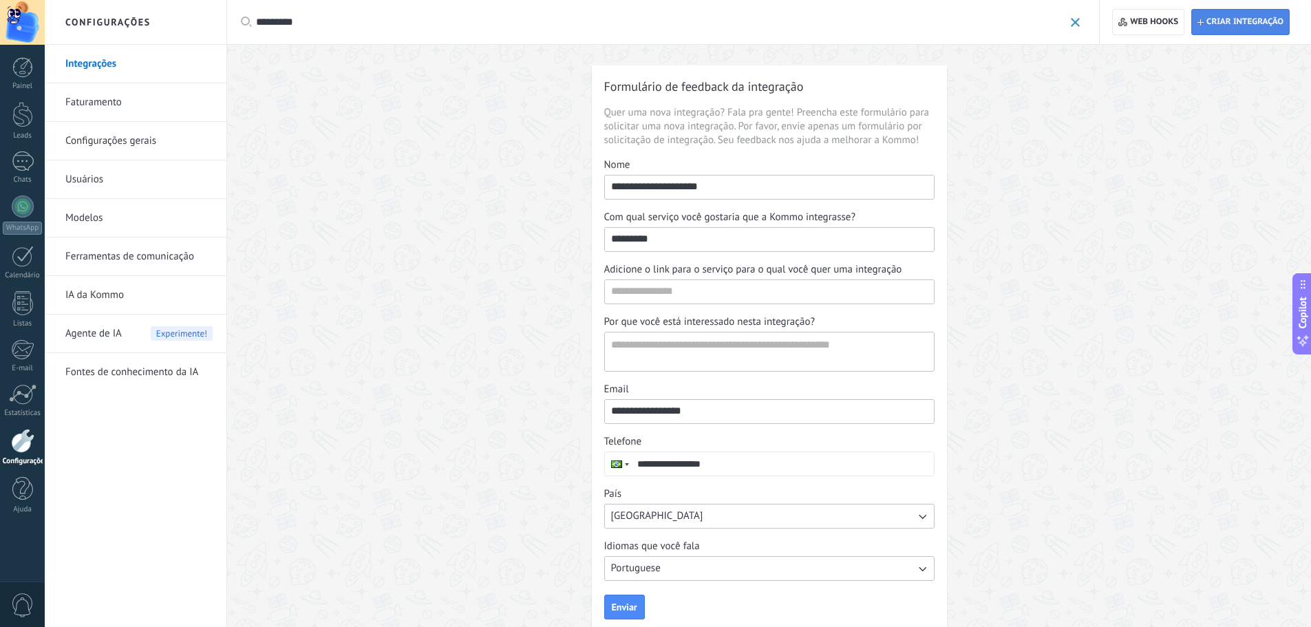
click at [1251, 12] on span "Criar integração" at bounding box center [1241, 22] width 86 height 25
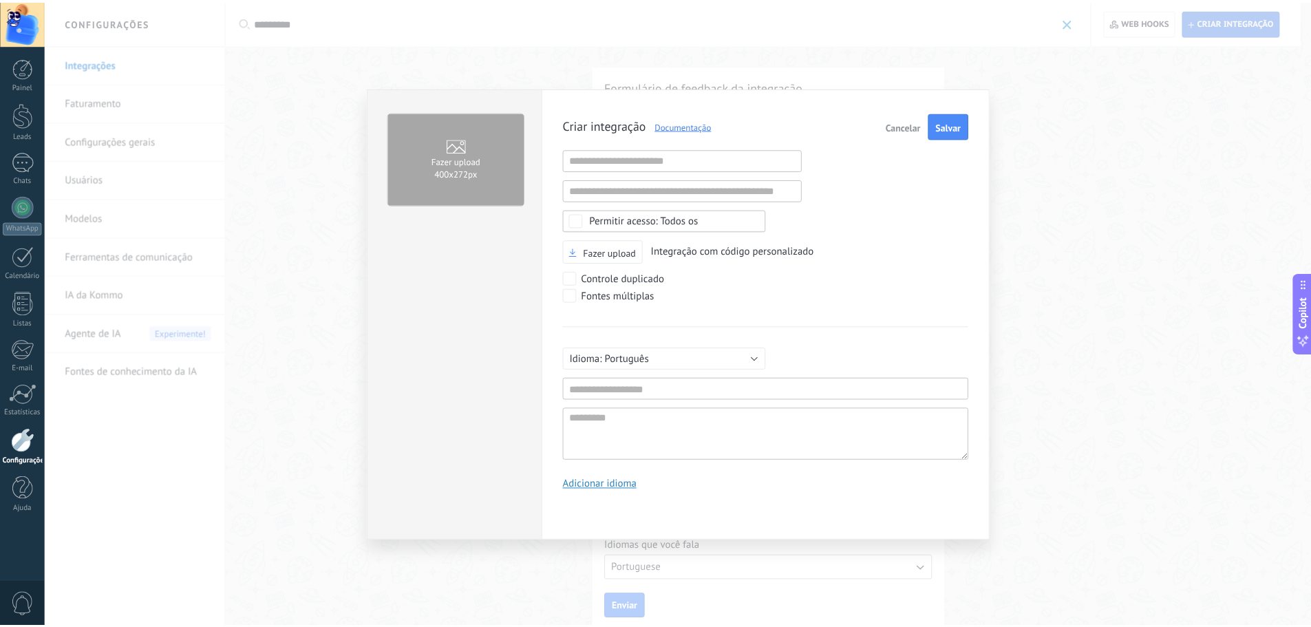
scroll to position [13, 0]
click at [903, 129] on span "Cancelar" at bounding box center [910, 126] width 35 height 10
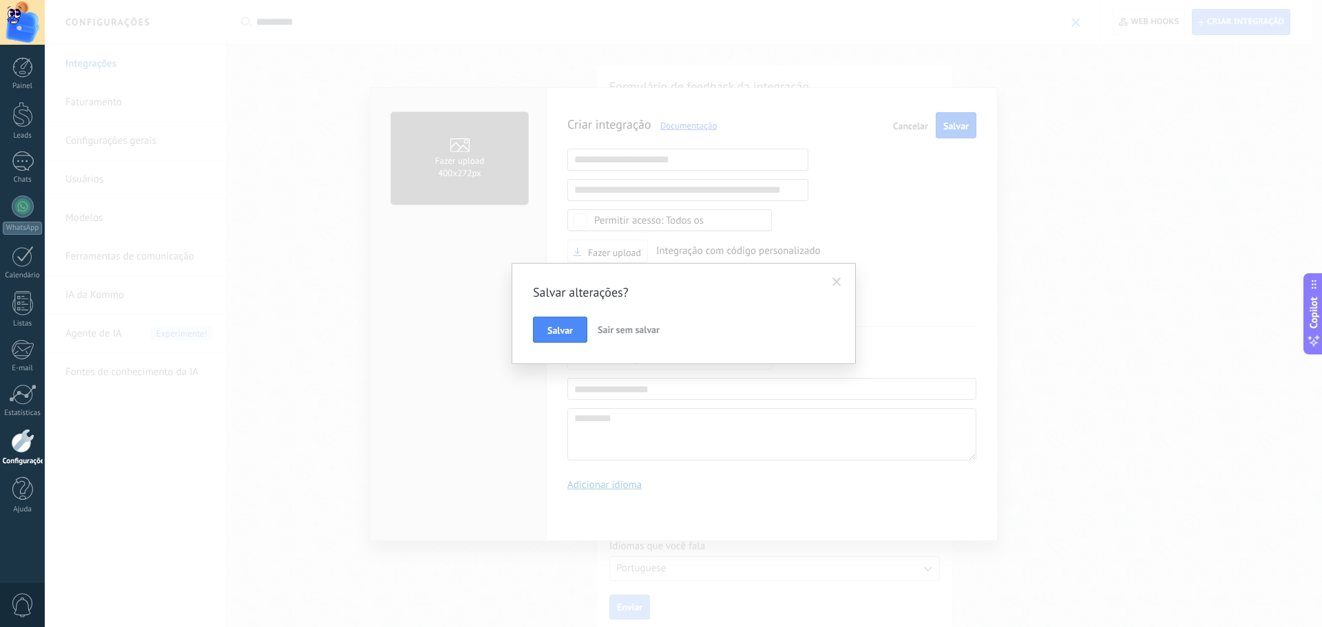
click at [601, 330] on span "Sair sem salvar" at bounding box center [628, 329] width 62 height 12
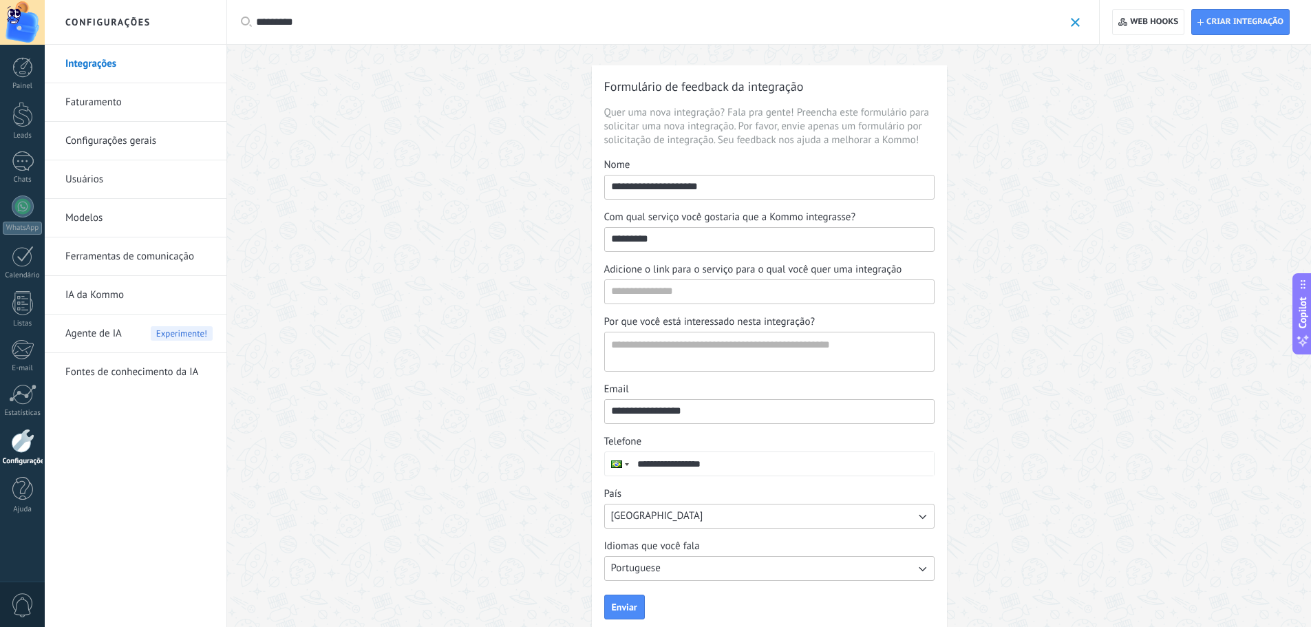
drag, startPoint x: 18, startPoint y: 432, endPoint x: 16, endPoint y: 420, distance: 12.6
click at [18, 432] on div at bounding box center [22, 441] width 23 height 24
click at [16, 404] on div at bounding box center [23, 394] width 28 height 21
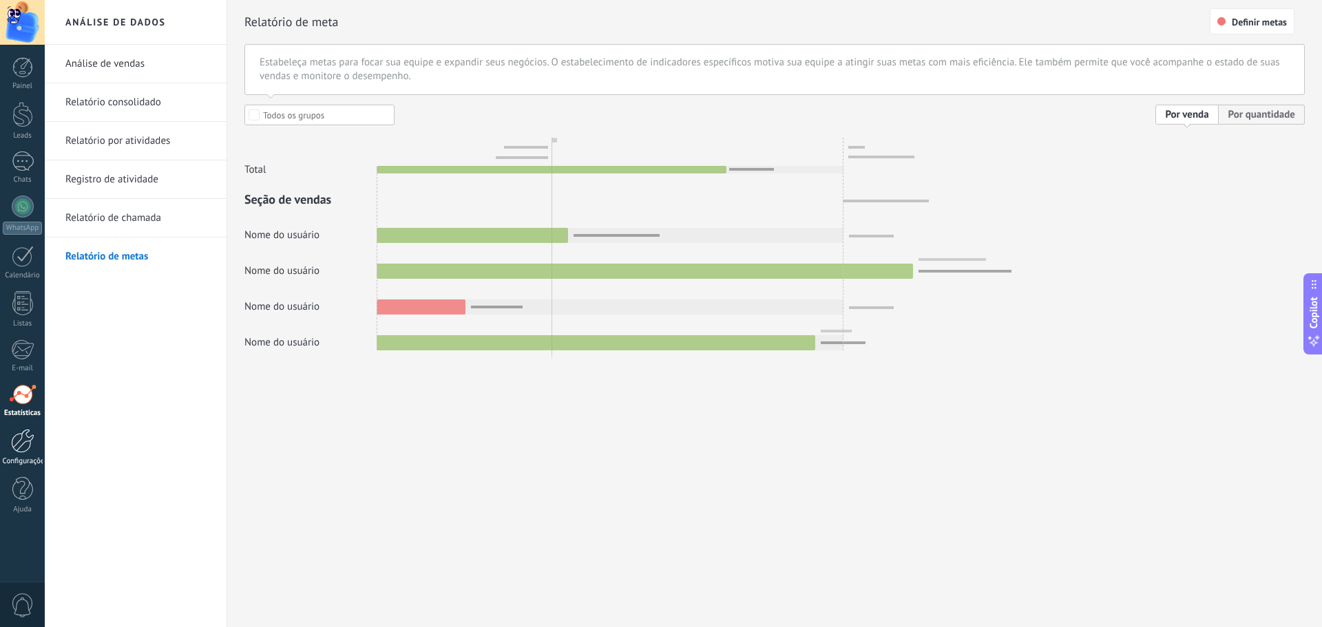
click at [16, 440] on div at bounding box center [22, 441] width 23 height 24
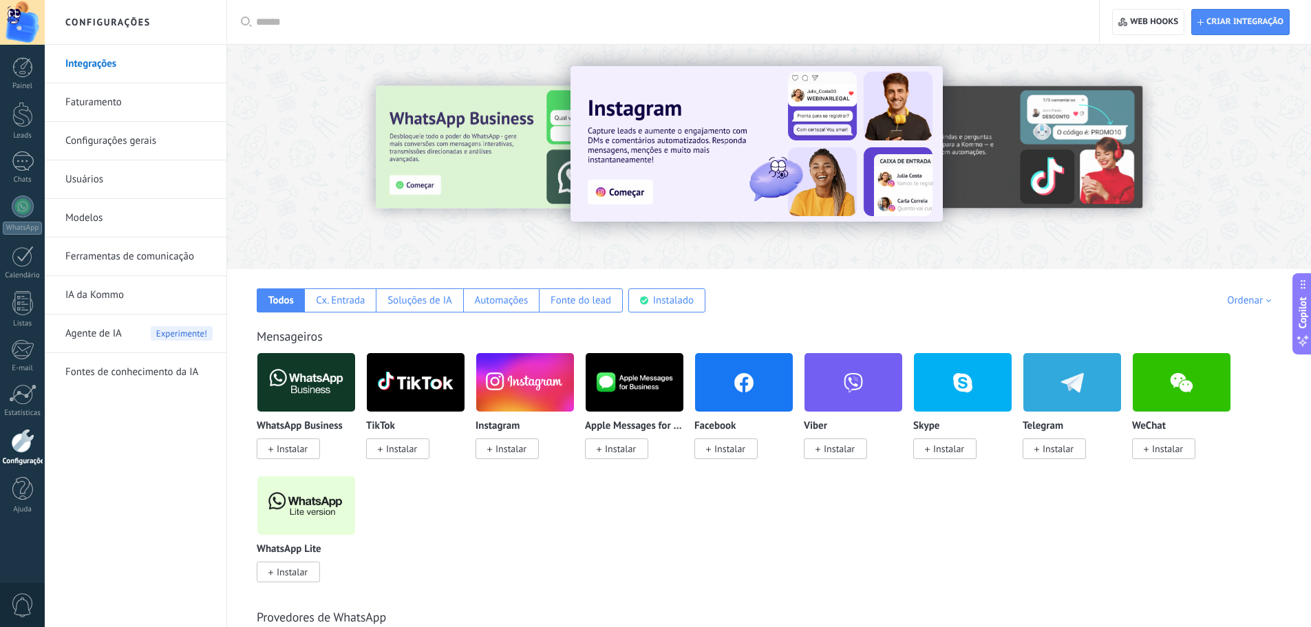
click at [91, 299] on link "IA da Kommo" at bounding box center [138, 295] width 147 height 39
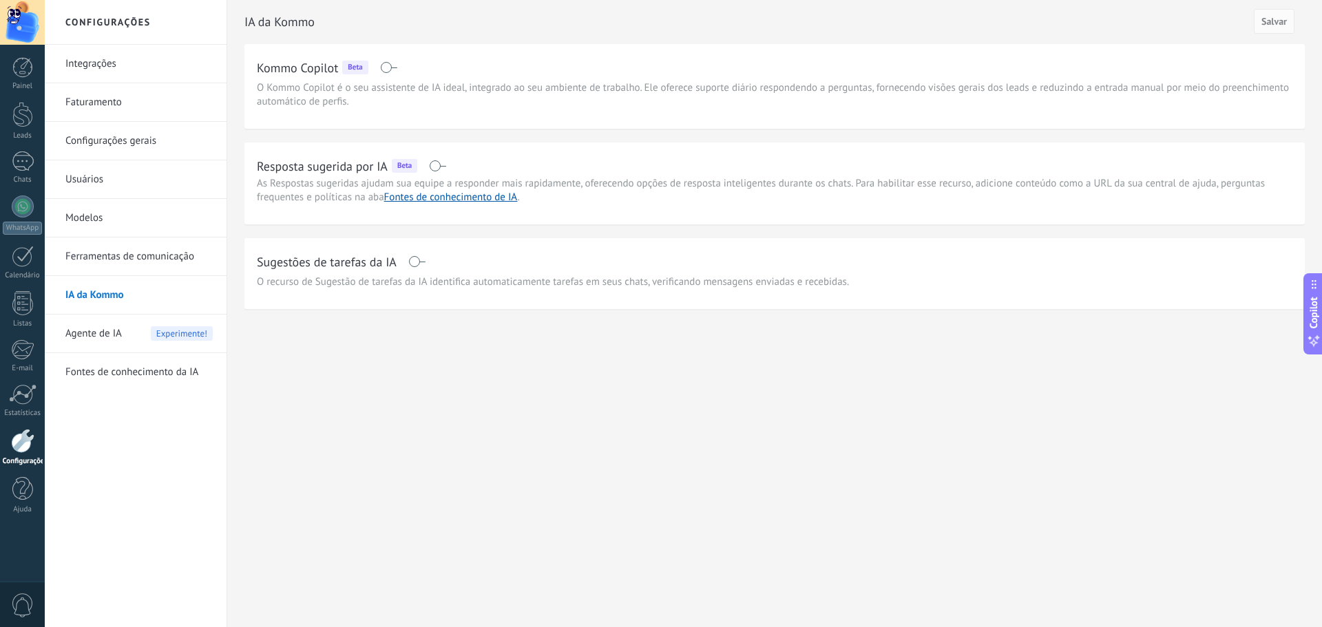
click at [105, 273] on link "Ferramentas de comunicação" at bounding box center [138, 256] width 147 height 39
click at [107, 266] on body ".abecls-1,.abecls-2{fill-rule:evenodd}.abecls-2{fill:#fff} .abhcls-1{fill:none}…" at bounding box center [661, 313] width 1322 height 627
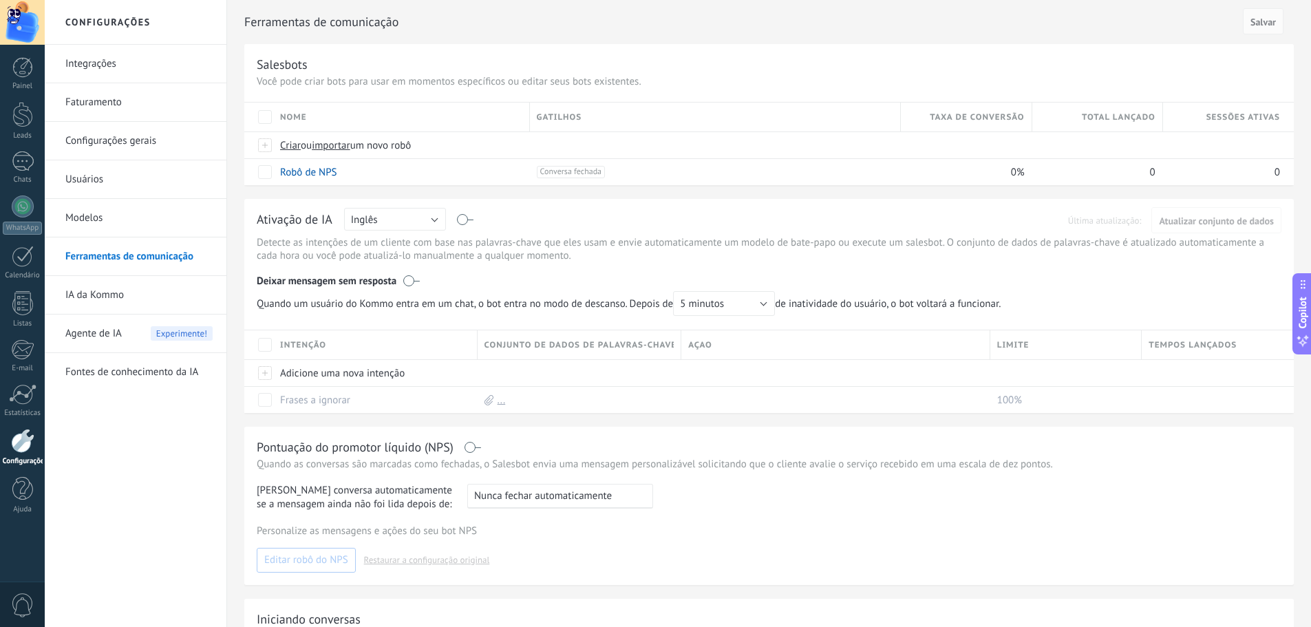
click at [105, 229] on link "Modelos" at bounding box center [138, 218] width 147 height 39
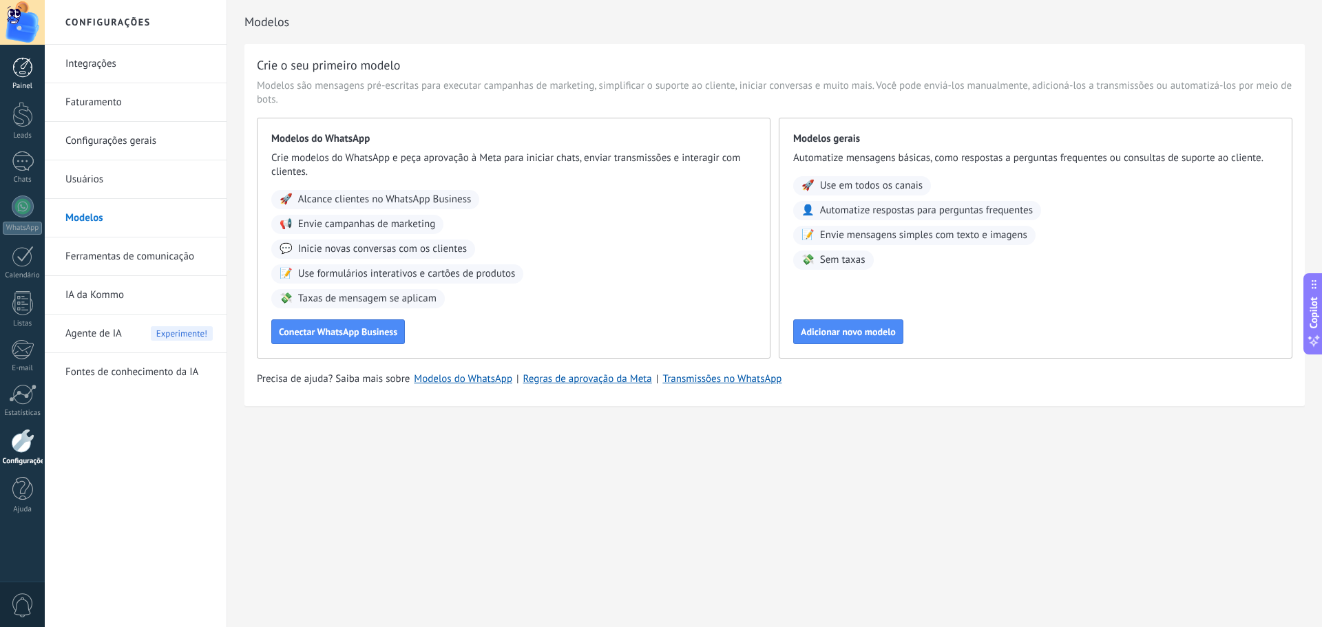
click at [21, 84] on div "Painel" at bounding box center [23, 86] width 40 height 9
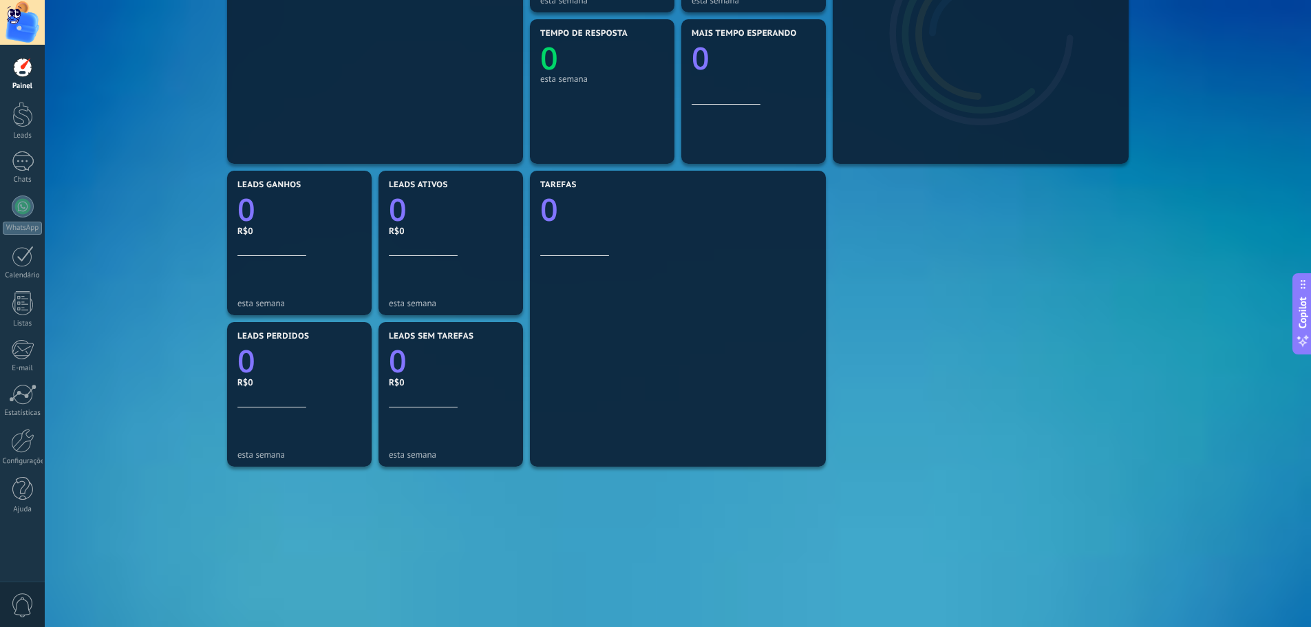
scroll to position [347, 0]
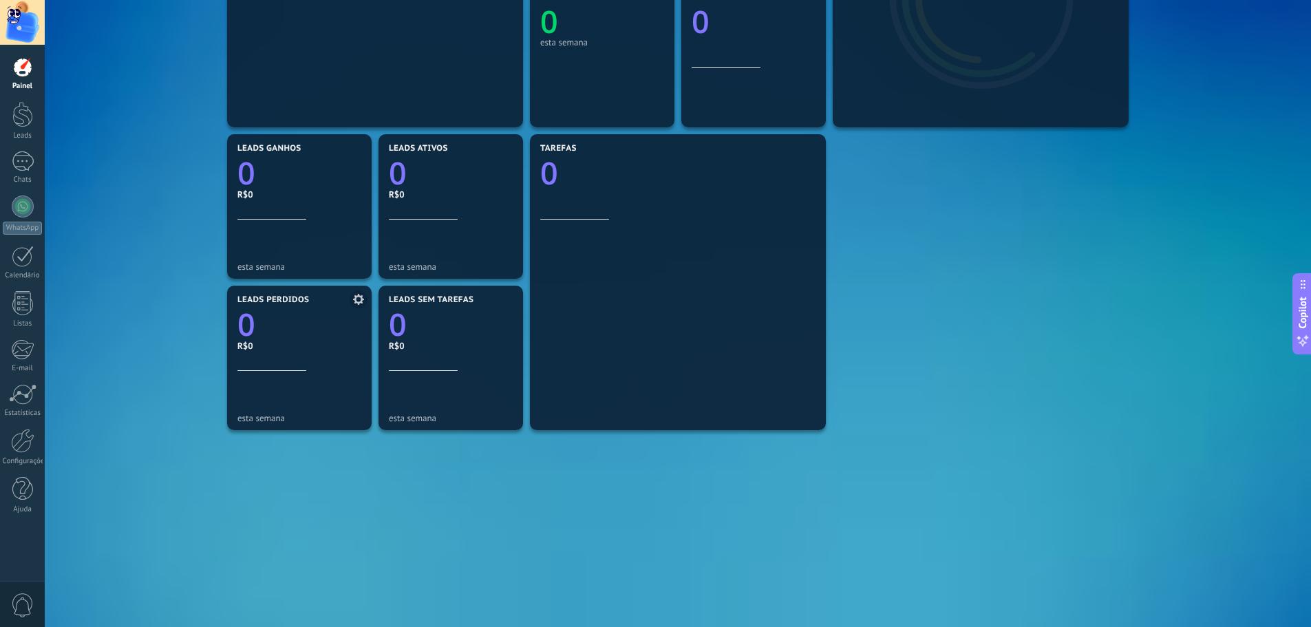
click at [300, 330] on icon "0" at bounding box center [299, 320] width 124 height 31
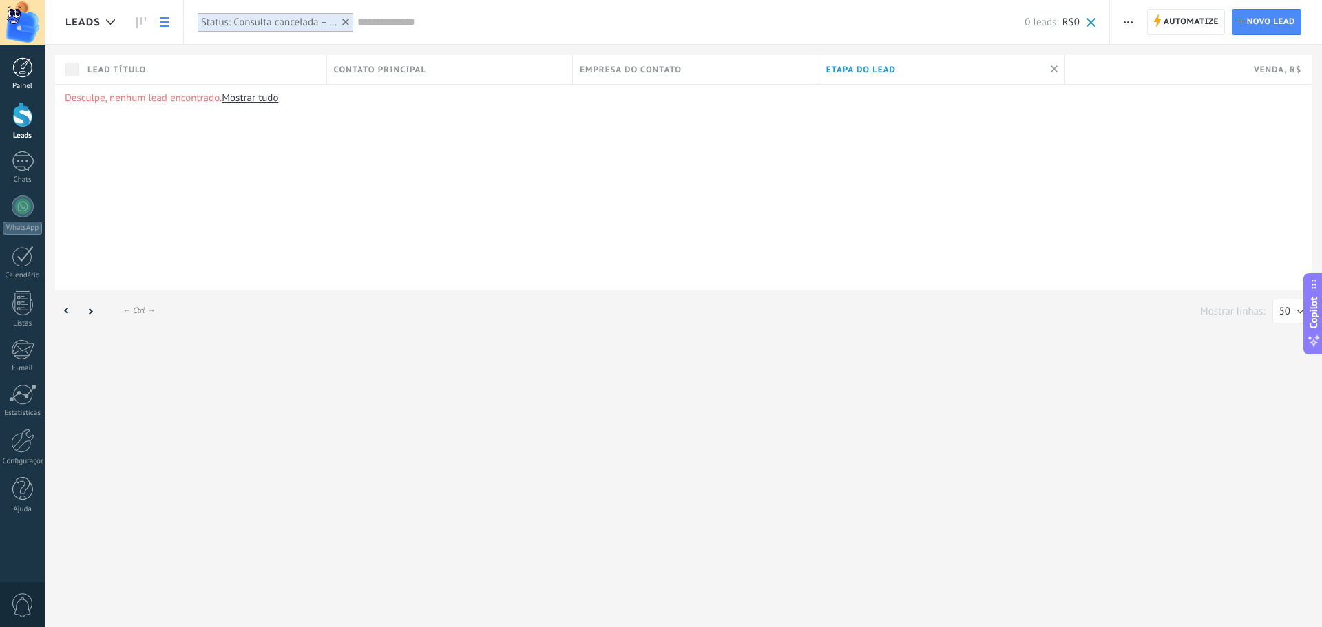
click at [32, 83] on div "Painel" at bounding box center [23, 86] width 40 height 9
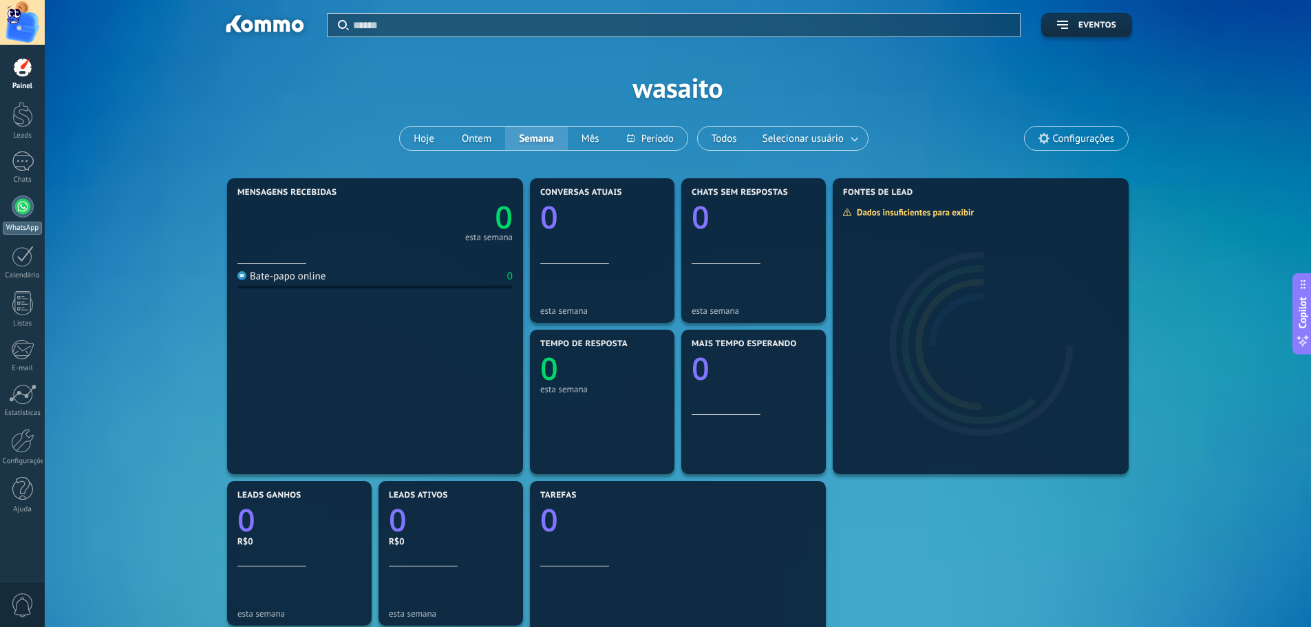
click at [24, 207] on div at bounding box center [23, 206] width 22 height 22
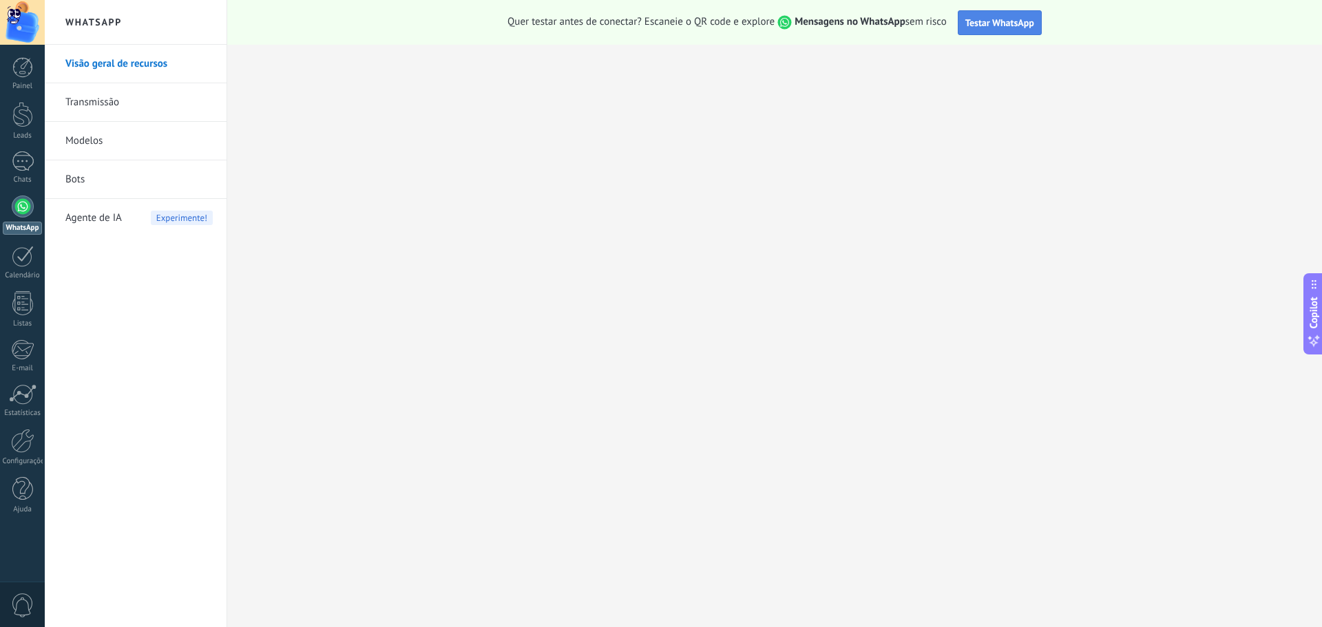
click at [992, 32] on button "Testar WhatsApp" at bounding box center [999, 22] width 84 height 25
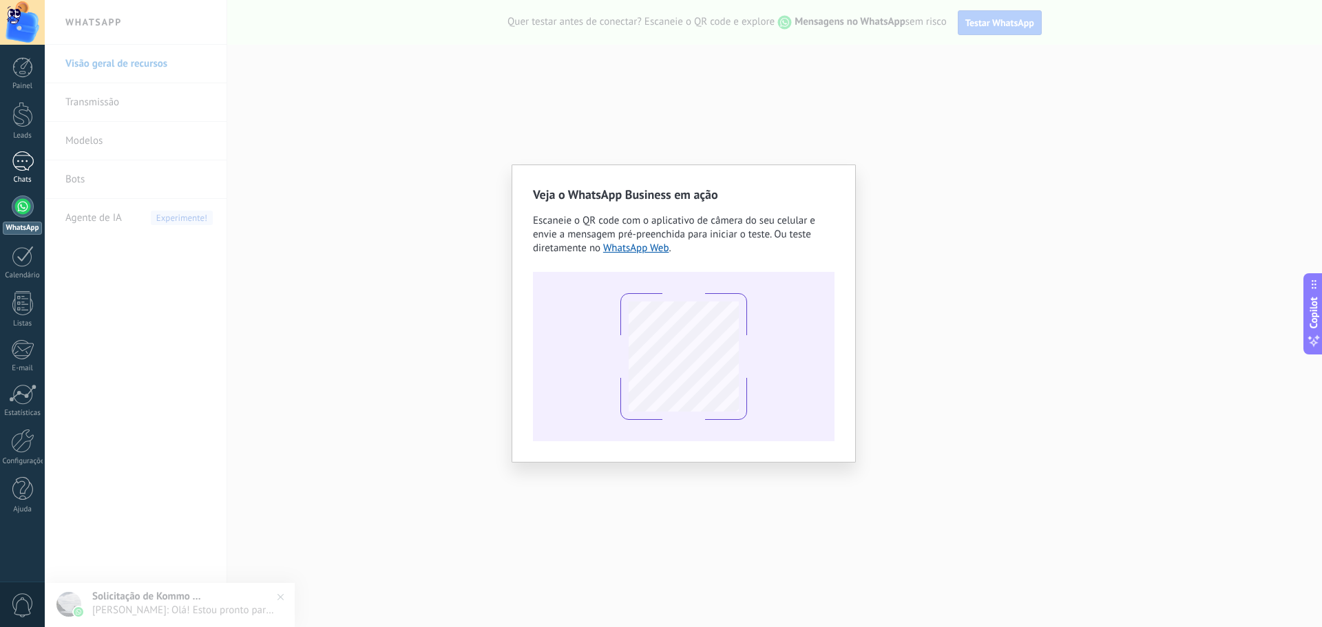
click at [16, 157] on div "1" at bounding box center [23, 161] width 22 height 20
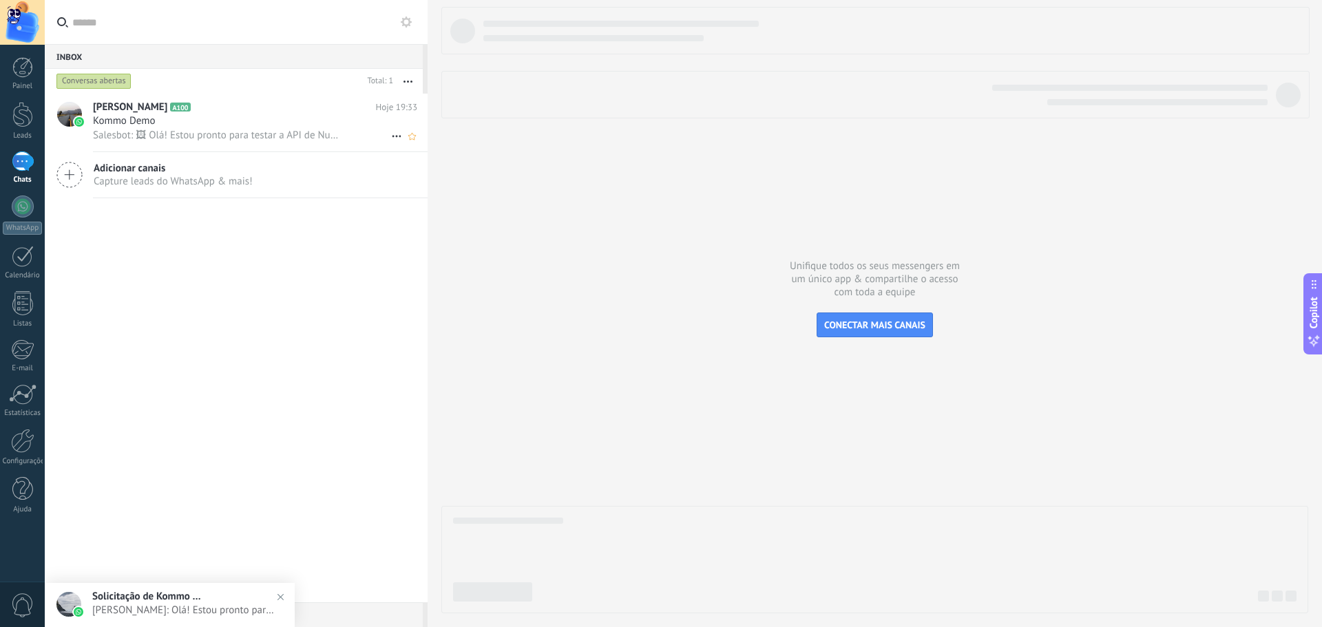
click at [159, 137] on span "Salesbot: 🖼 Olá! Estou pronto para testar a API de Nuvem do WhatsApp e receber …" at bounding box center [217, 135] width 248 height 13
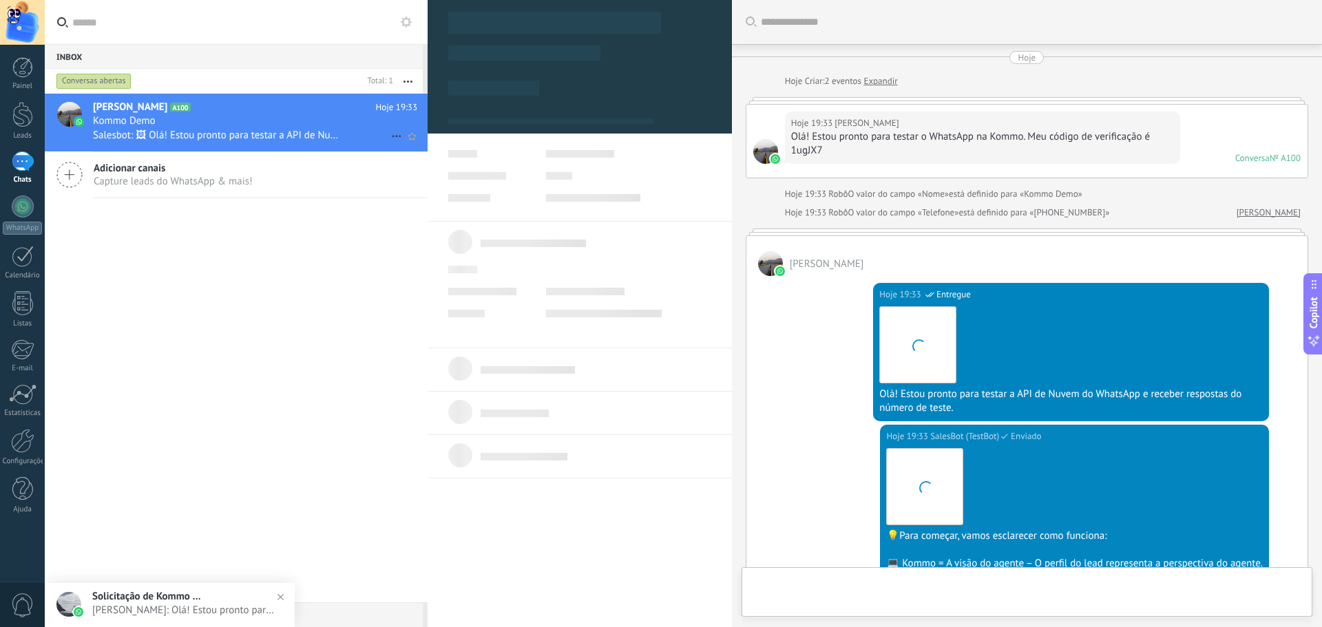
type textarea "**********"
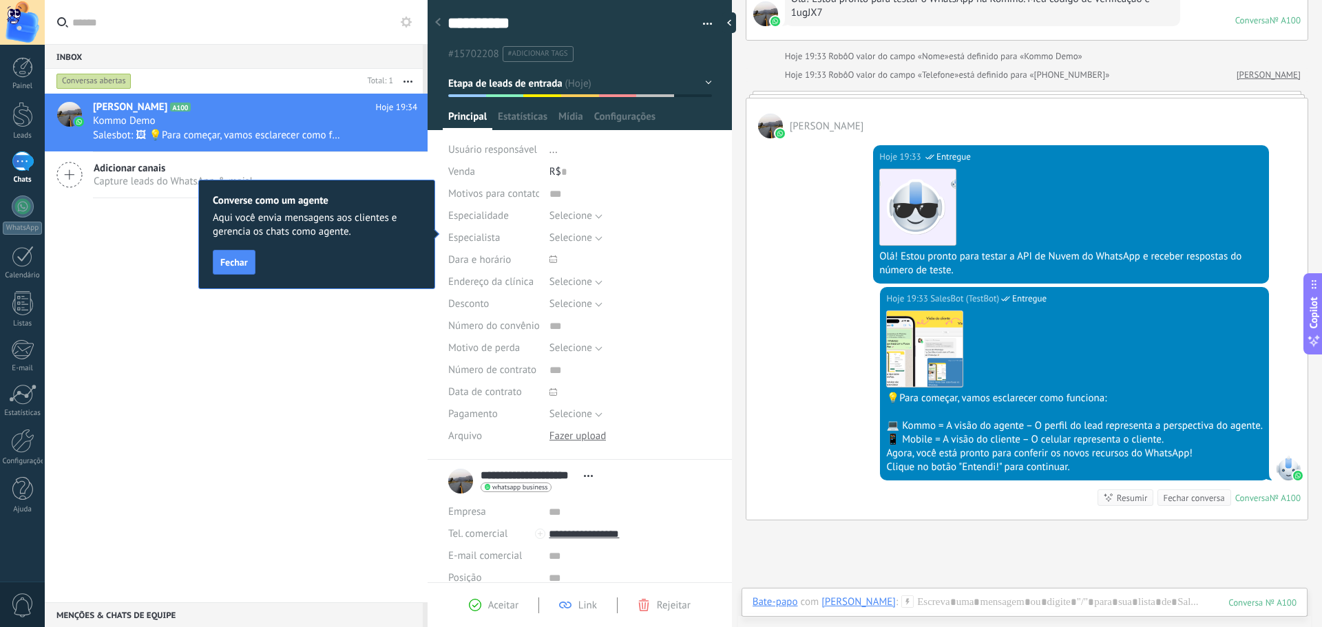
scroll to position [271, 0]
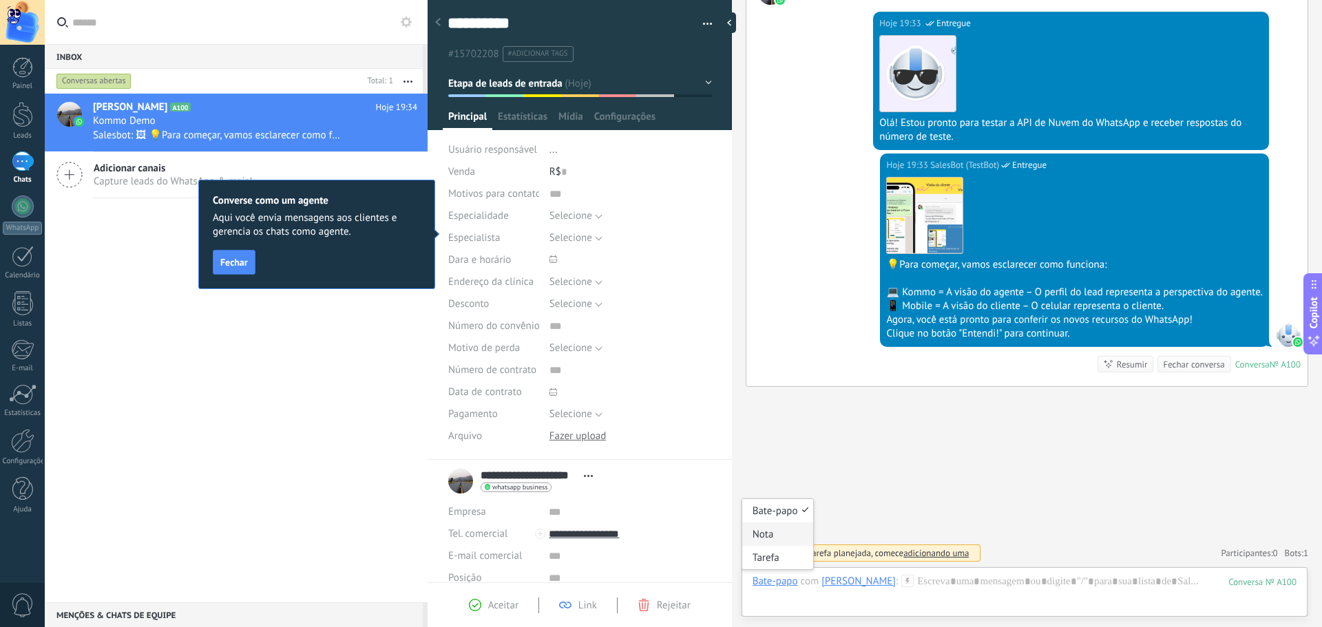
click at [774, 534] on div "Nota" at bounding box center [777, 533] width 71 height 23
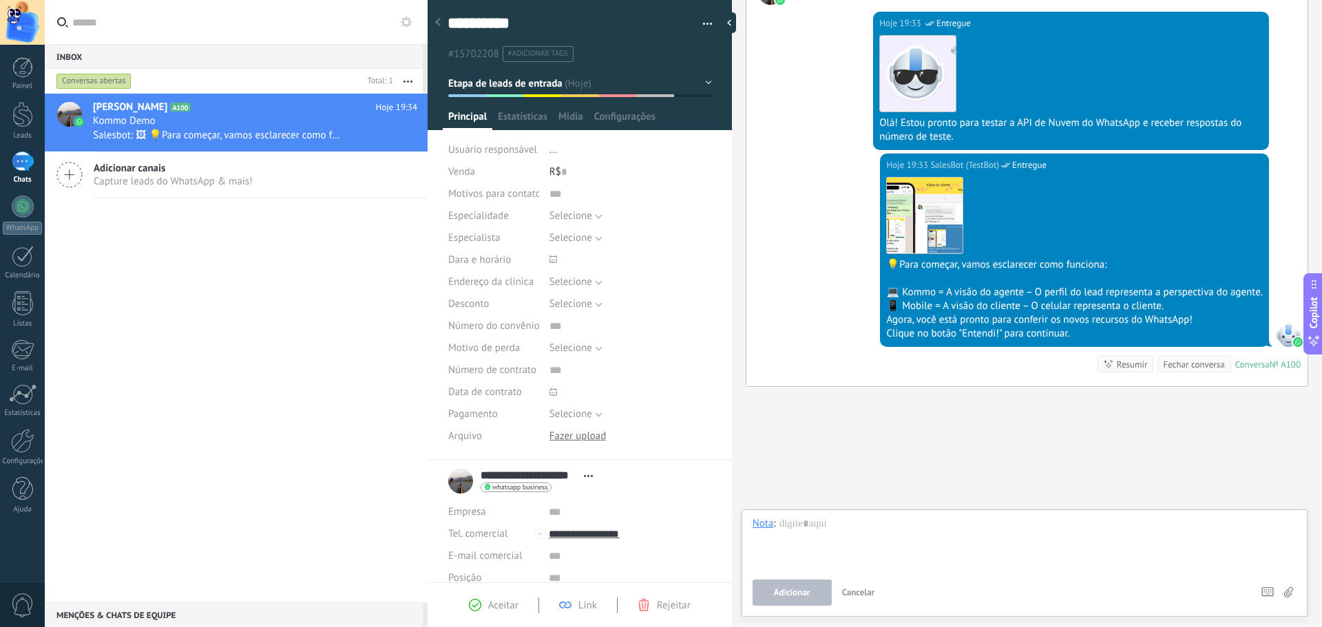
click at [761, 527] on div "Nota" at bounding box center [762, 523] width 21 height 12
click at [764, 499] on div "Tarefa" at bounding box center [777, 499] width 71 height 23
click at [766, 531] on div "Tarefa" at bounding box center [765, 528] width 27 height 12
click at [770, 469] on div "Bate-papo" at bounding box center [777, 458] width 71 height 23
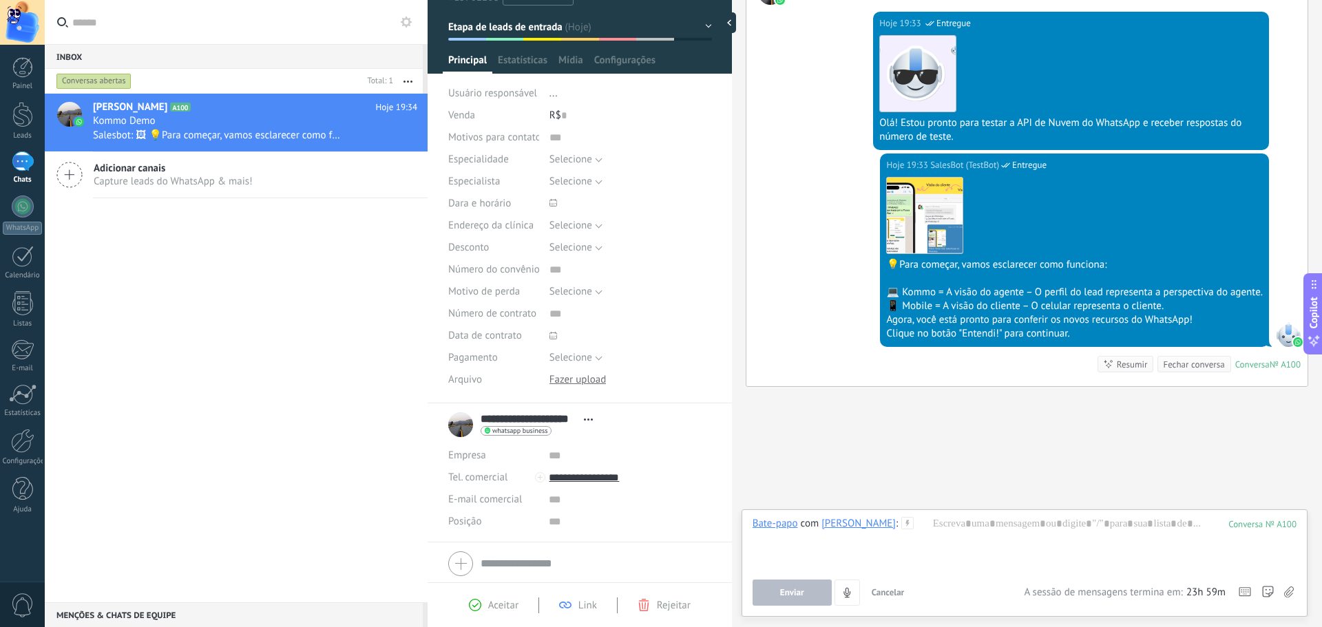
scroll to position [69, 0]
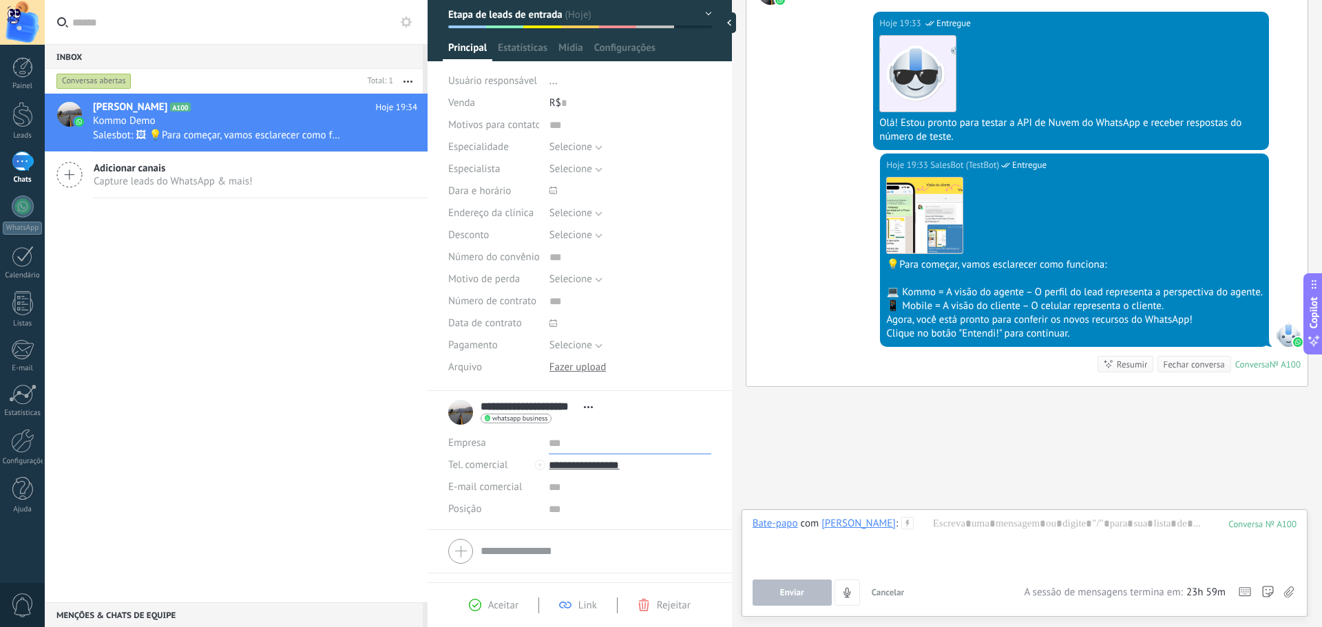
click at [551, 445] on input "text" at bounding box center [630, 443] width 162 height 22
type input "**********"
click at [557, 514] on input "text" at bounding box center [630, 509] width 162 height 22
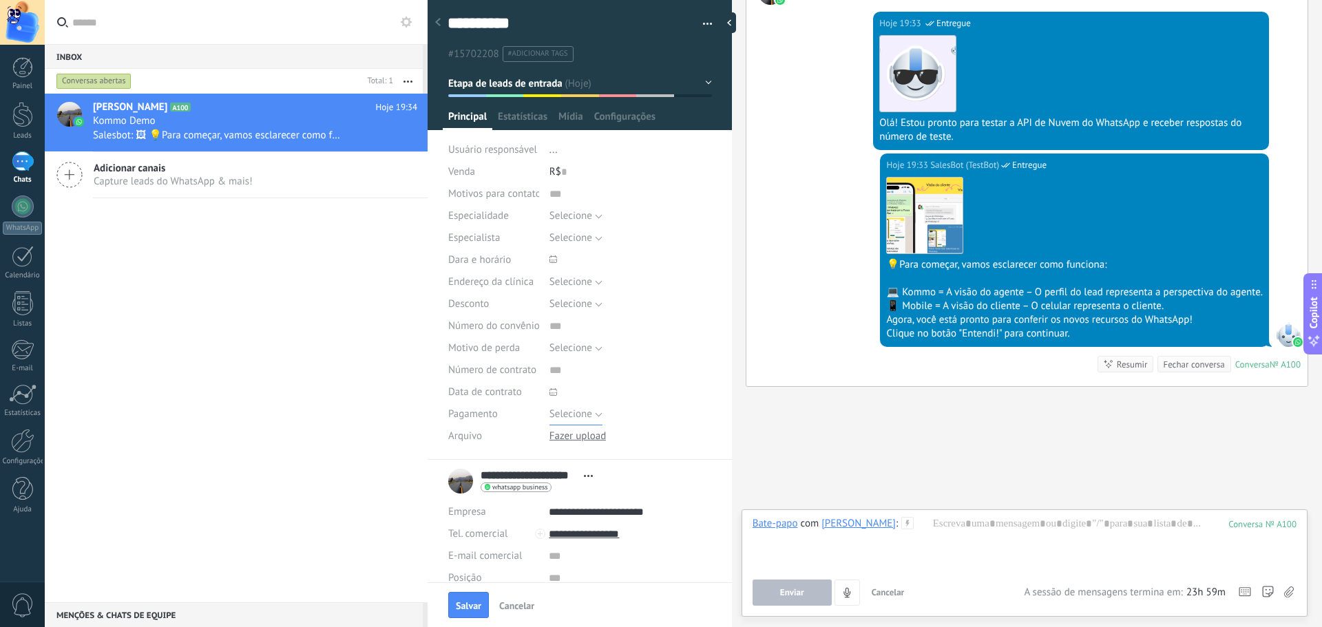
click at [577, 413] on span "Selecione" at bounding box center [570, 413] width 43 height 13
click at [577, 413] on span "Selecione" at bounding box center [617, 414] width 166 height 13
click at [524, 120] on span "Estatísticas" at bounding box center [523, 120] width 50 height 20
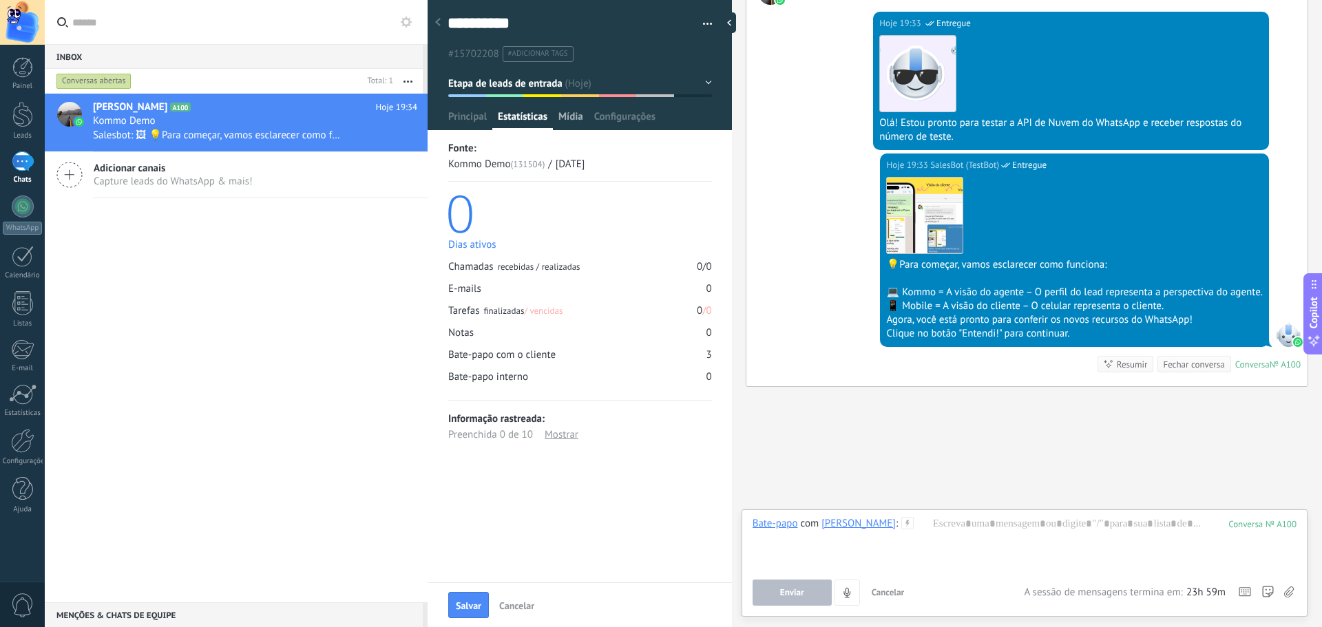
click at [569, 112] on span "Mídia" at bounding box center [570, 120] width 25 height 20
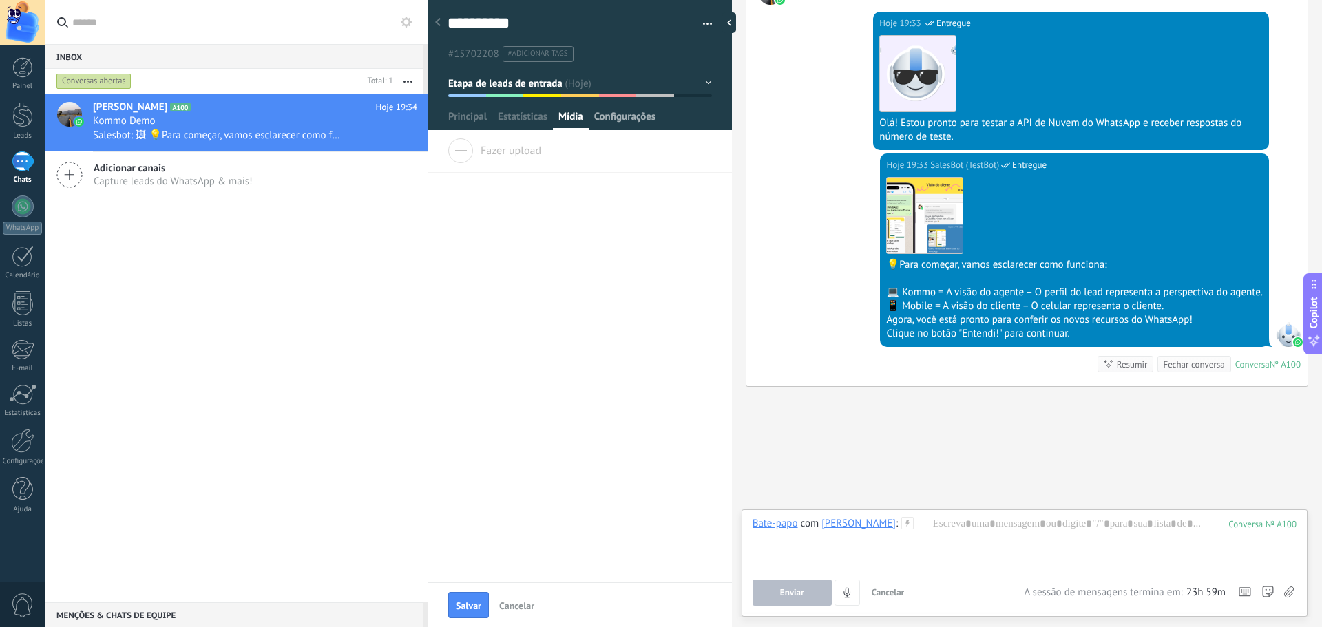
click at [622, 114] on span "Configurações" at bounding box center [624, 120] width 61 height 20
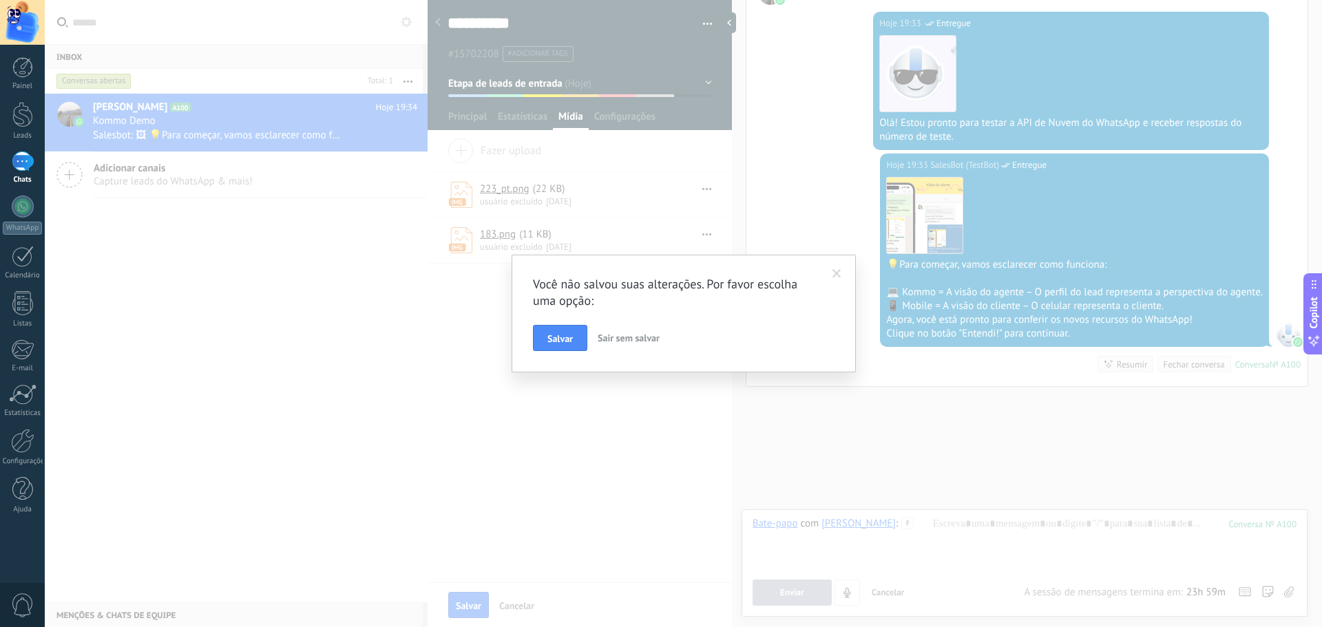
click at [608, 337] on span "Sair sem salvar" at bounding box center [628, 338] width 62 height 12
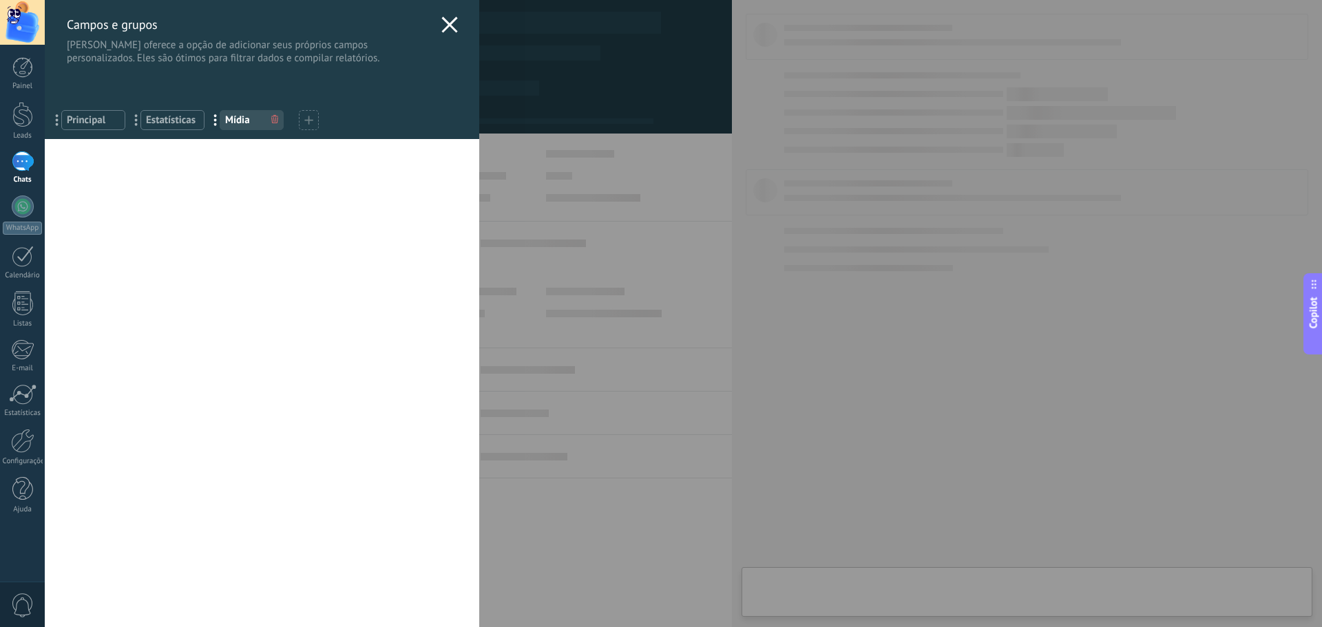
click at [443, 24] on use at bounding box center [449, 25] width 16 height 16
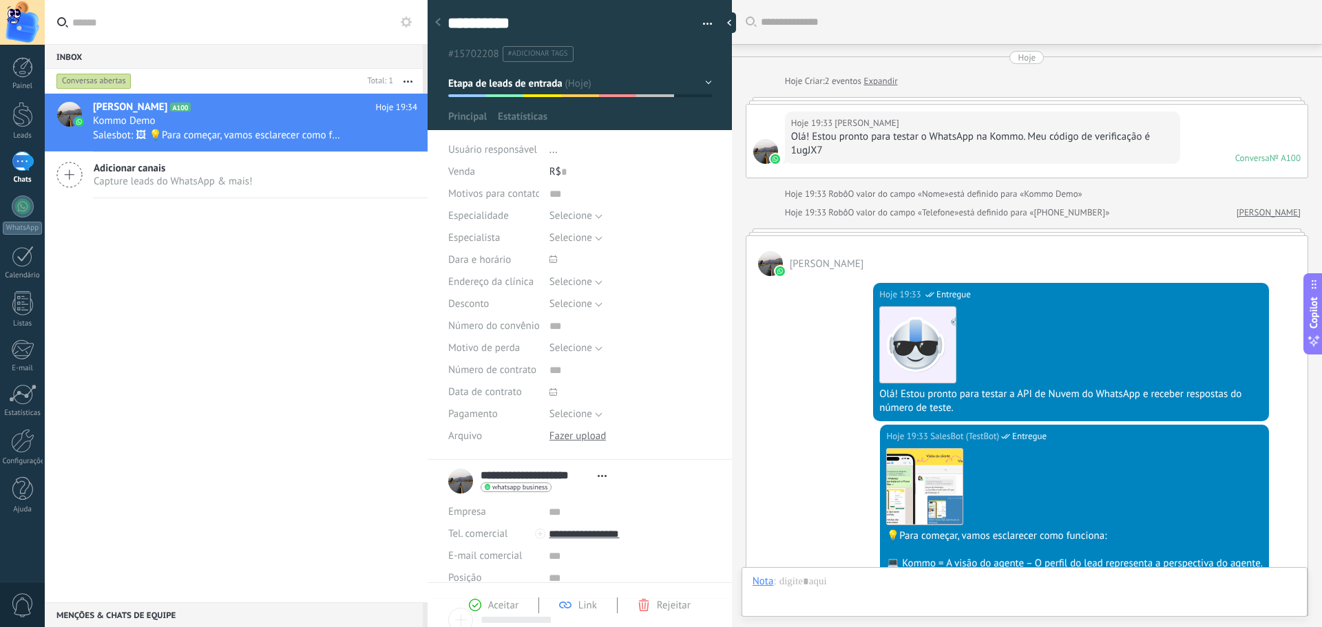
type textarea "**********"
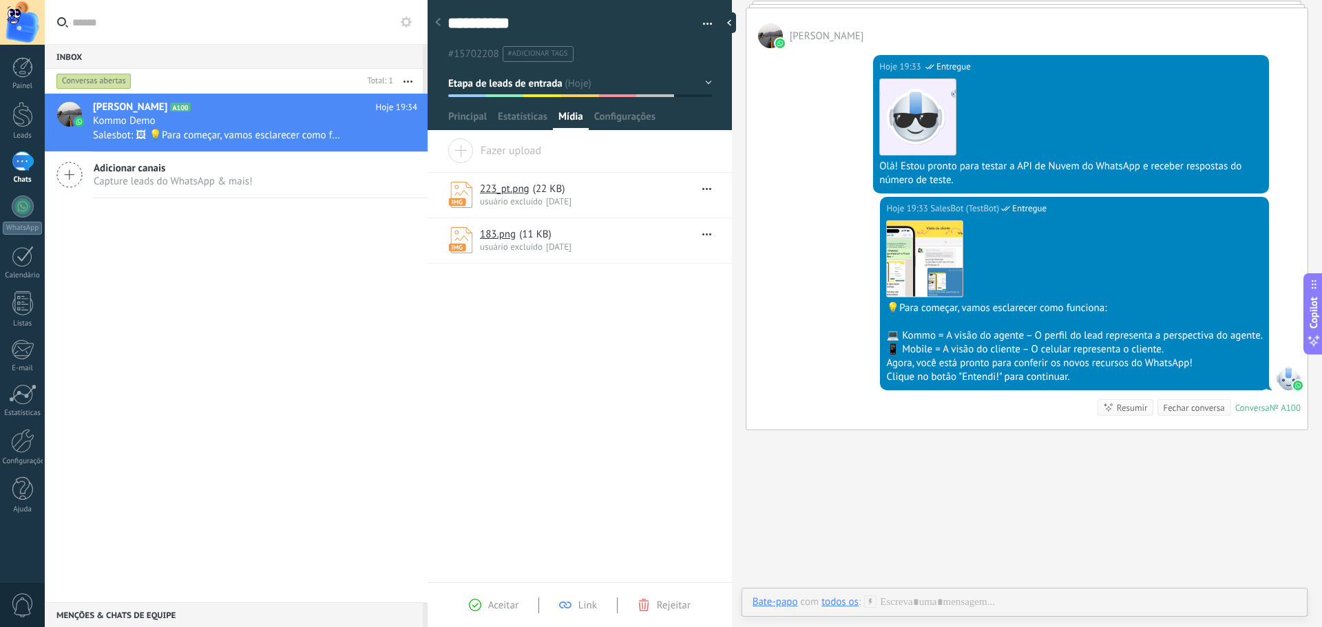
click at [524, 192] on link "223_pt.png" at bounding box center [505, 188] width 50 height 13
click at [491, 233] on link "183.png" at bounding box center [498, 234] width 36 height 13
click at [710, 241] on div "183.png ( 11 KB ) usuário excluído [DATE] Download Desvincular Excluir" at bounding box center [579, 240] width 304 height 45
click at [703, 234] on icon "button" at bounding box center [706, 234] width 9 height 2
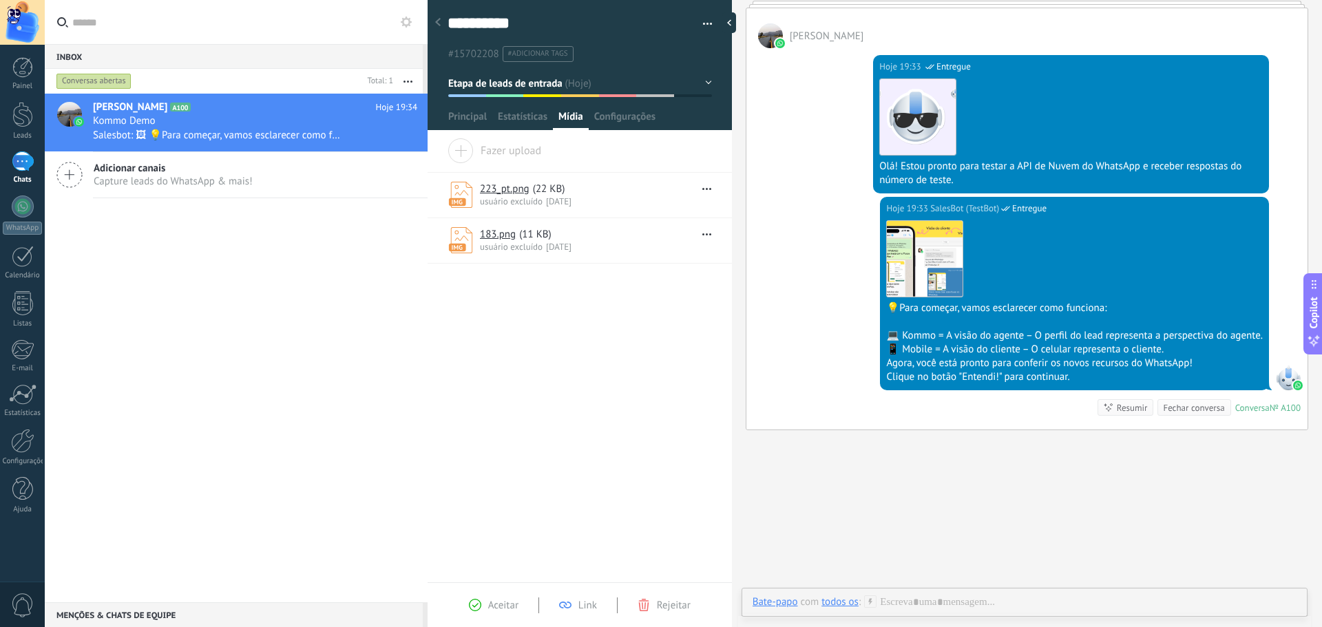
click at [563, 285] on div "Arraste e solte os arquivos aqui para anexá-los Solte o botão do mouse para ane…" at bounding box center [579, 360] width 304 height 444
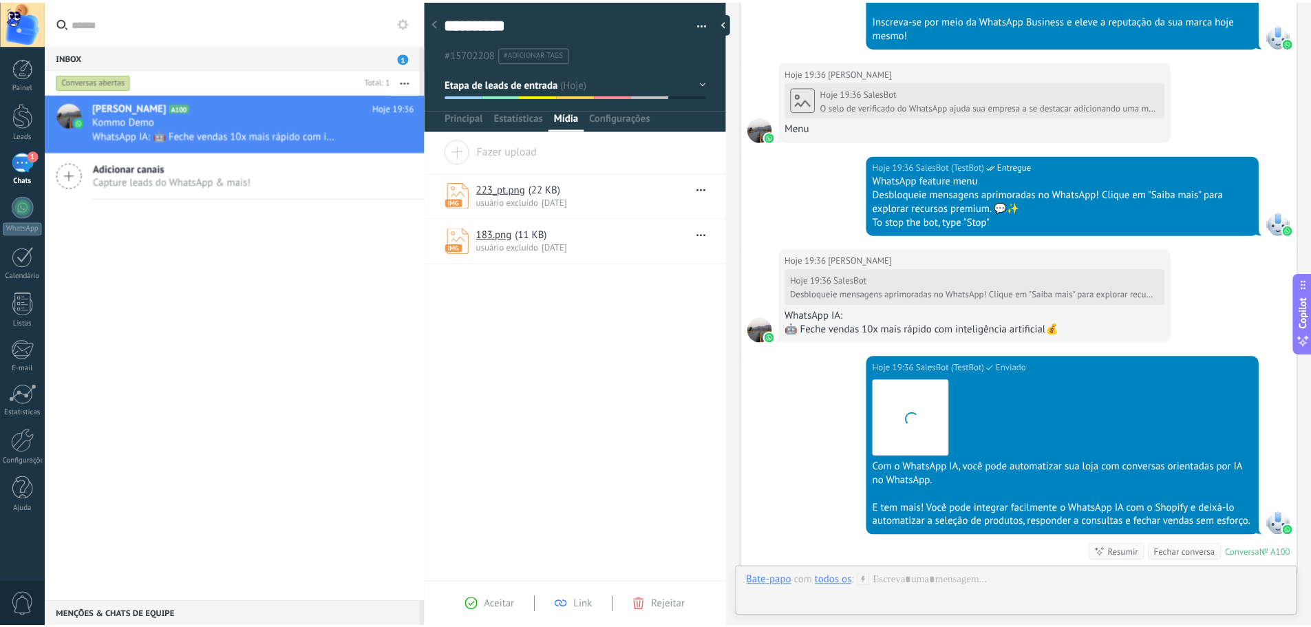
scroll to position [2281, 0]
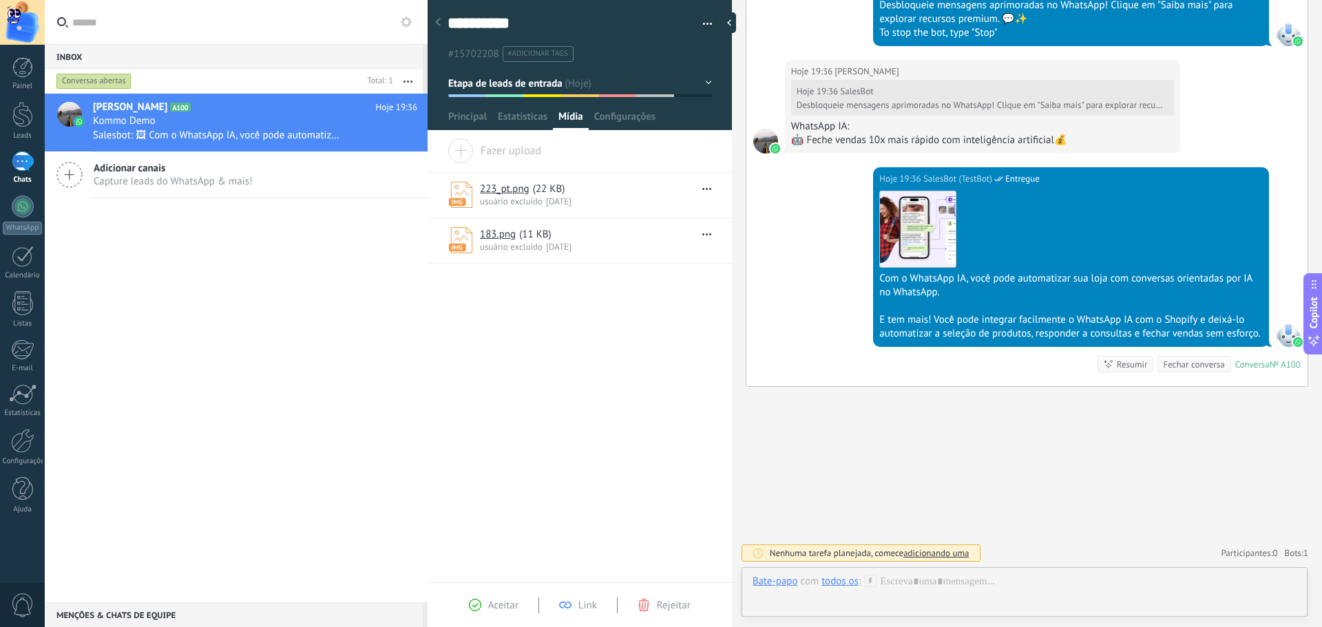
click at [156, 189] on div "Adicionar canais Capture leads do WhatsApp & mais!" at bounding box center [236, 175] width 383 height 46
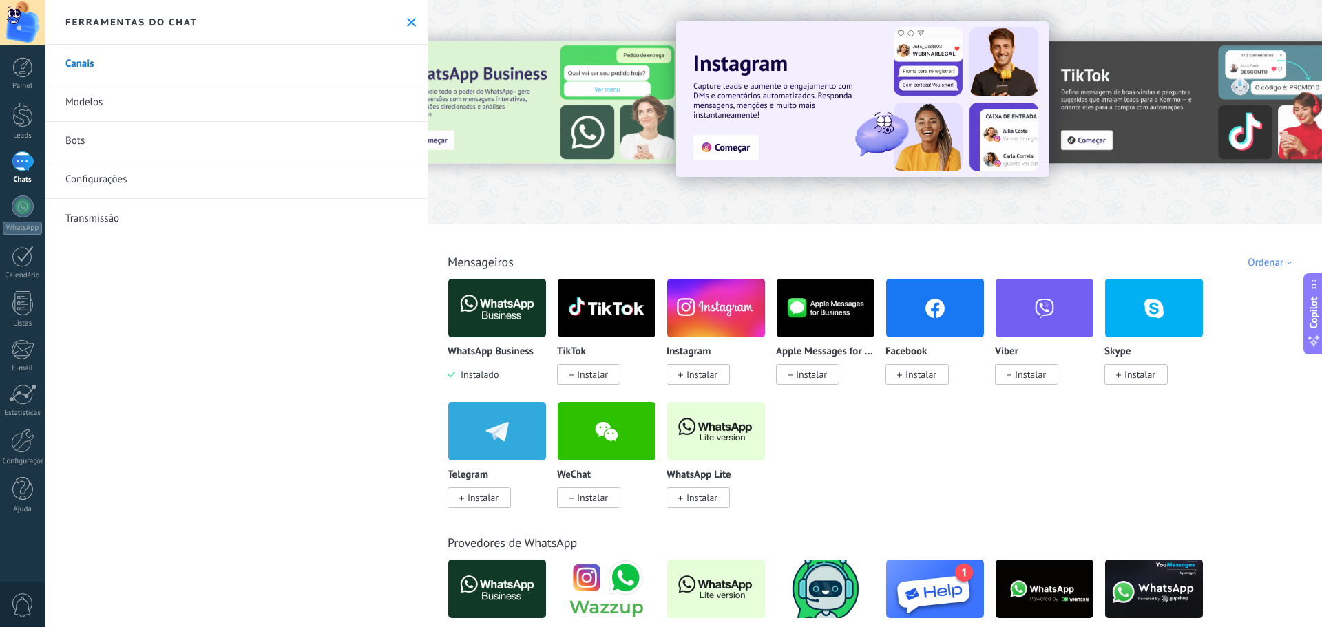
click at [20, 166] on div "1" at bounding box center [23, 161] width 22 height 20
click at [26, 166] on div "1" at bounding box center [23, 161] width 22 height 20
click at [28, 116] on div at bounding box center [22, 114] width 21 height 25
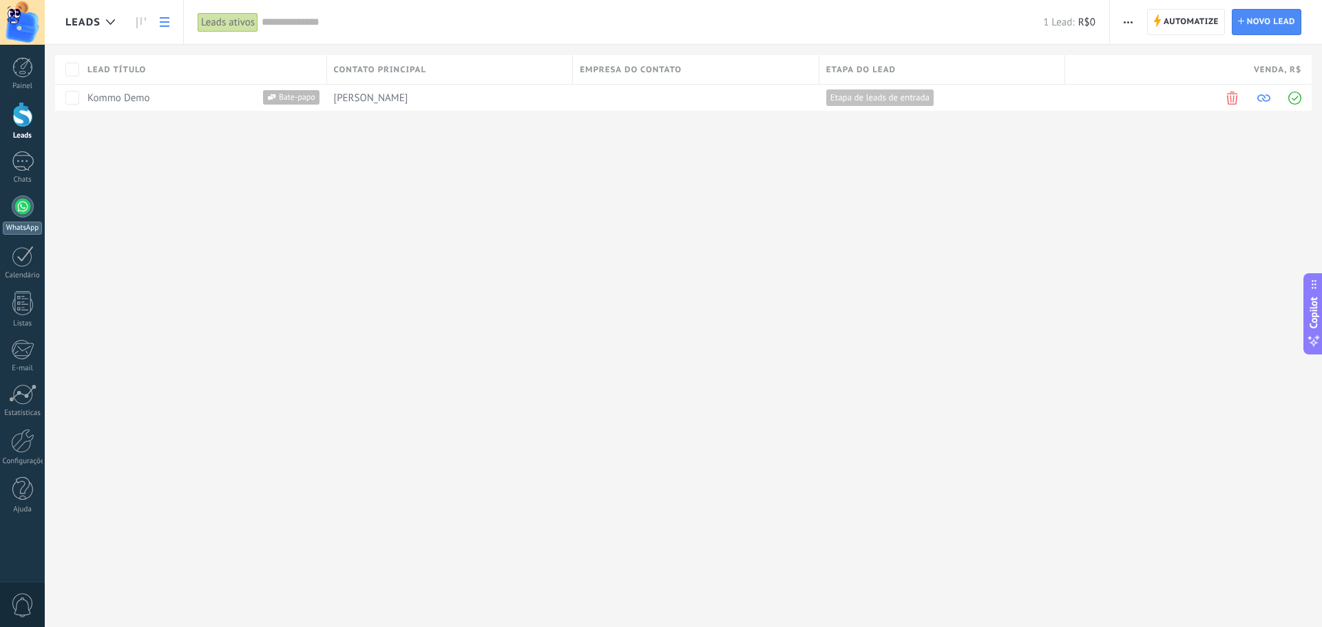
click at [20, 215] on div at bounding box center [23, 206] width 22 height 22
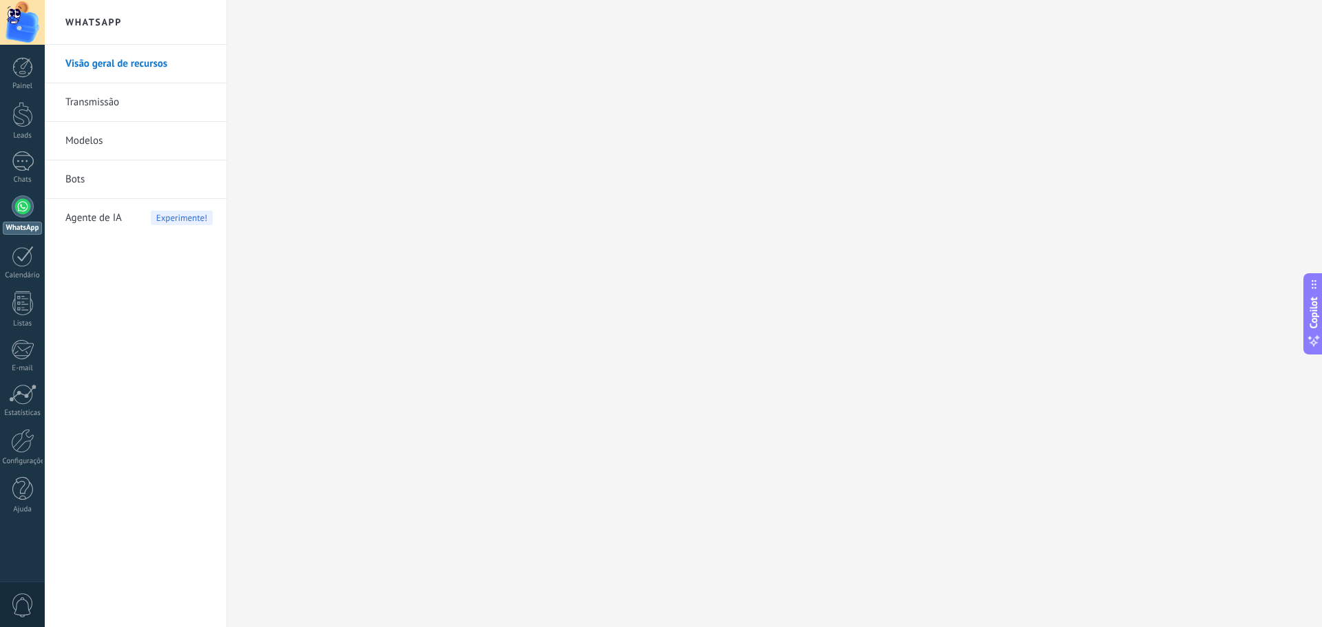
click at [105, 104] on link "Transmissão" at bounding box center [138, 102] width 147 height 39
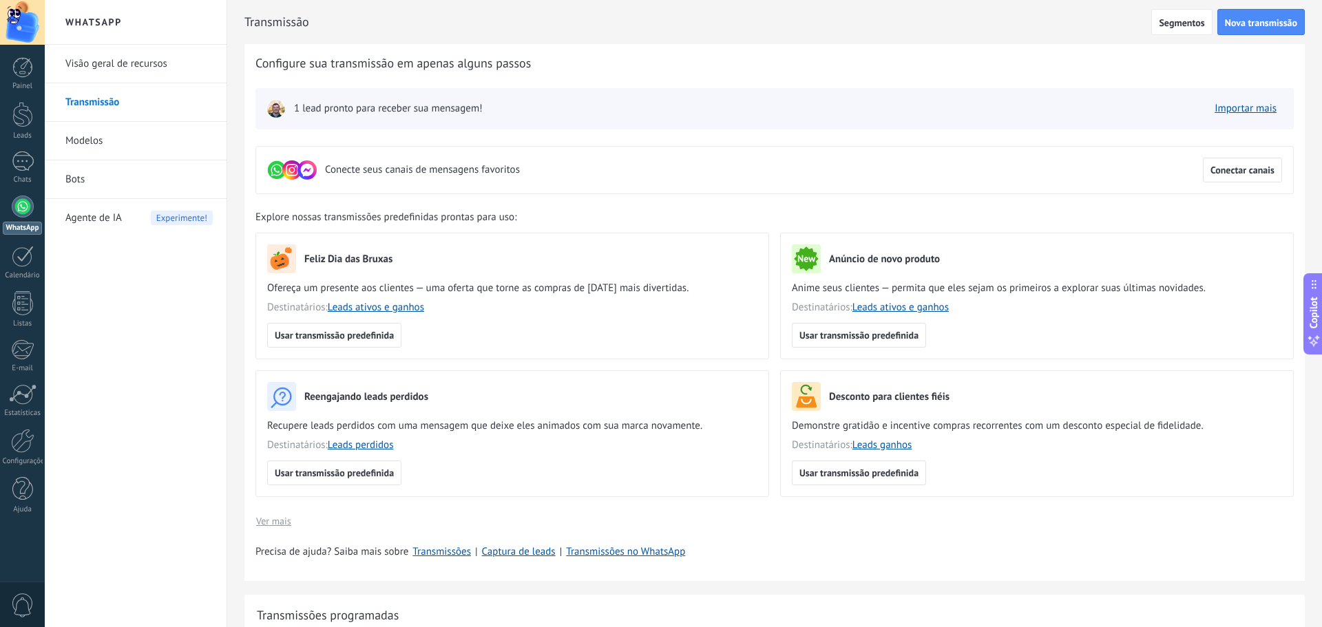
click at [81, 140] on link "Modelos" at bounding box center [138, 141] width 147 height 39
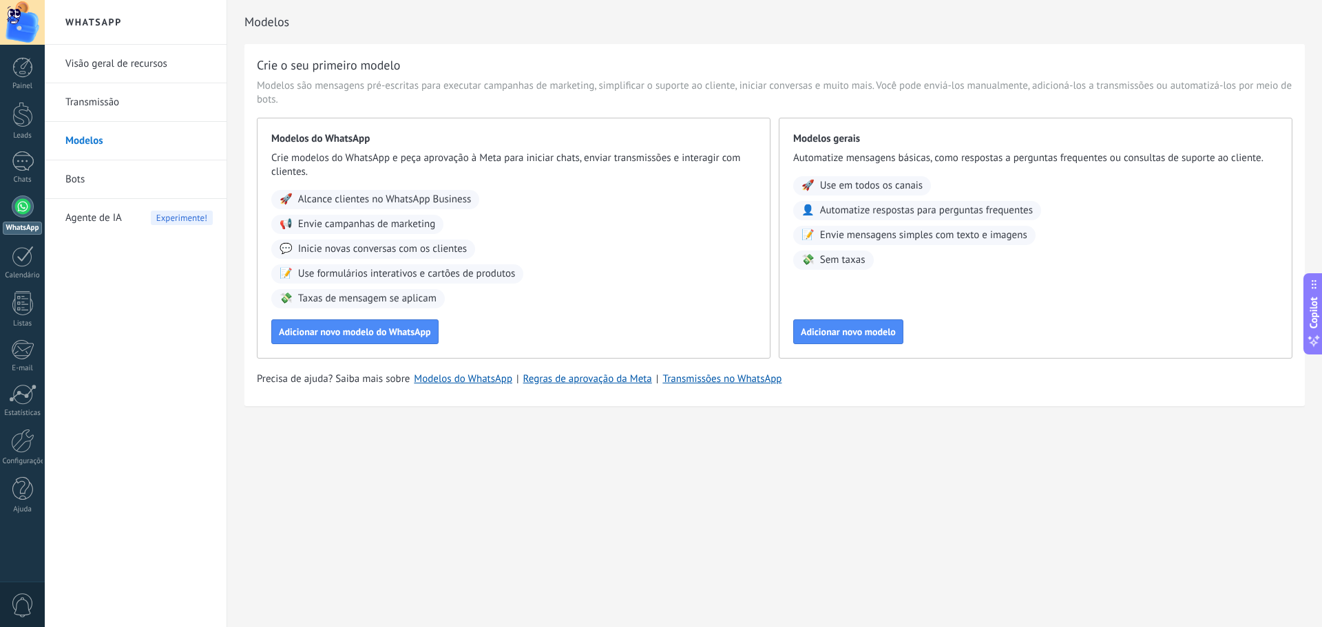
click at [76, 179] on link "Bots" at bounding box center [138, 179] width 147 height 39
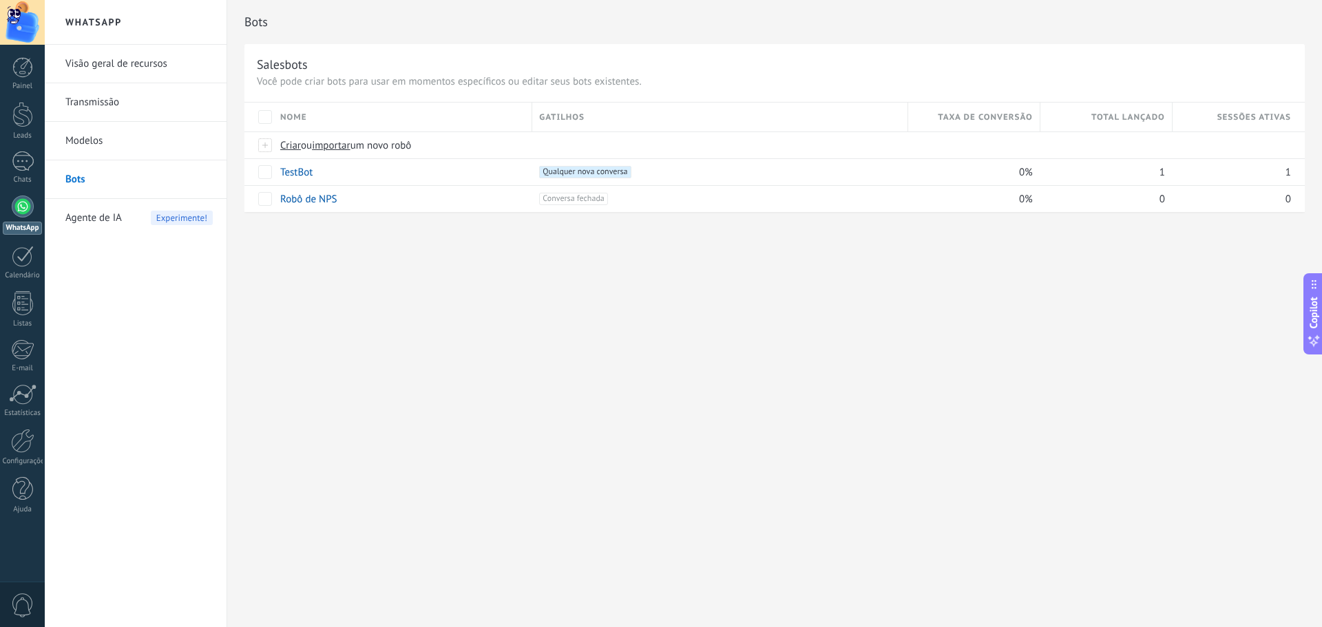
click at [107, 215] on span "Agente de IA" at bounding box center [93, 218] width 56 height 39
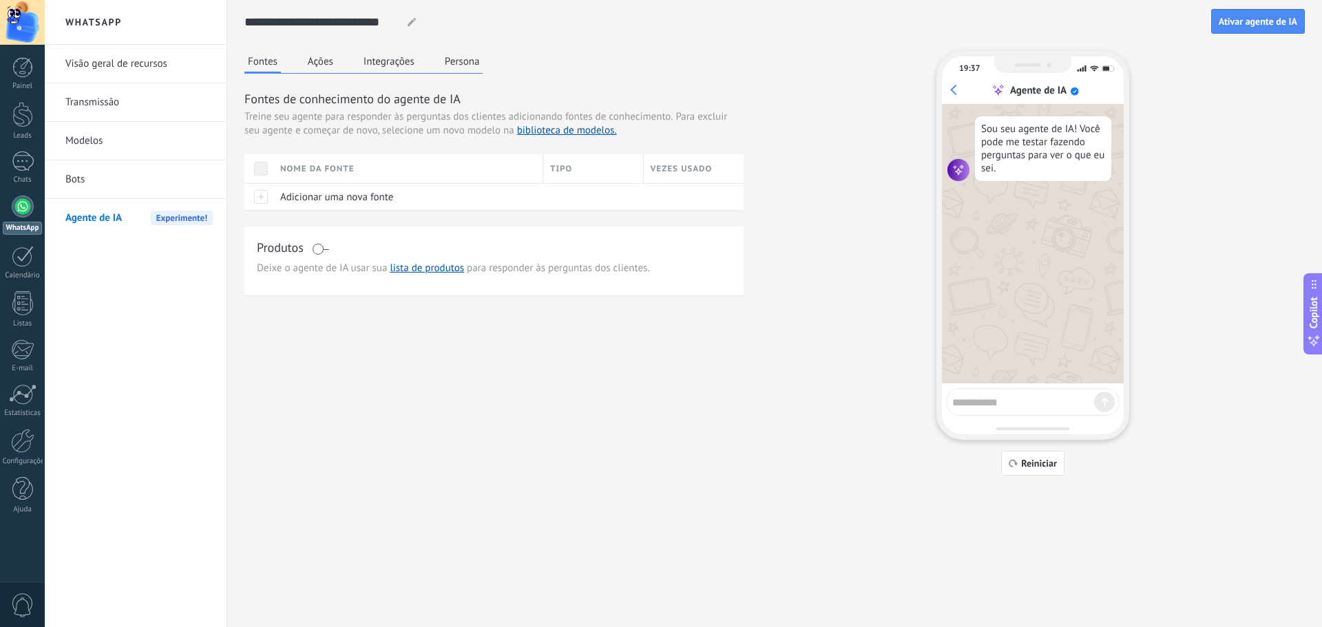
click at [312, 59] on button "Ações" at bounding box center [320, 61] width 32 height 21
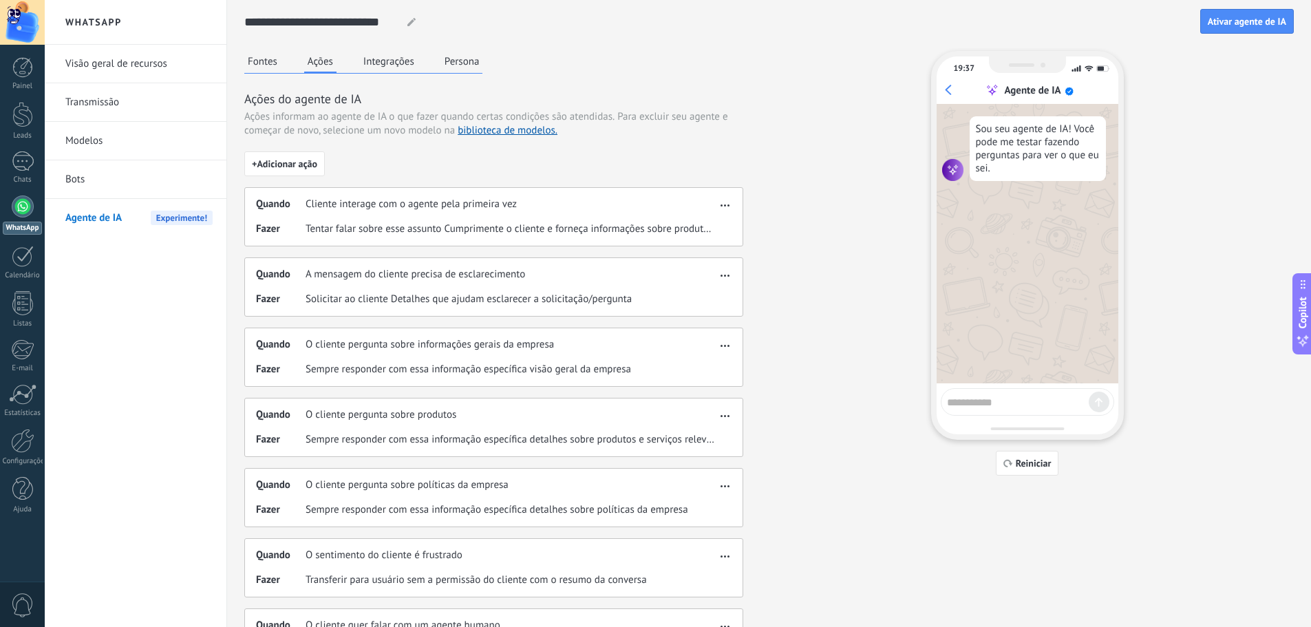
click at [383, 65] on button "Integrações" at bounding box center [389, 61] width 58 height 21
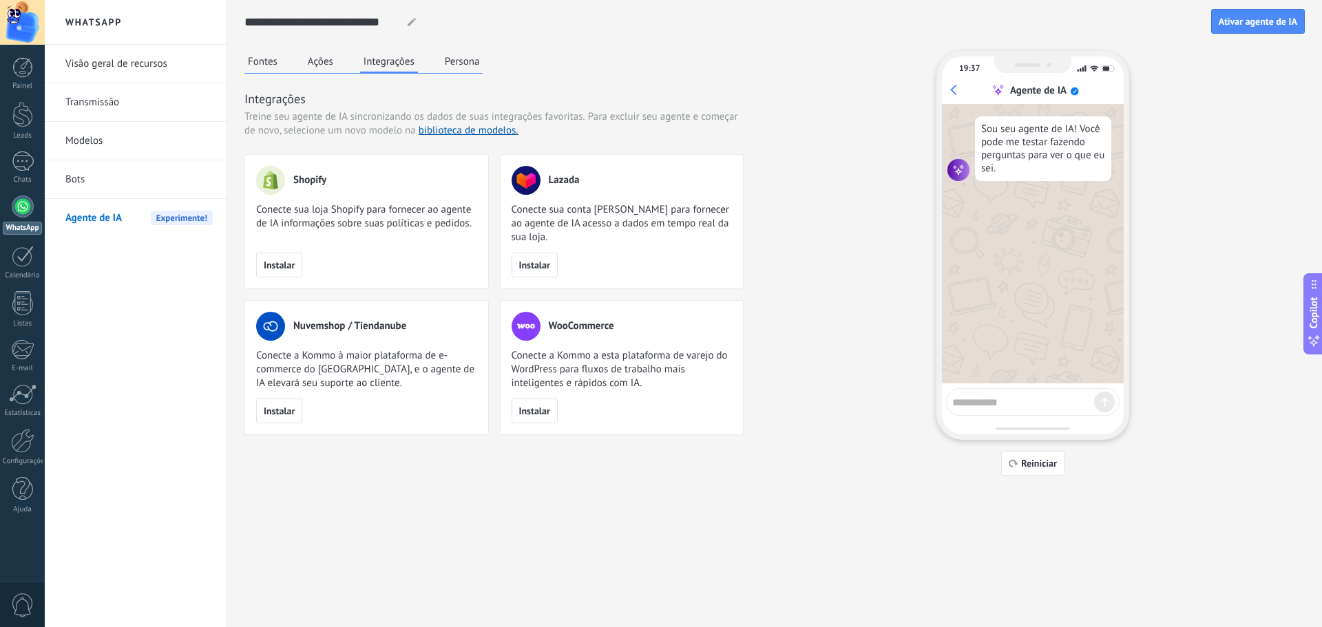
click at [315, 65] on button "Ações" at bounding box center [320, 61] width 32 height 21
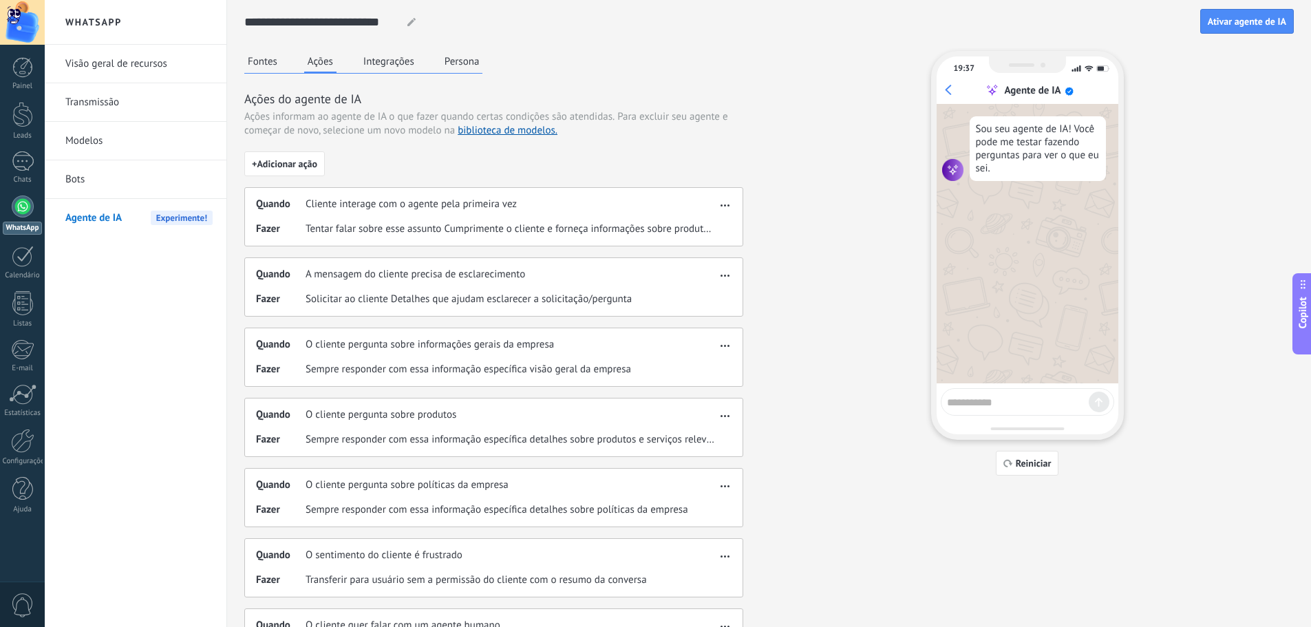
click at [351, 202] on span "Cliente interage com o agente pela primeira vez" at bounding box center [411, 205] width 211 height 14
click at [357, 222] on span "Tentar falar sobre esse assunto Cumprimente o cliente e forneça informações sob…" at bounding box center [511, 229] width 411 height 14
click at [719, 203] on button "button" at bounding box center [725, 203] width 16 height 17
click at [720, 203] on button "button" at bounding box center [725, 203] width 16 height 17
click at [412, 255] on div "+ Adicionar ação Quando Cliente interage com o agente pela primeira vez Fazer T…" at bounding box center [493, 479] width 499 height 657
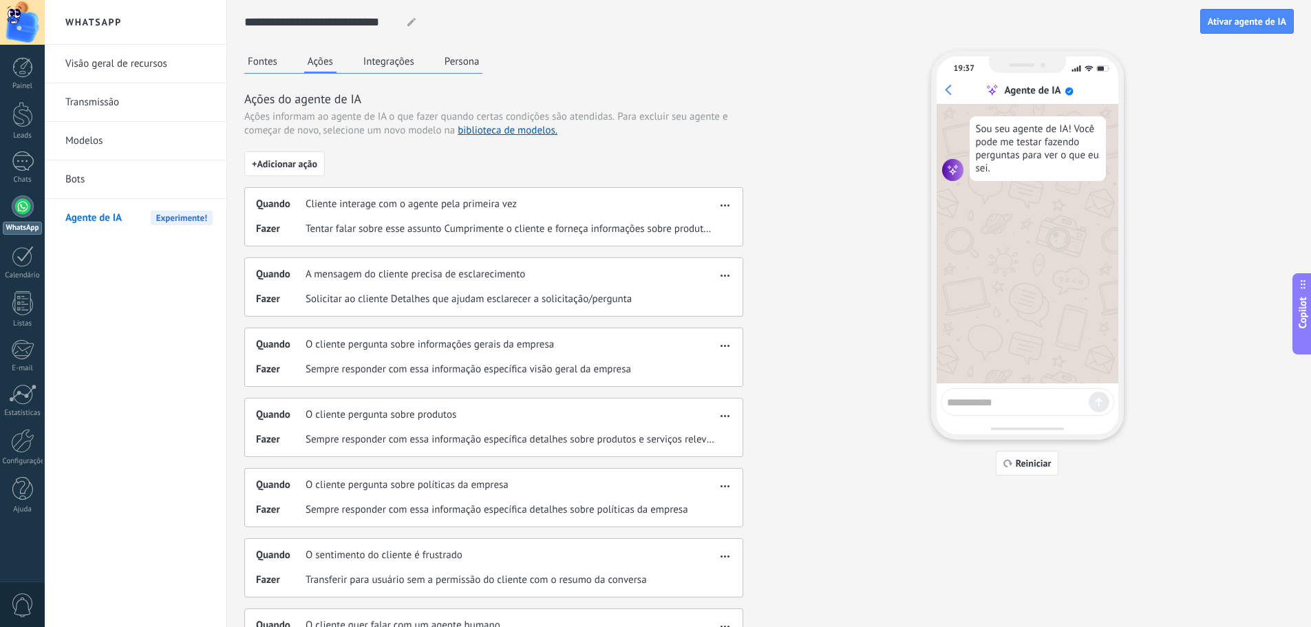
click at [1026, 462] on span "Reiniciar" at bounding box center [1034, 463] width 36 height 10
click at [1008, 403] on textarea at bounding box center [1018, 400] width 142 height 17
type textarea "***"
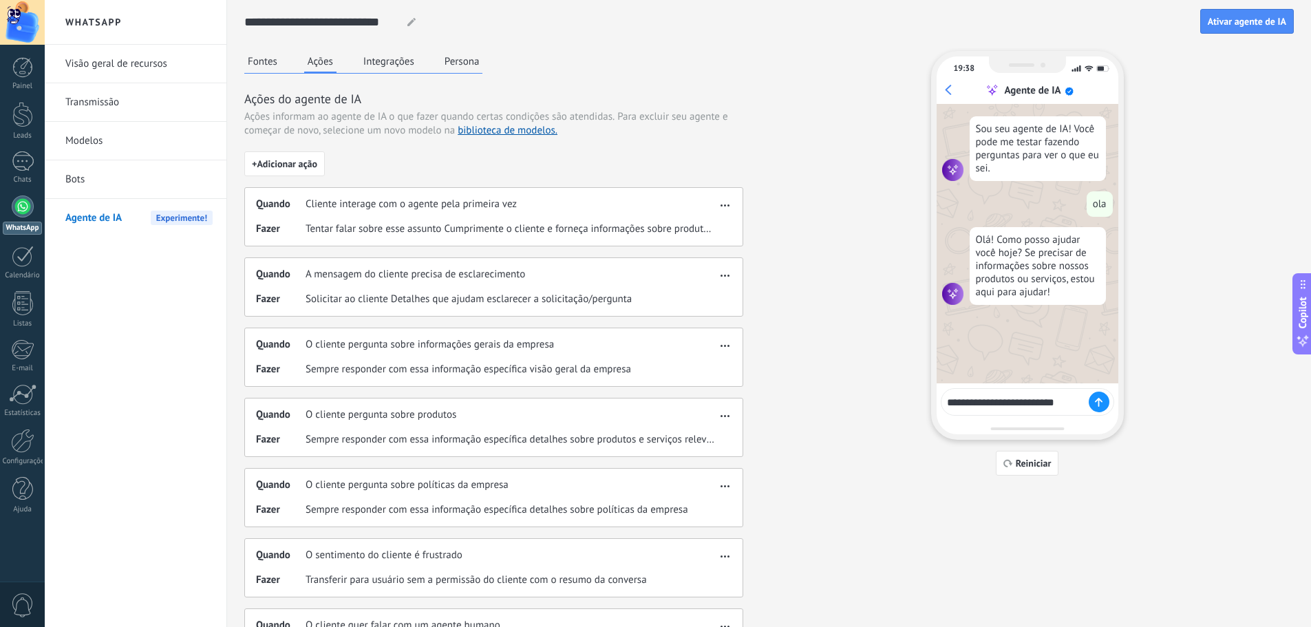
type textarea "**********"
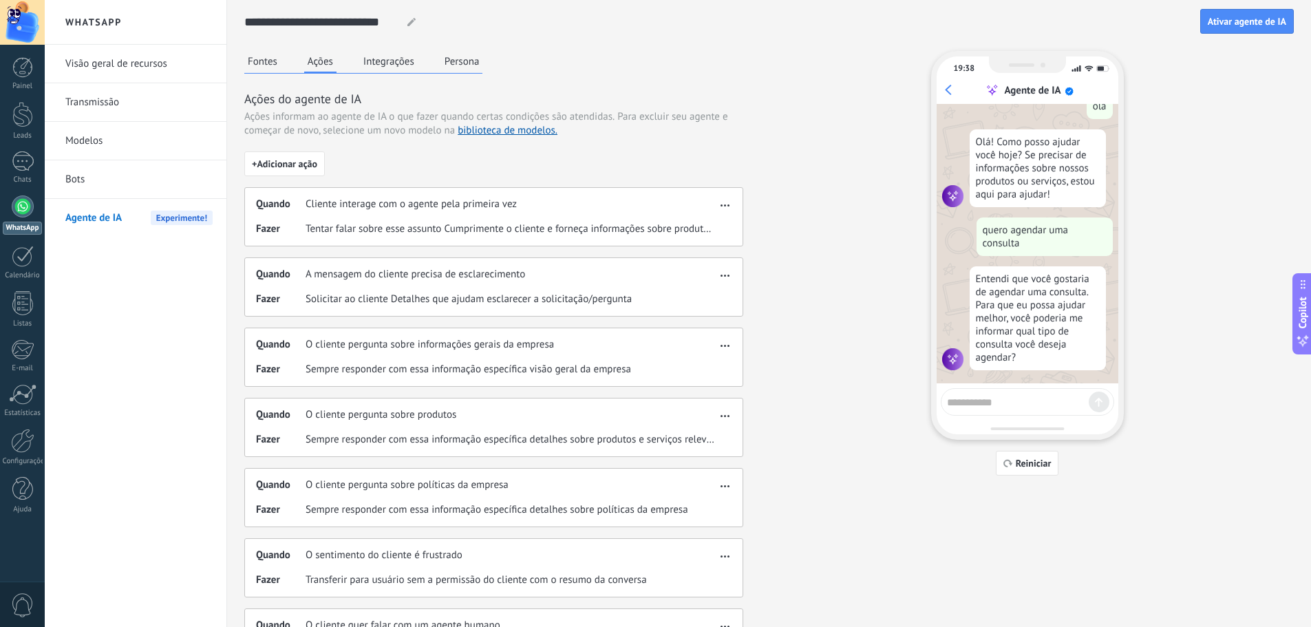
scroll to position [102, 0]
click at [96, 182] on link "Bots" at bounding box center [138, 179] width 147 height 39
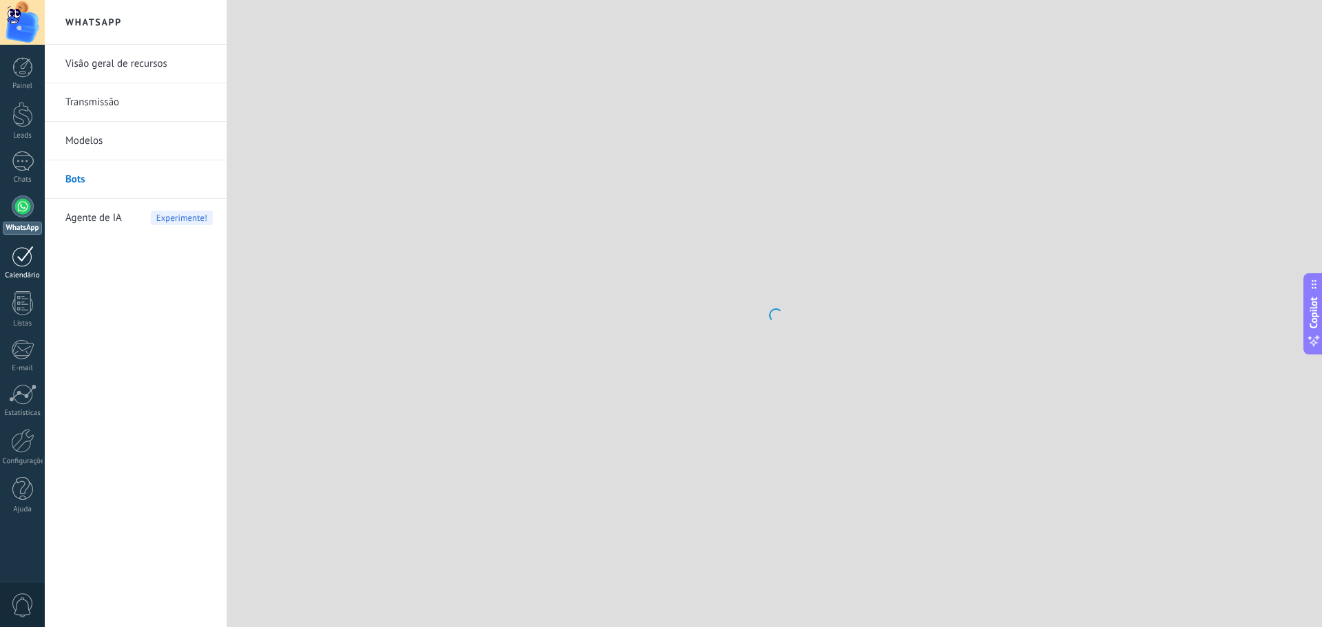
click at [19, 264] on div at bounding box center [23, 256] width 22 height 21
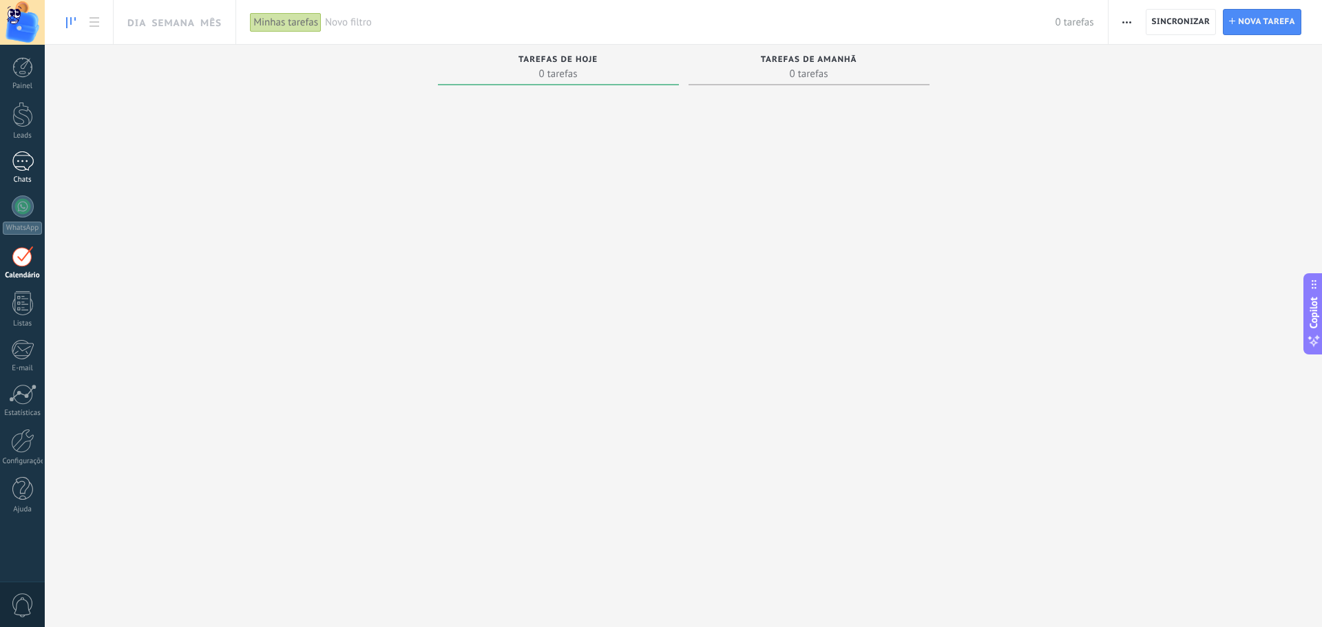
click at [28, 167] on div "1" at bounding box center [23, 161] width 22 height 20
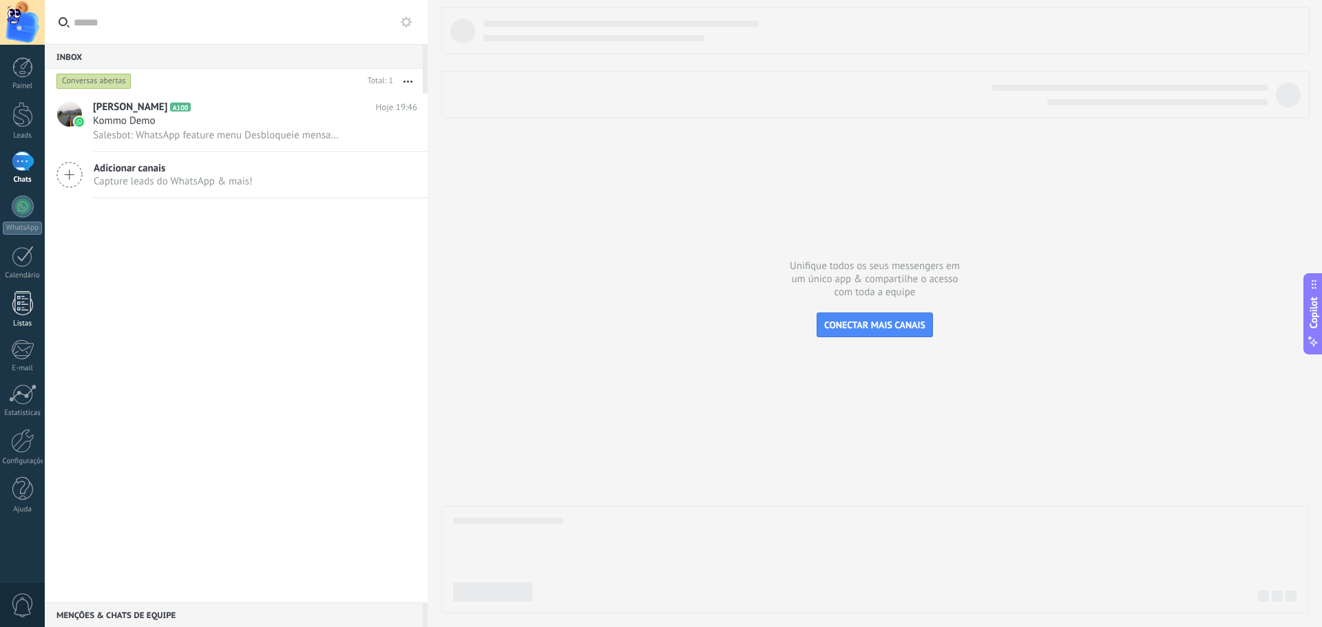
click at [28, 299] on div at bounding box center [22, 303] width 21 height 24
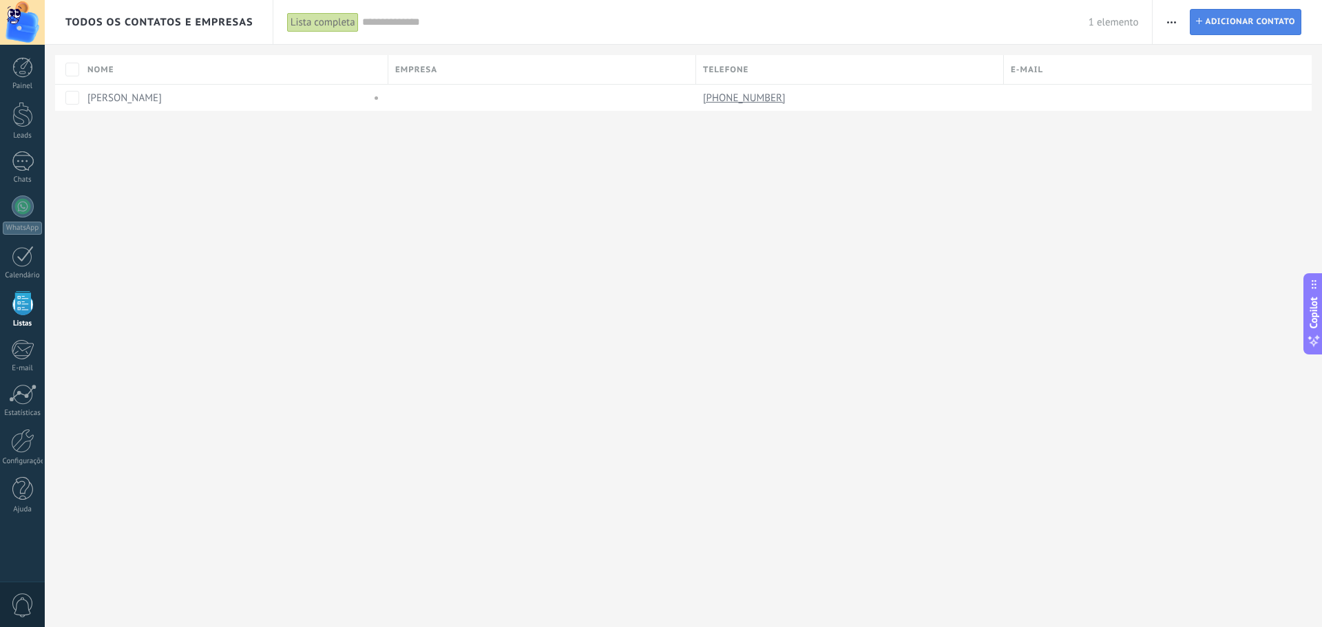
click at [1232, 28] on span "Adicionar contato" at bounding box center [1249, 22] width 90 height 25
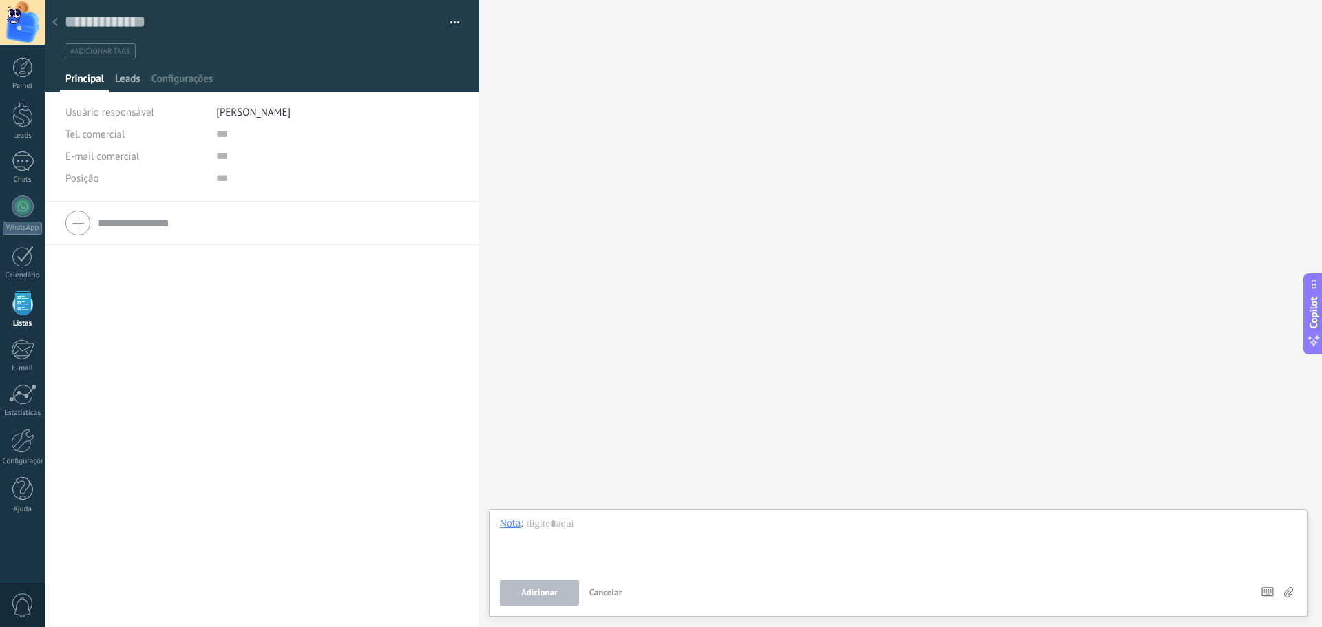
click at [128, 83] on span "Leads" at bounding box center [127, 82] width 25 height 20
click at [95, 125] on div "Adição rápida" at bounding box center [89, 123] width 48 height 11
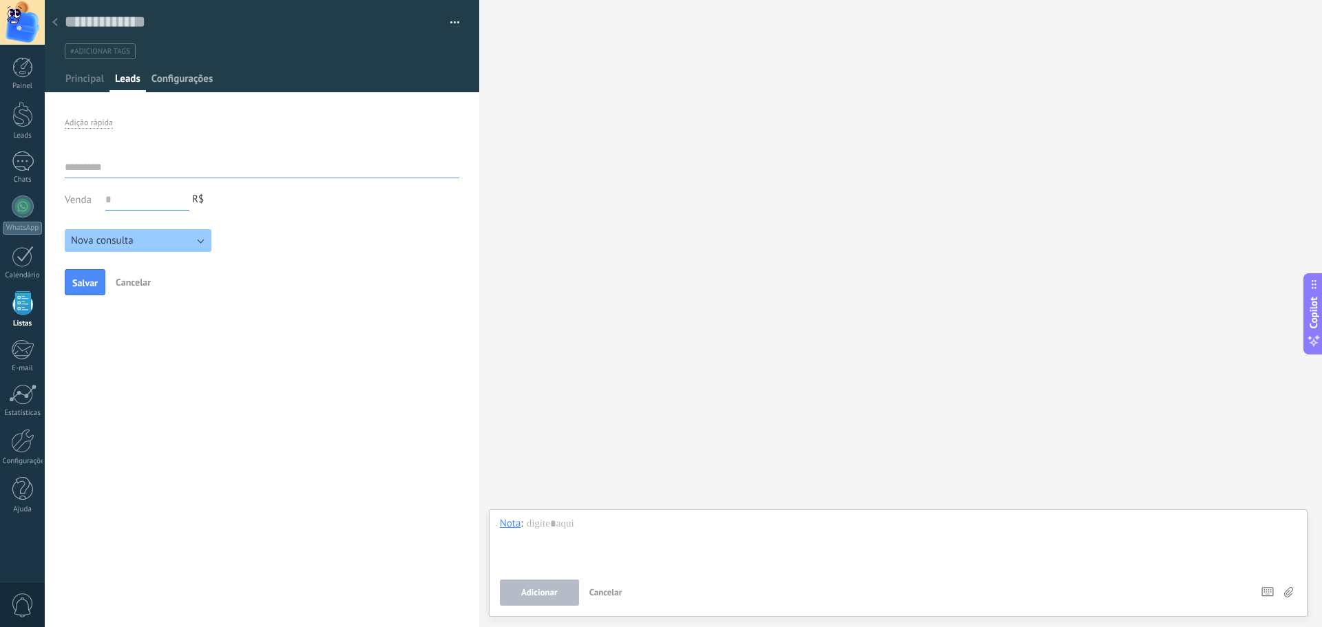
click at [187, 83] on span "Configurações" at bounding box center [181, 82] width 61 height 20
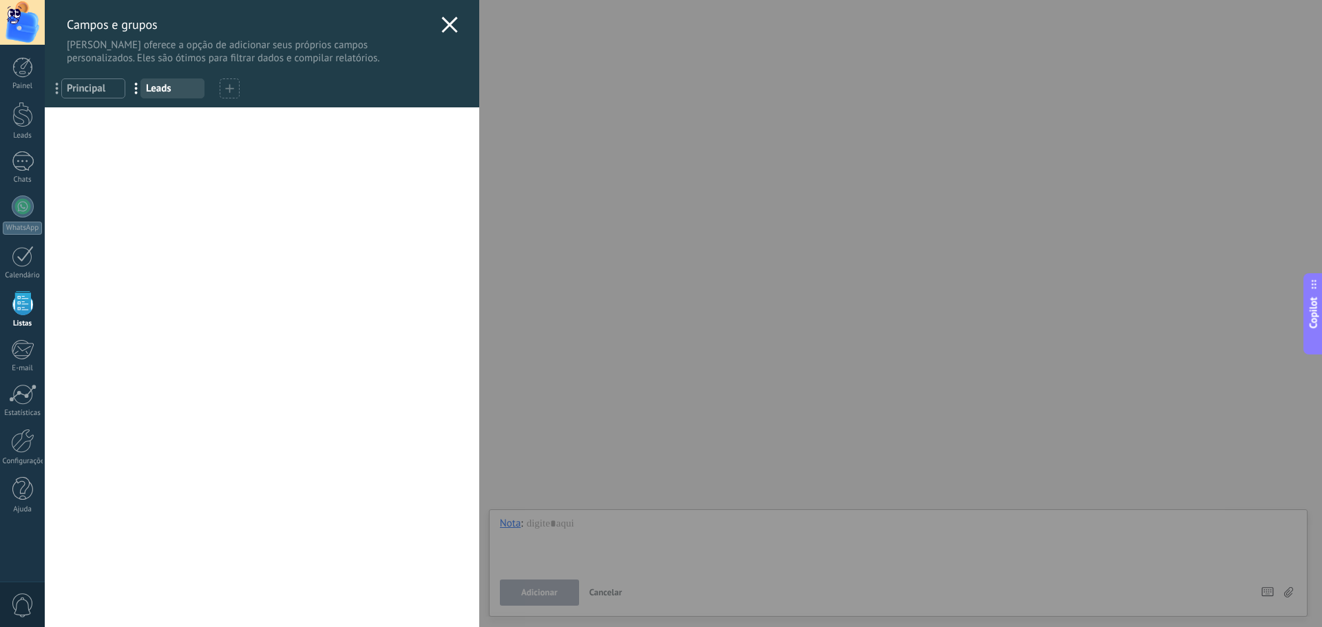
click at [447, 19] on icon at bounding box center [449, 25] width 17 height 17
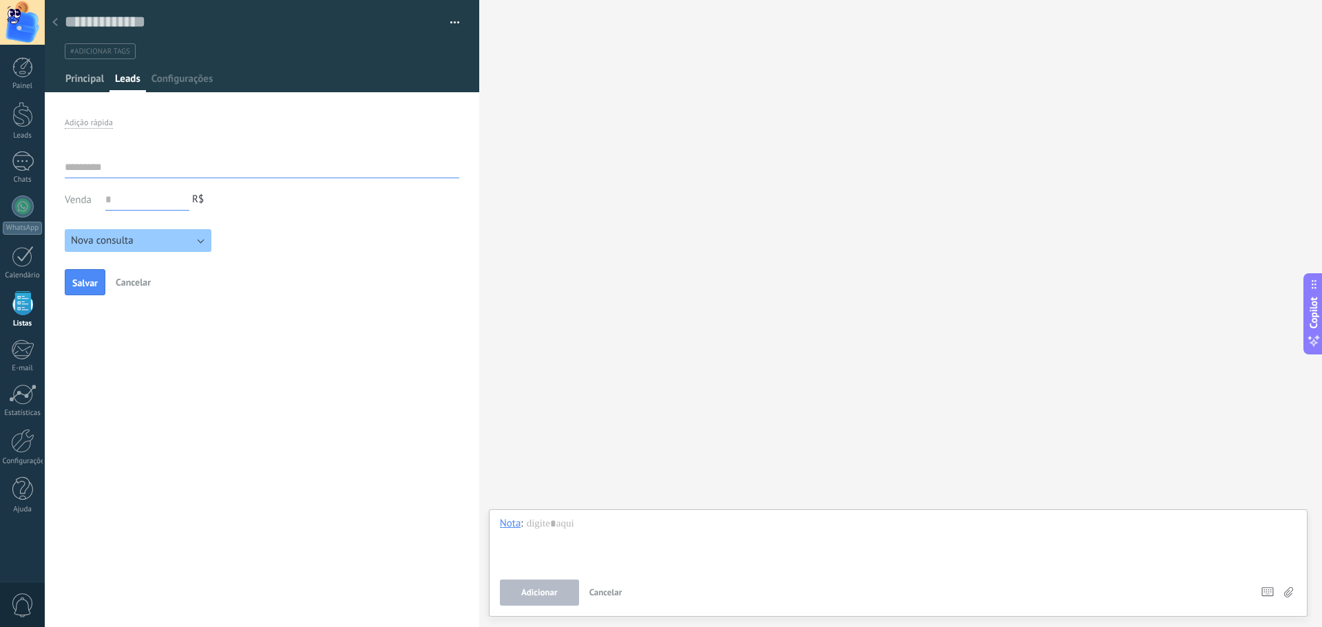
click at [95, 81] on span "Principal" at bounding box center [84, 82] width 39 height 20
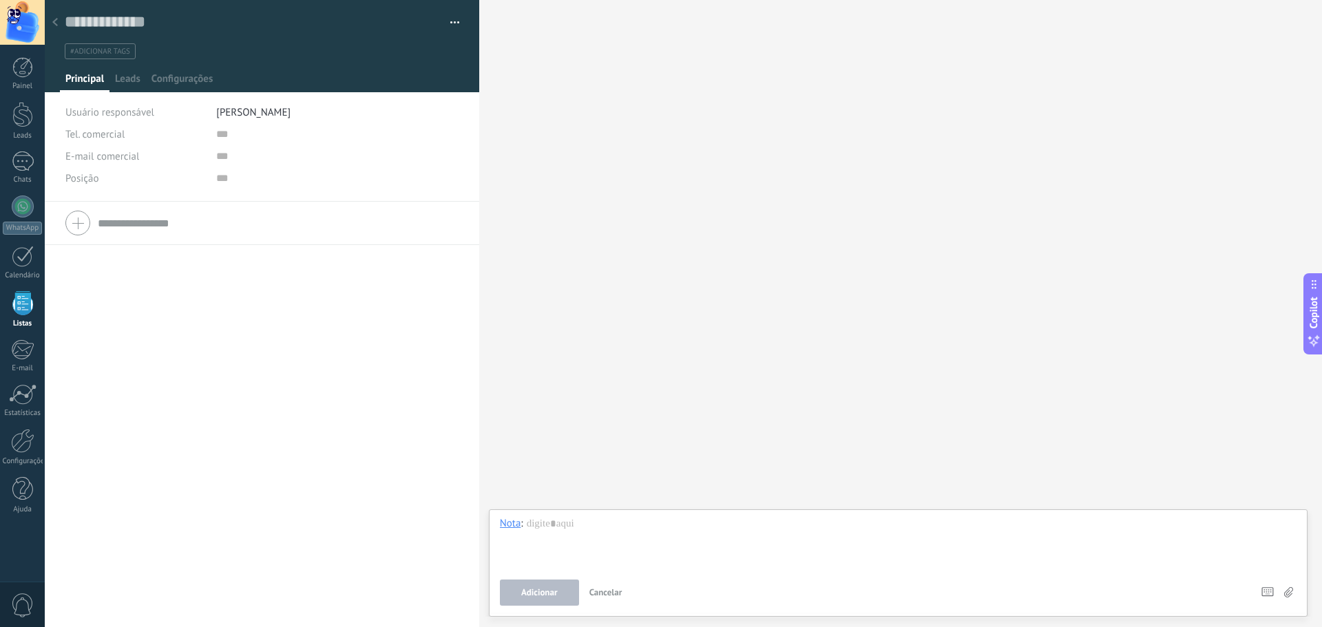
click at [88, 231] on div at bounding box center [261, 223] width 393 height 34
click at [19, 345] on div at bounding box center [22, 349] width 23 height 21
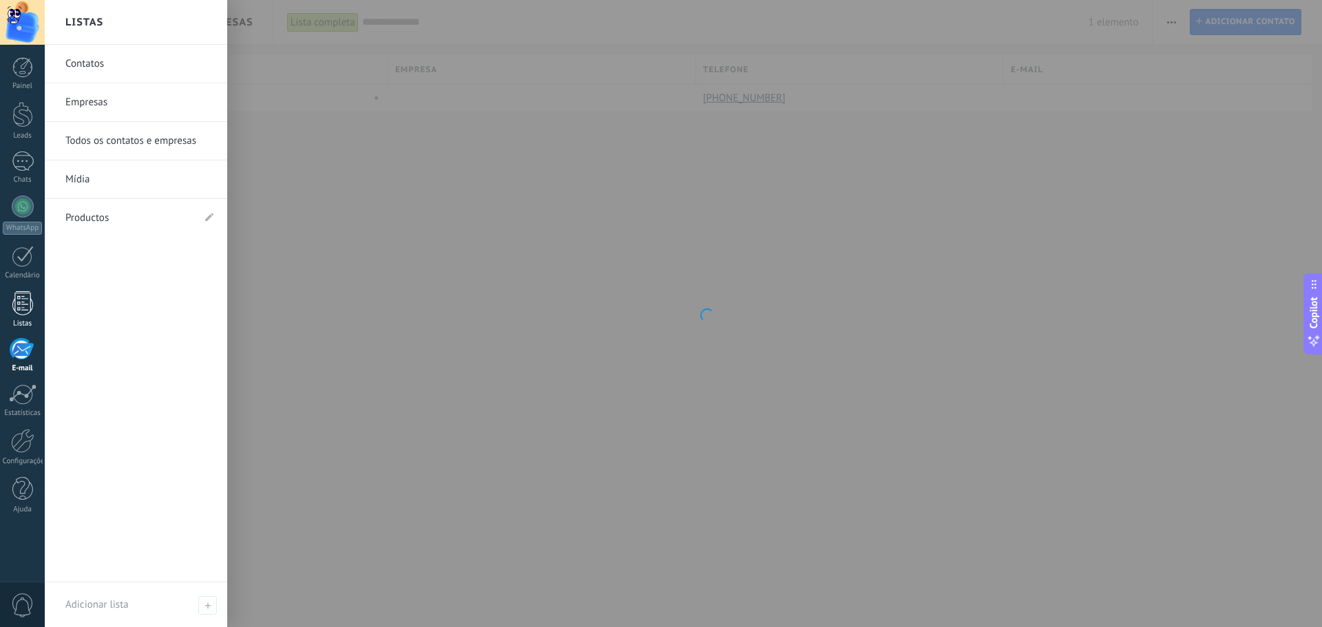
click at [17, 314] on div at bounding box center [22, 303] width 21 height 24
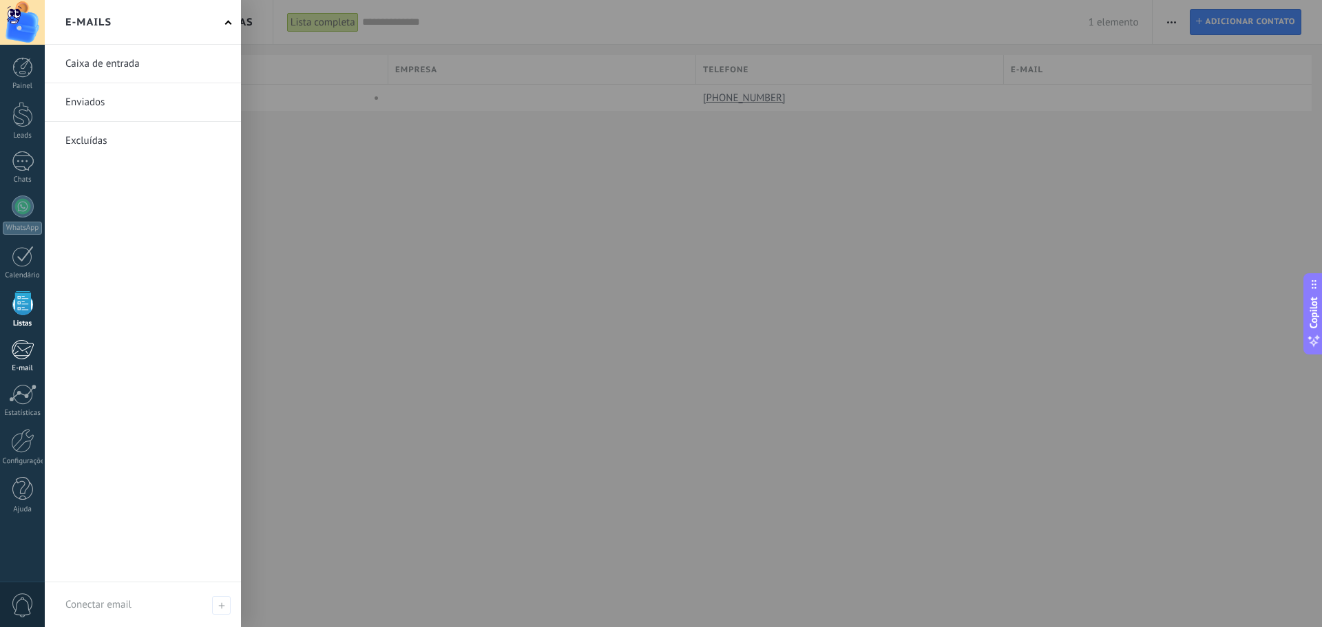
click at [15, 358] on div at bounding box center [22, 349] width 23 height 21
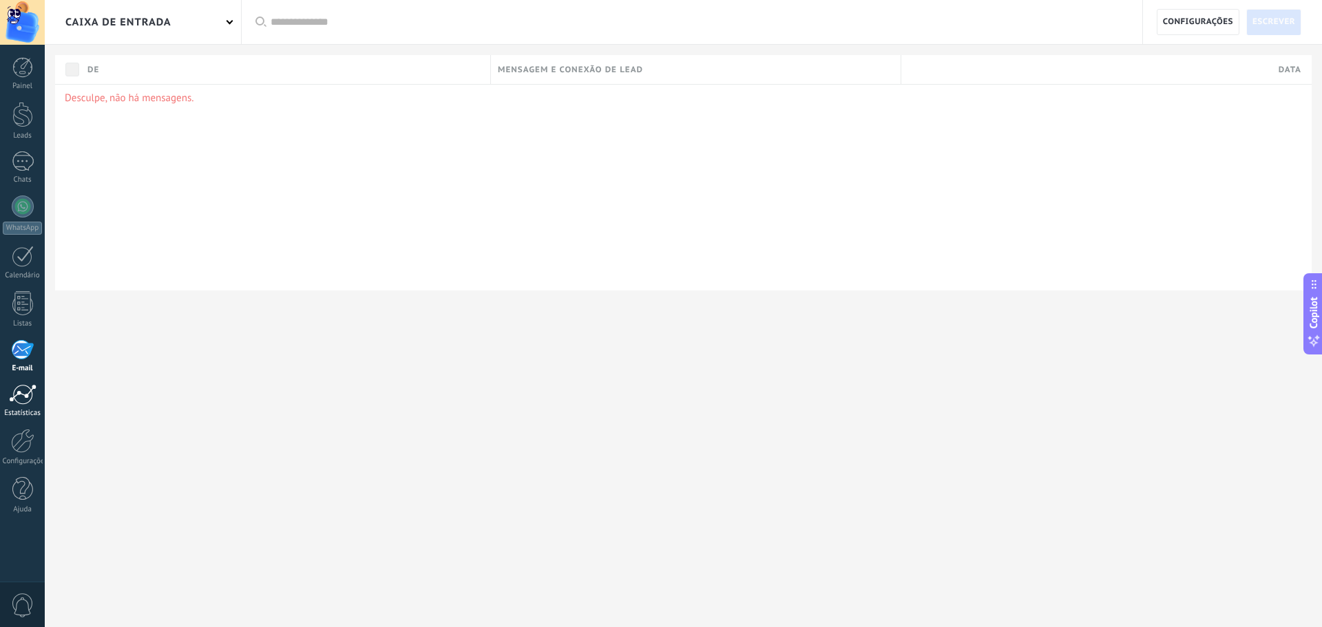
click at [15, 404] on div at bounding box center [23, 394] width 28 height 21
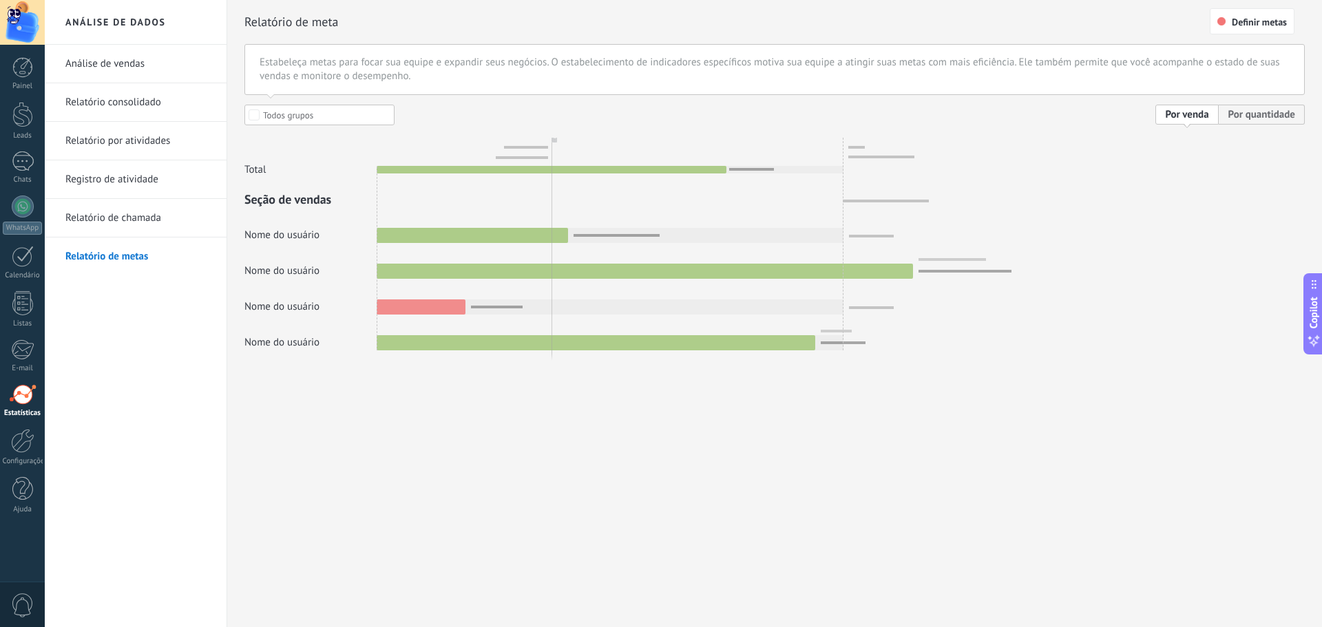
click at [103, 246] on link "Relatório de metas" at bounding box center [138, 256] width 147 height 39
click at [123, 251] on link "Relatório de metas" at bounding box center [138, 256] width 147 height 39
click at [127, 235] on link "Relatório de chamada" at bounding box center [138, 218] width 147 height 39
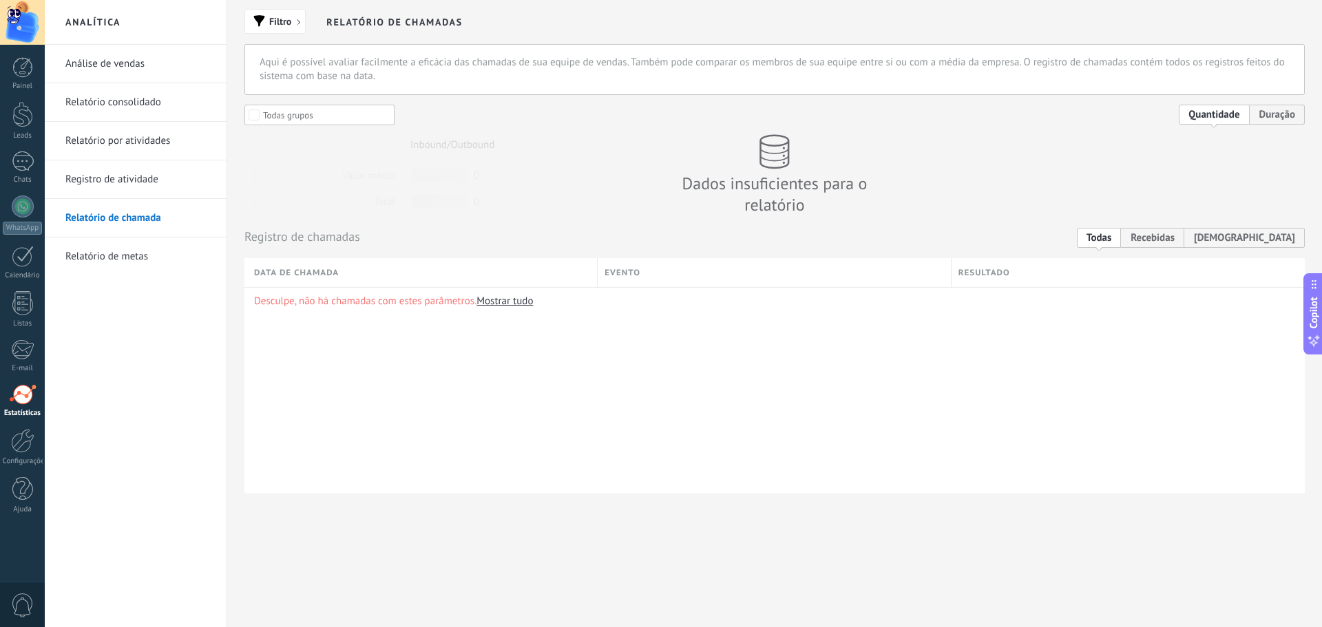
click at [104, 187] on link "Registro de atividade" at bounding box center [138, 179] width 147 height 39
